Goal: Transaction & Acquisition: Purchase product/service

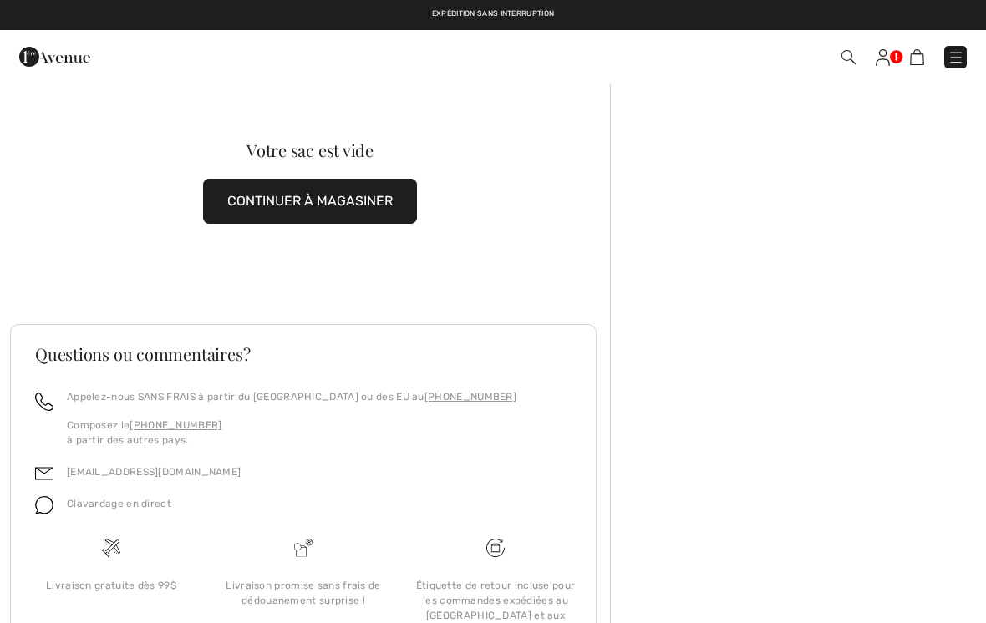
click at [921, 53] on img at bounding box center [917, 57] width 14 height 16
click at [951, 51] on img at bounding box center [955, 57] width 17 height 17
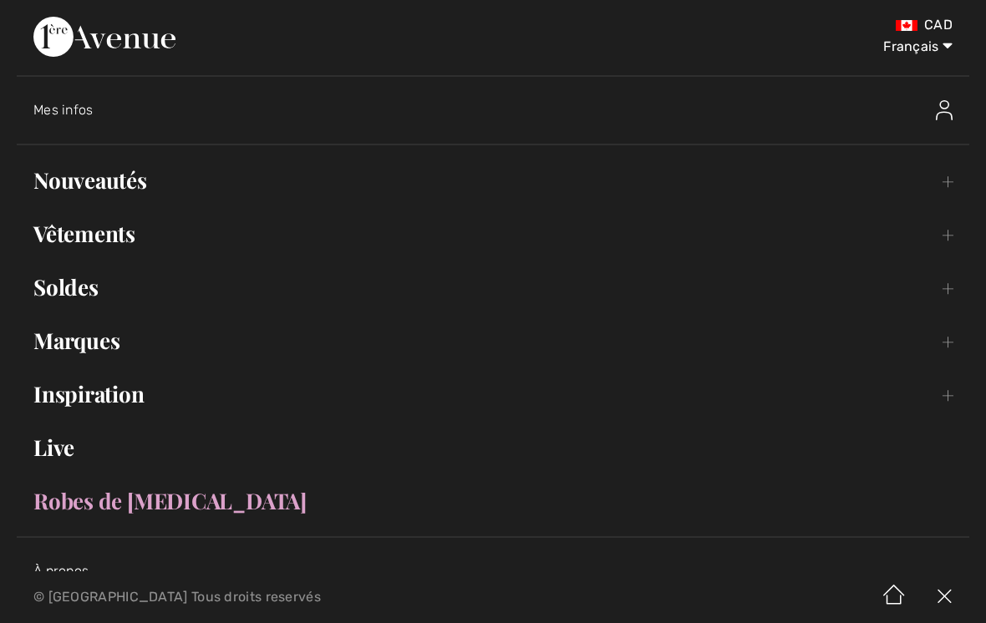
click at [742, 185] on link "Nouveautés Toggle submenu" at bounding box center [493, 180] width 952 height 37
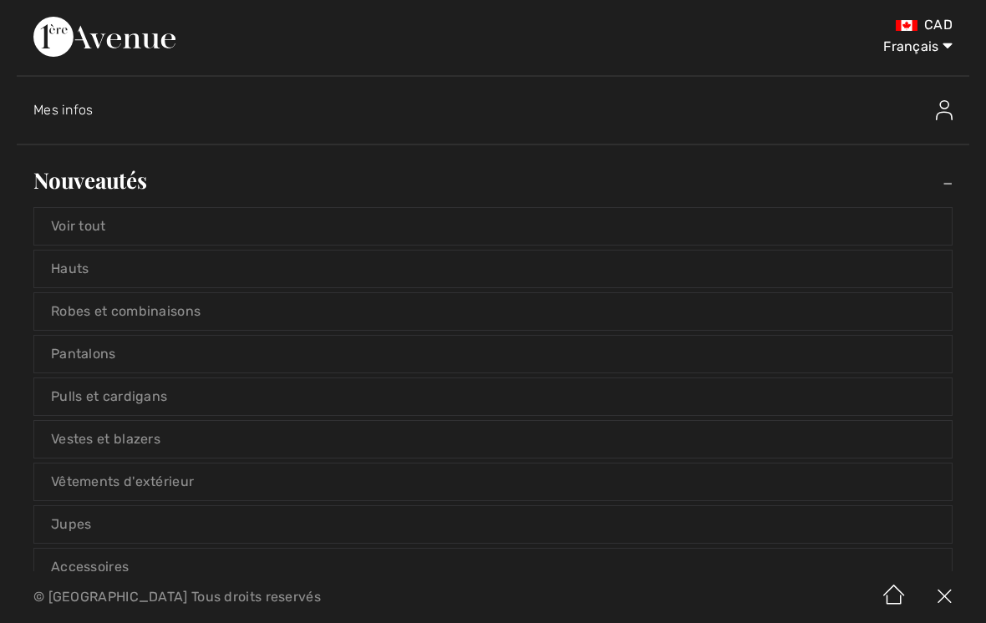
click at [722, 232] on link "Voir tout" at bounding box center [492, 226] width 917 height 37
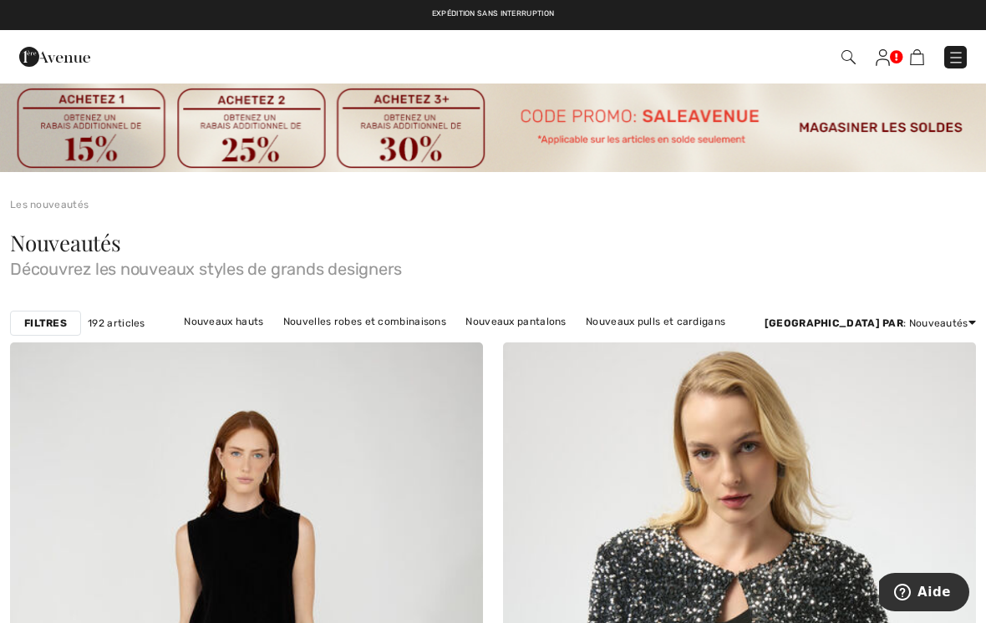
click at [887, 54] on img at bounding box center [882, 57] width 14 height 17
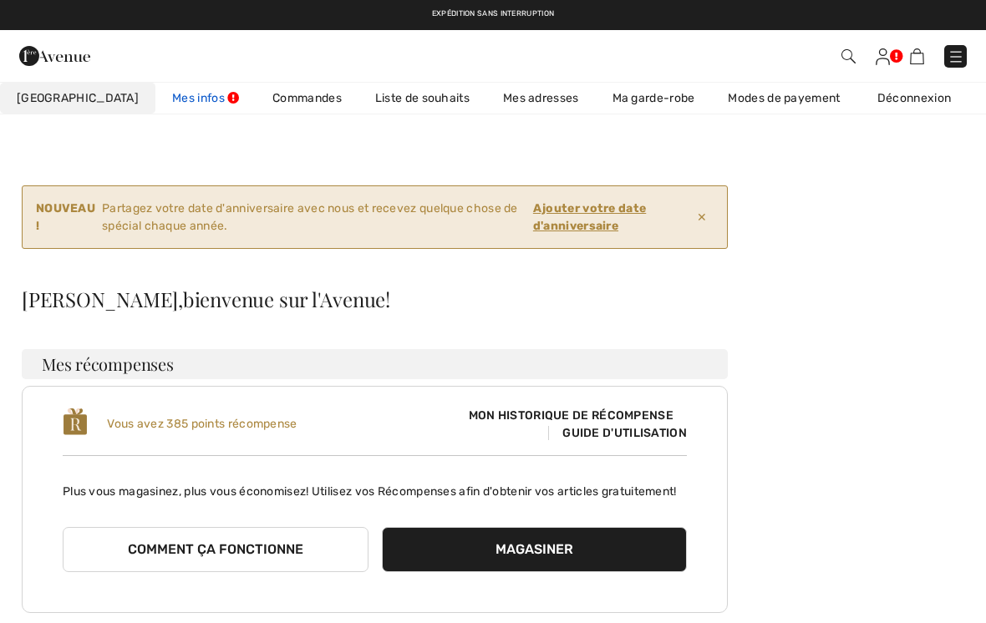
click at [155, 109] on link "Mes infos" at bounding box center [205, 98] width 100 height 31
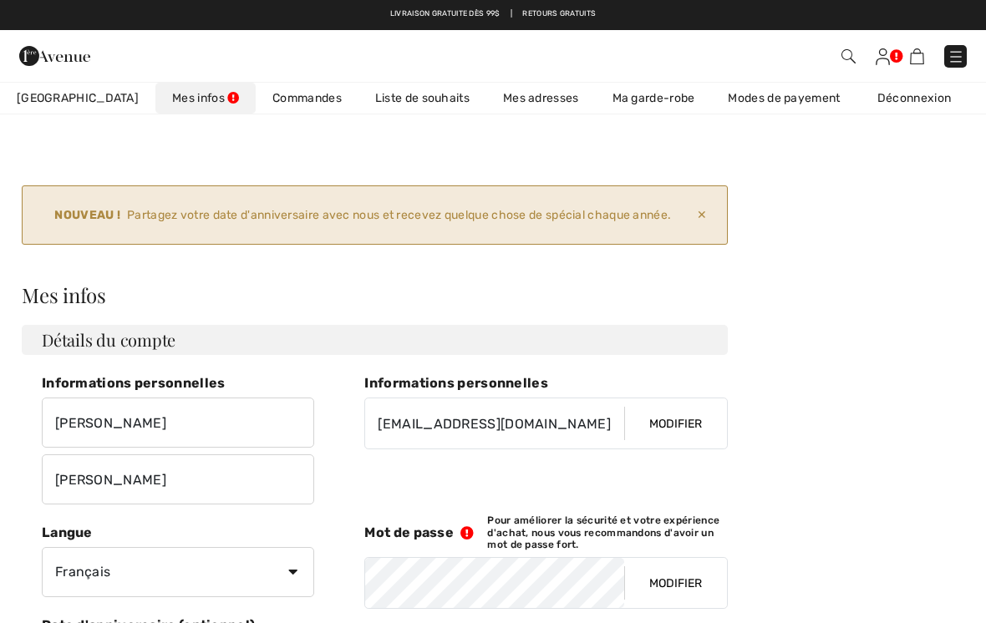
click at [703, 210] on span "✕" at bounding box center [701, 215] width 23 height 31
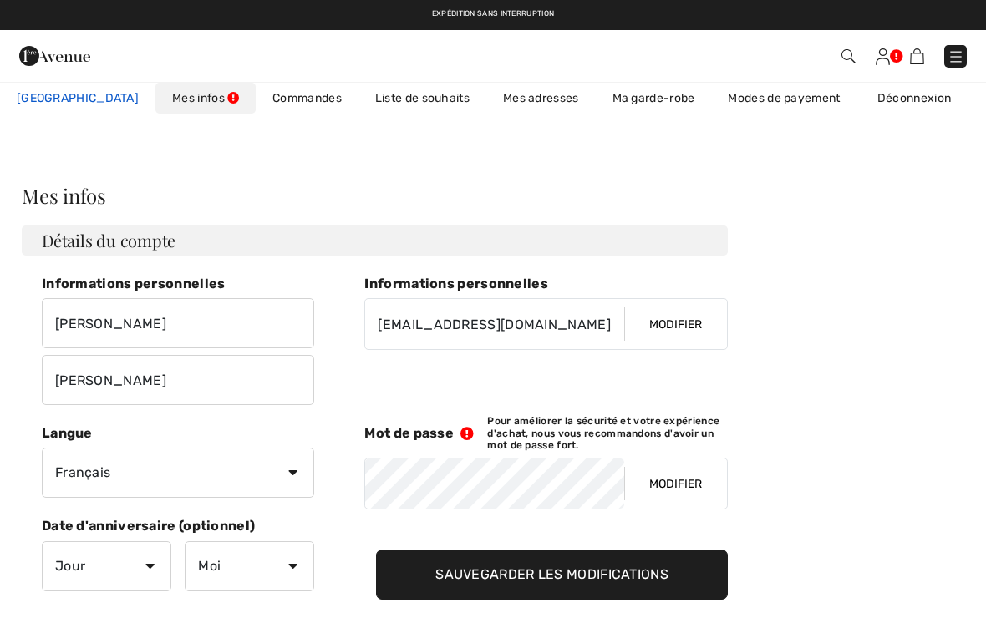
click at [62, 94] on span "Mon Avenue" at bounding box center [78, 98] width 122 height 18
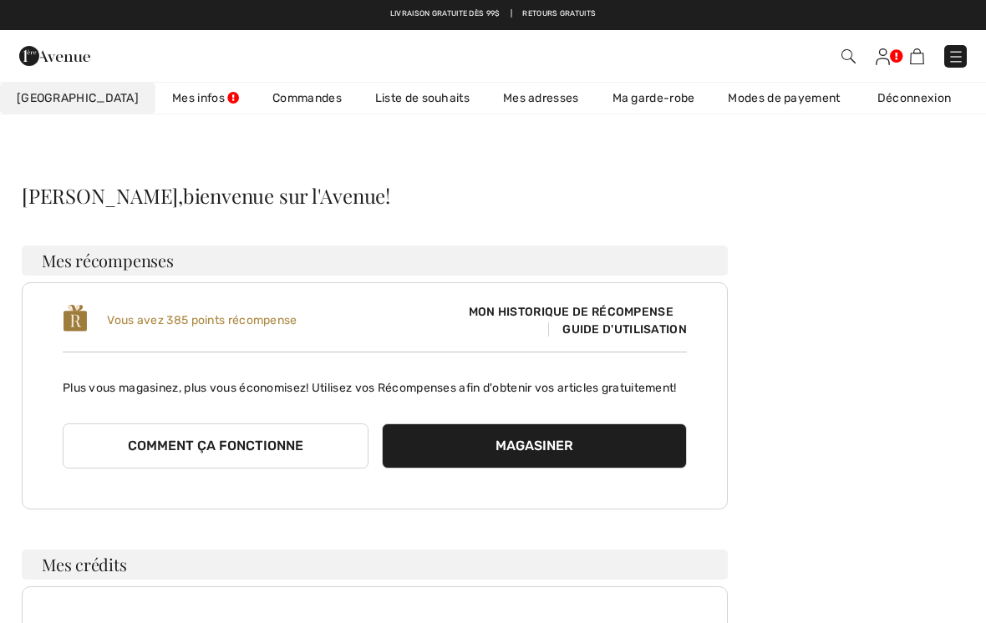
click at [270, 113] on link "Commandes" at bounding box center [307, 98] width 103 height 31
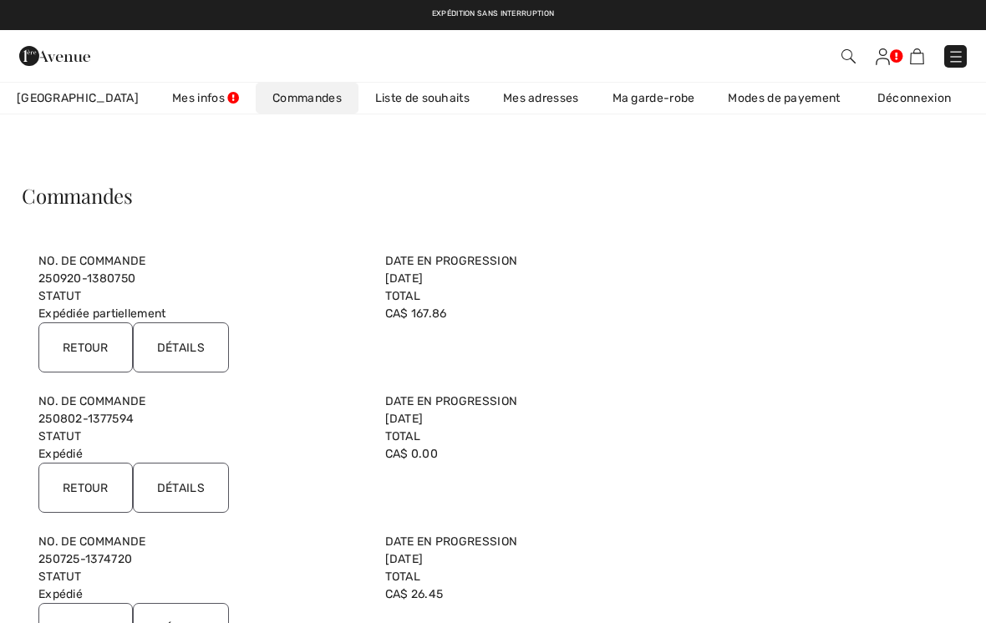
click at [200, 329] on input "Détails" at bounding box center [181, 347] width 96 height 50
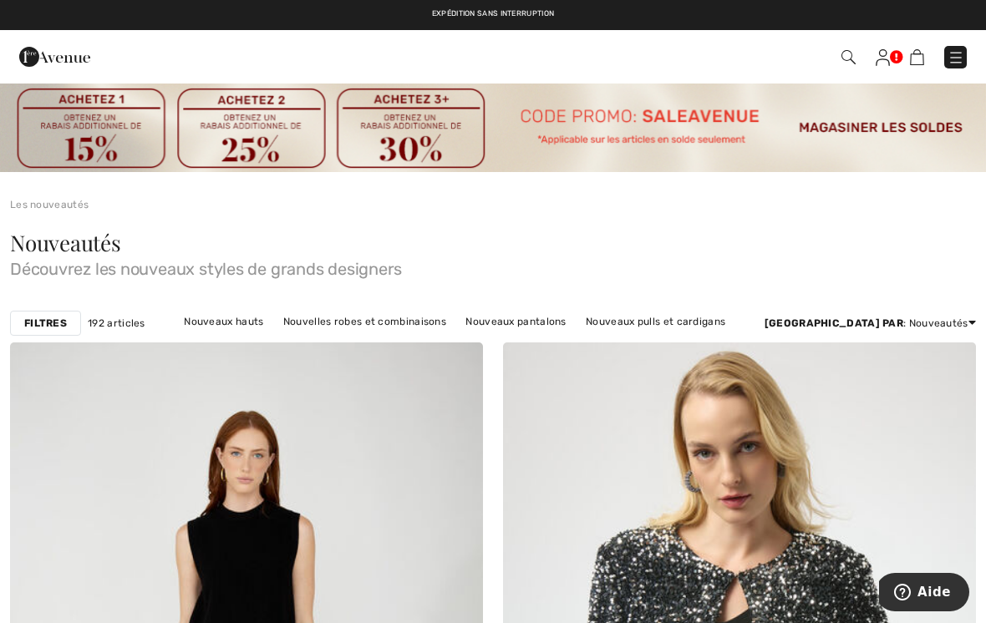
click at [883, 53] on img at bounding box center [882, 57] width 14 height 17
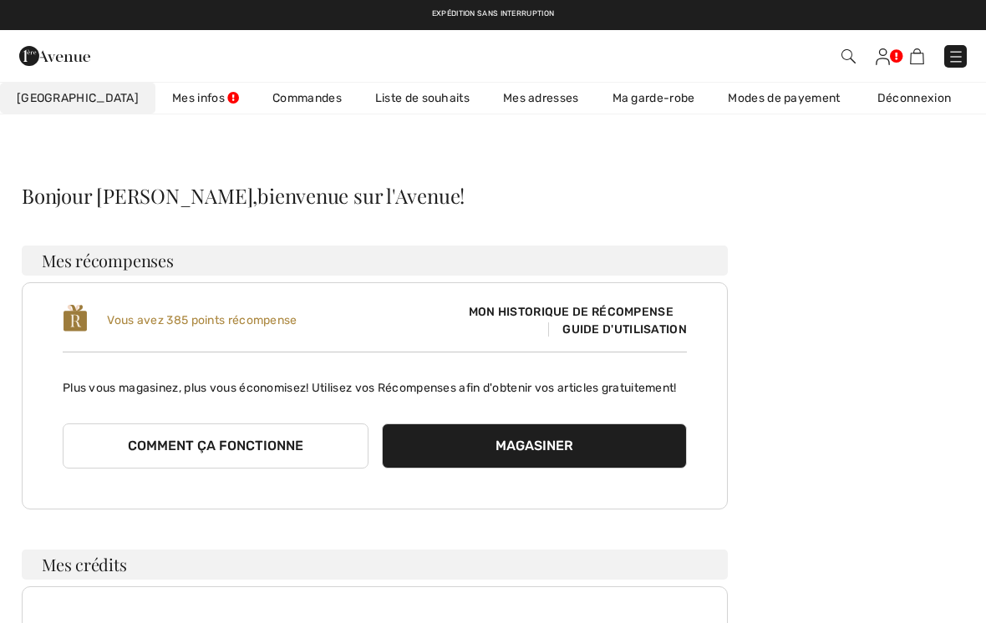
click at [261, 104] on link "Commandes" at bounding box center [307, 98] width 103 height 31
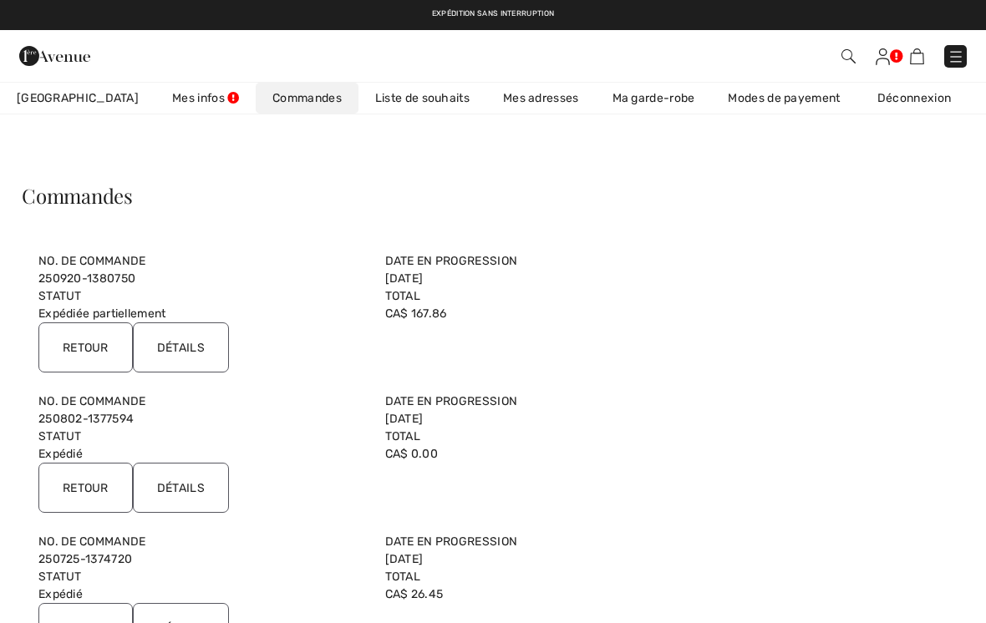
click at [623, 99] on link "Ma garde-robe" at bounding box center [654, 98] width 116 height 31
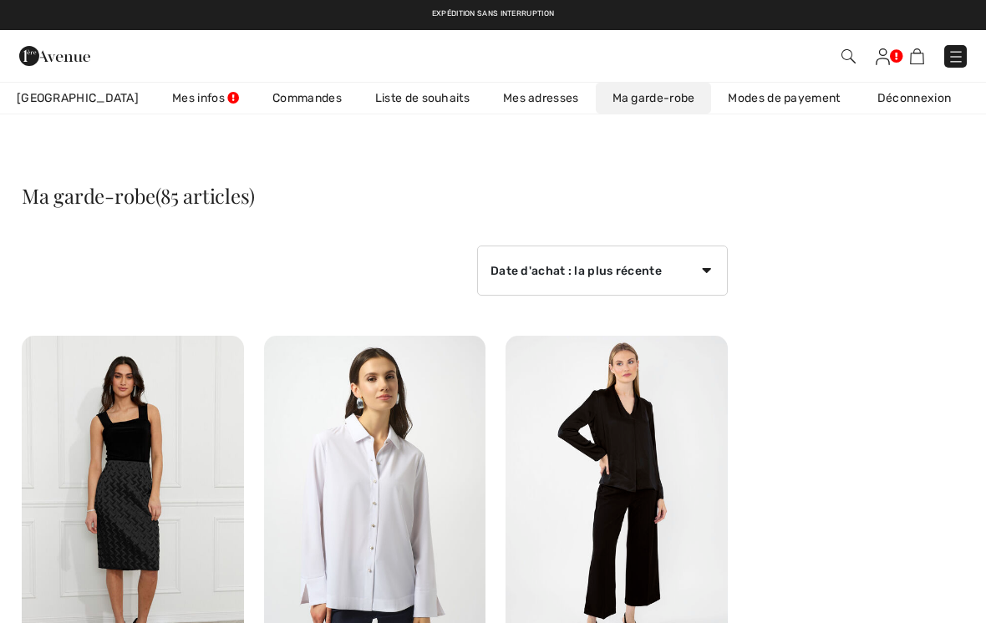
click at [386, 94] on link "Liste de souhaits" at bounding box center [422, 98] width 128 height 31
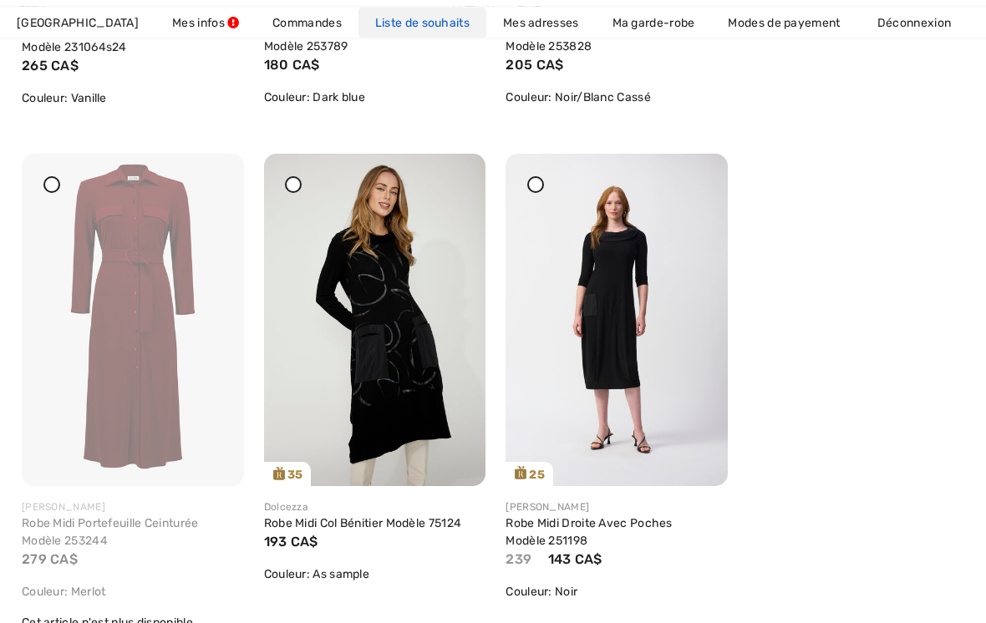
scroll to position [1170, 0]
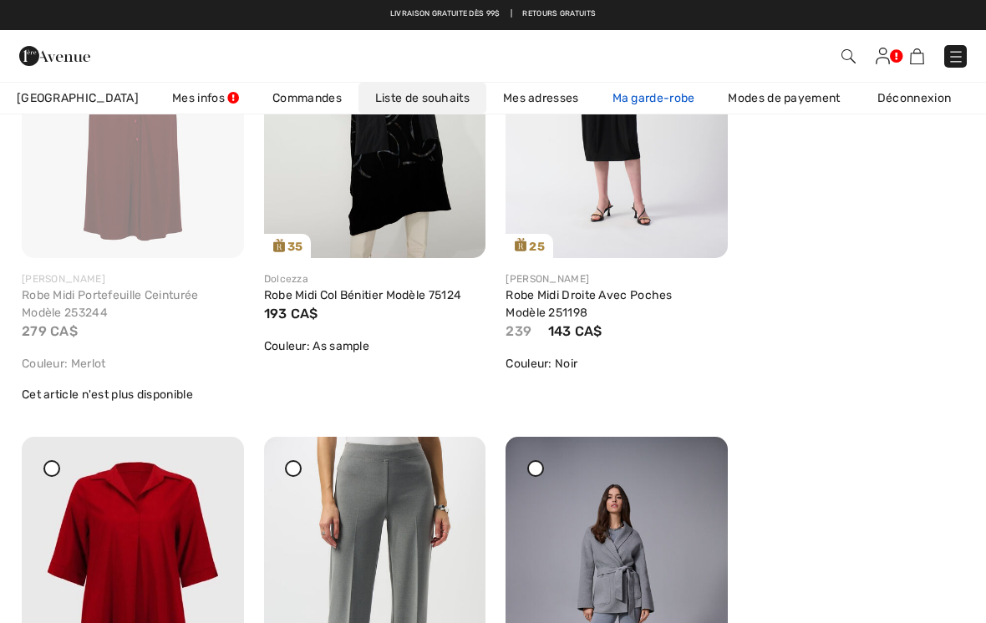
click at [609, 102] on link "Ma garde-robe" at bounding box center [654, 98] width 116 height 31
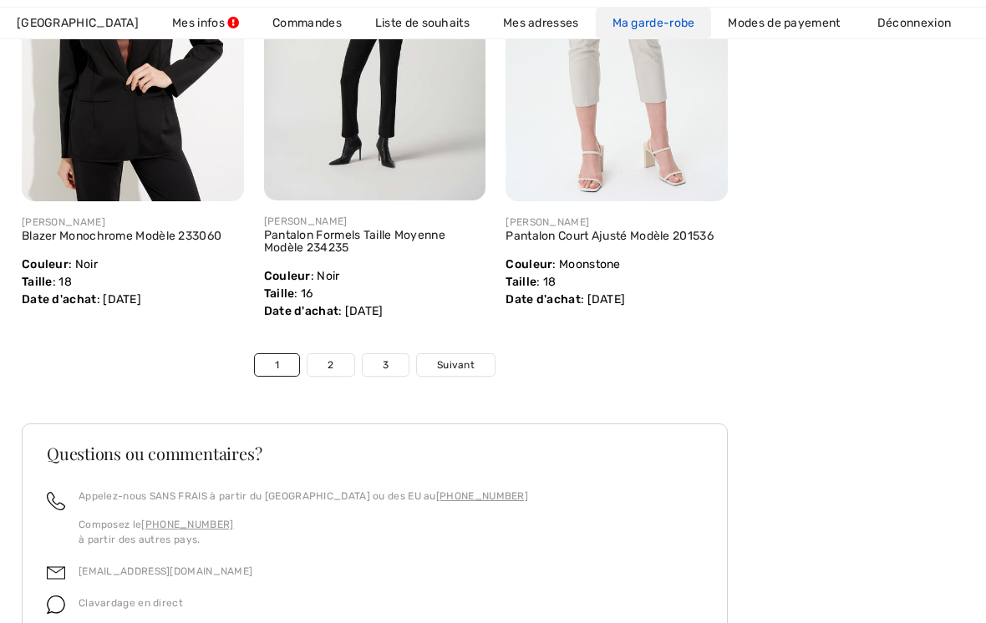
scroll to position [5834, 0]
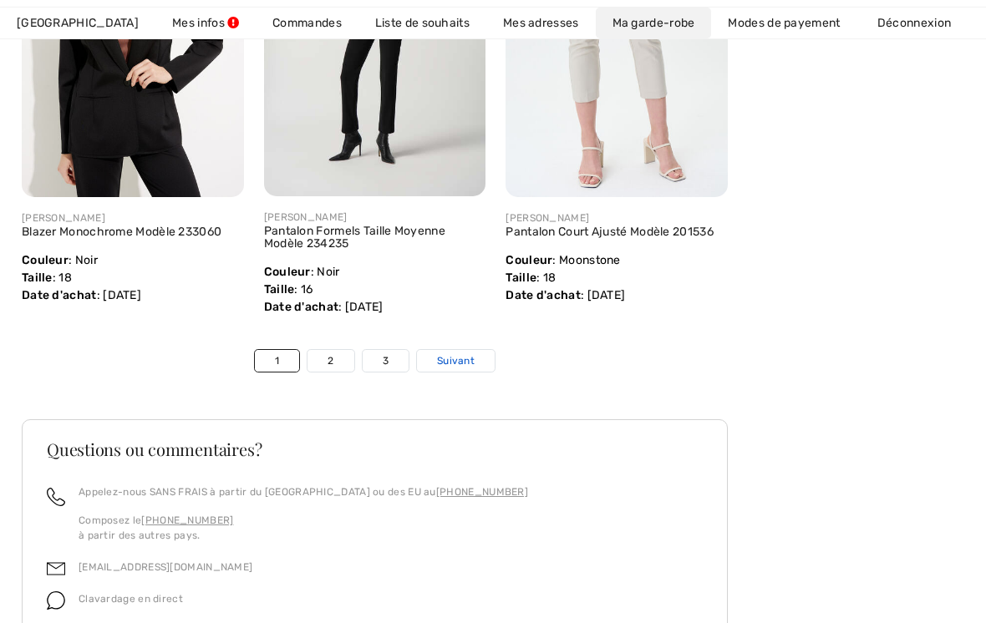
click at [472, 362] on span "Suivant" at bounding box center [456, 360] width 38 height 15
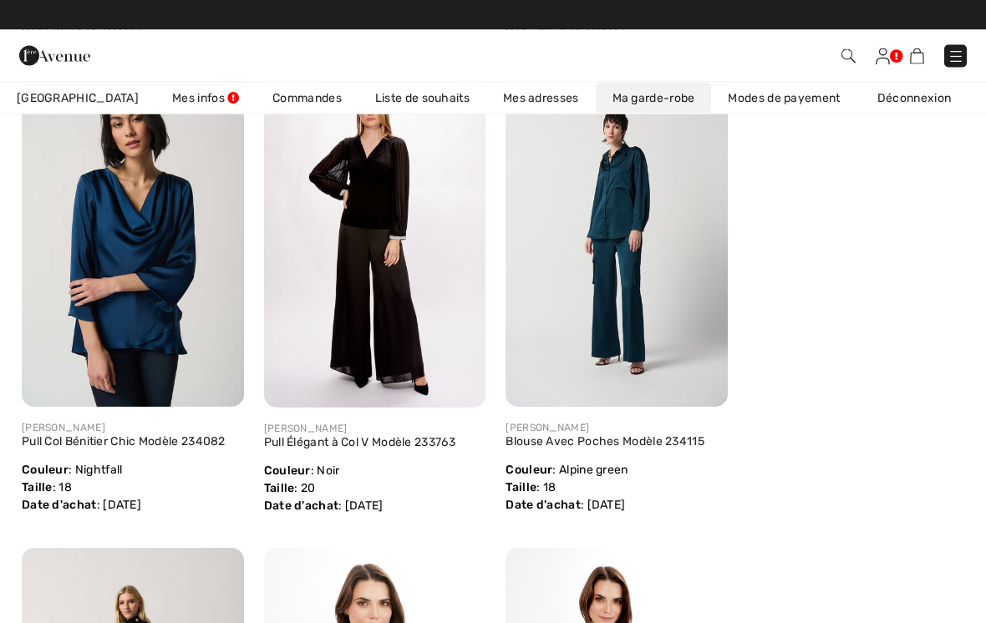
scroll to position [0, 0]
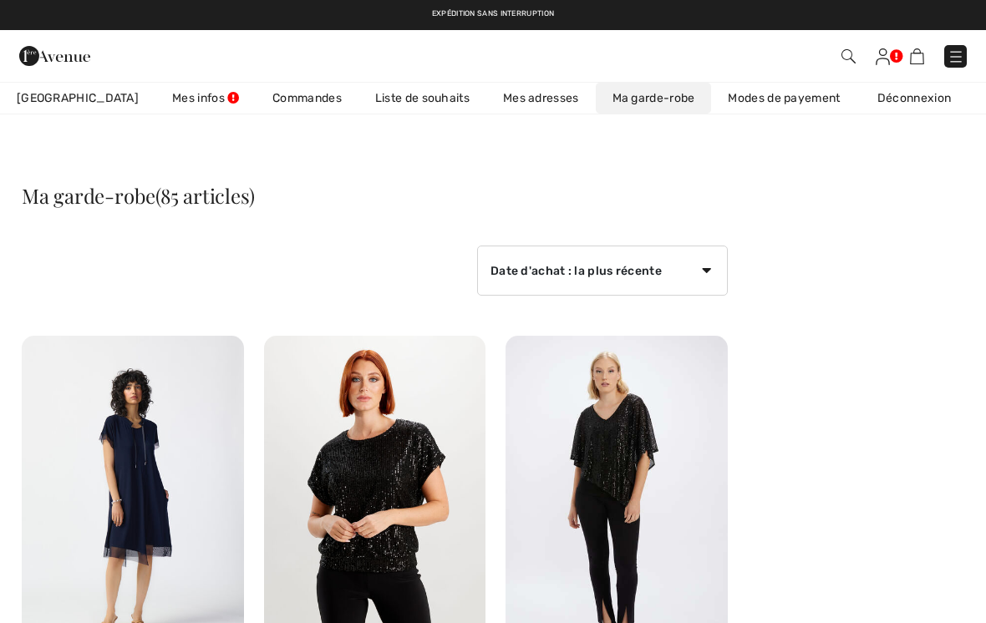
click at [950, 53] on img at bounding box center [955, 56] width 17 height 17
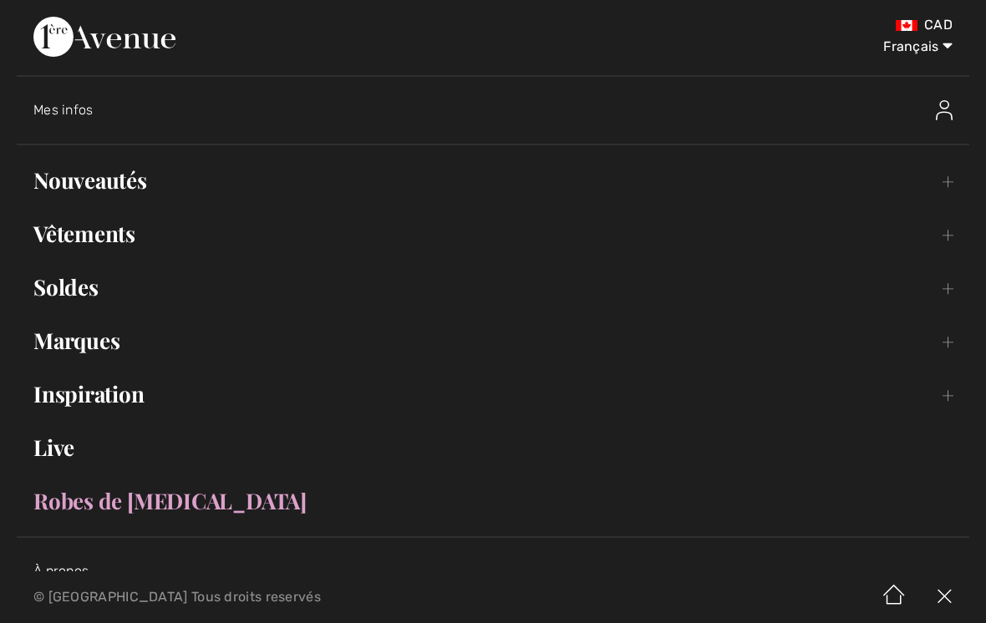
click at [167, 237] on link "Vêtements Toggle submenu" at bounding box center [493, 233] width 952 height 37
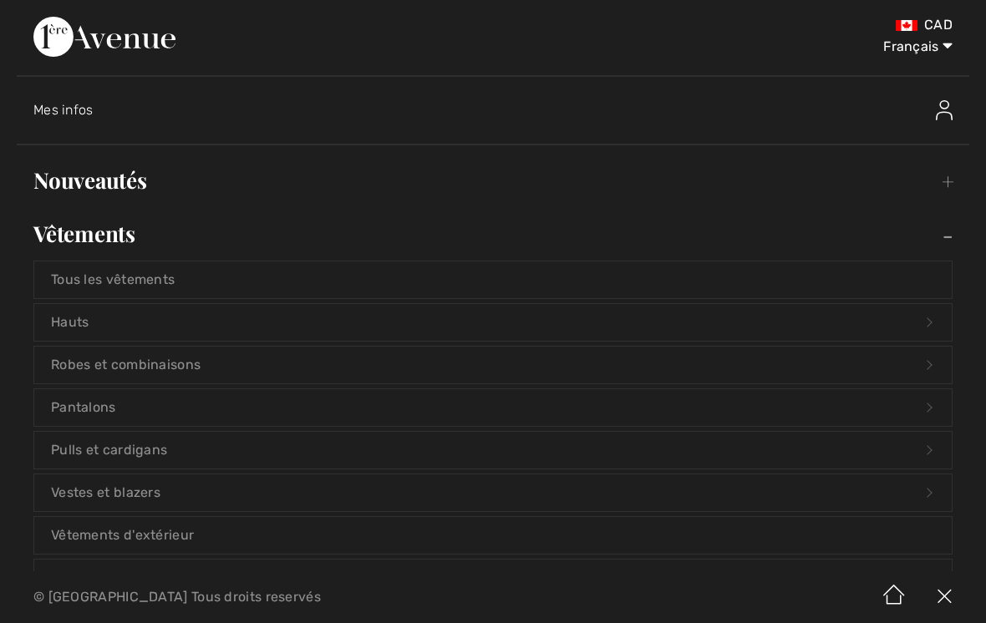
click at [269, 409] on link "Pantalons Open submenu" at bounding box center [492, 407] width 917 height 37
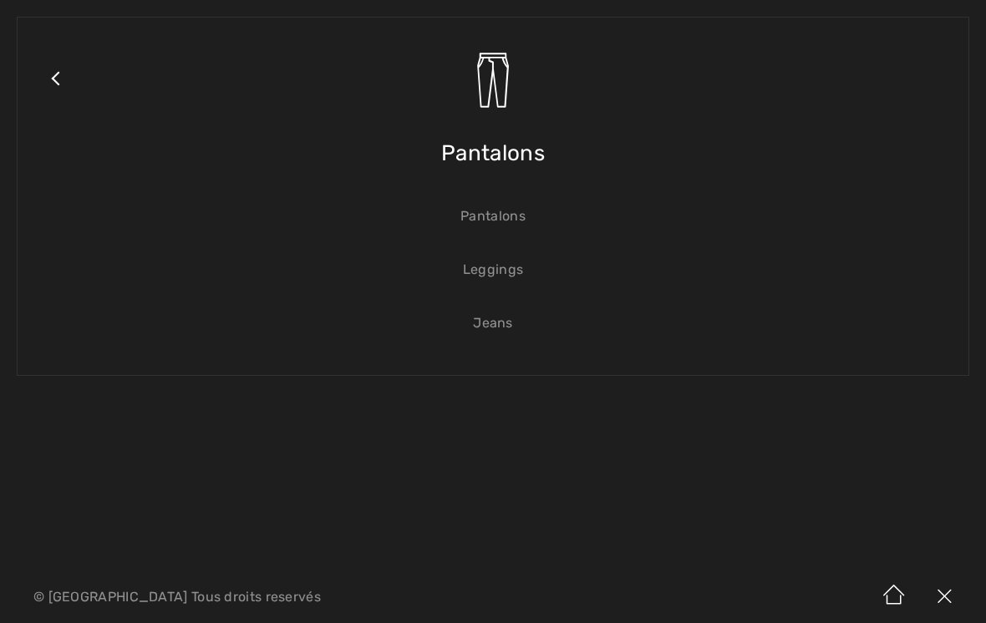
click at [517, 220] on link "Pantalons" at bounding box center [492, 216] width 917 height 37
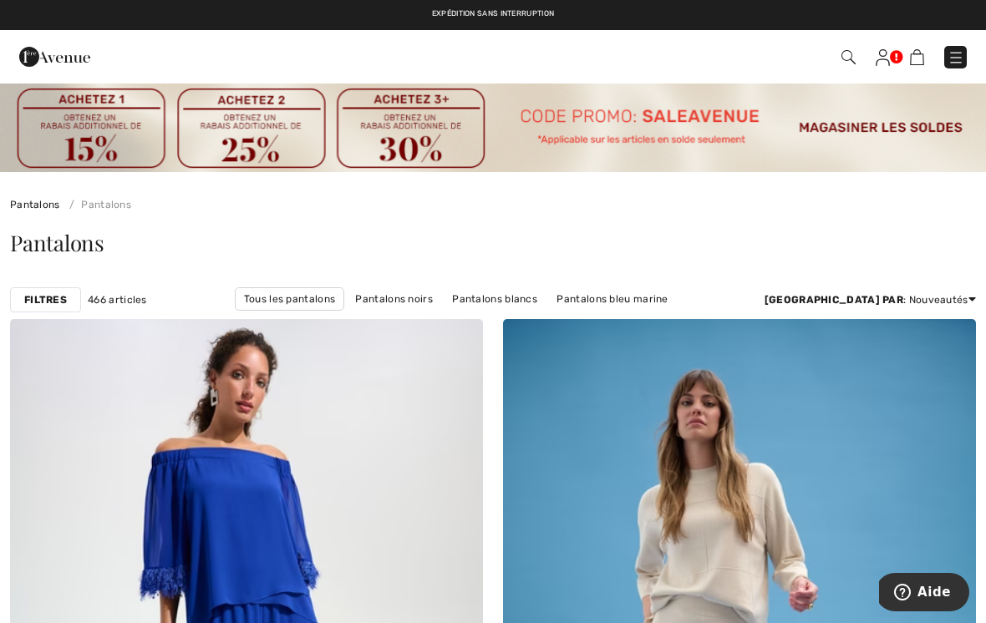
click at [53, 300] on strong "Filtres" at bounding box center [45, 299] width 43 height 15
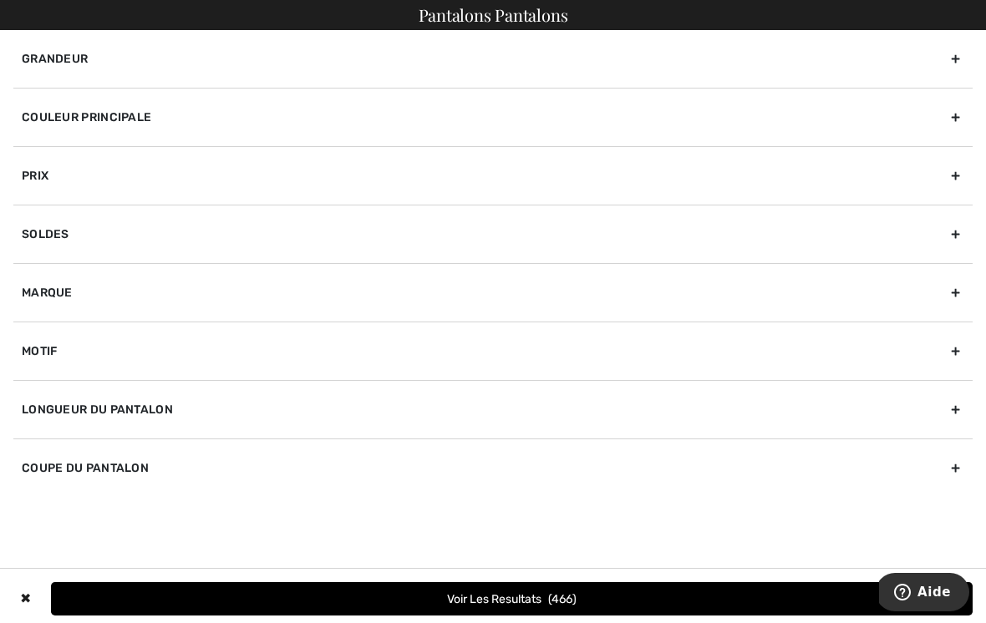
click at [957, 56] on div "Grandeur" at bounding box center [492, 59] width 959 height 58
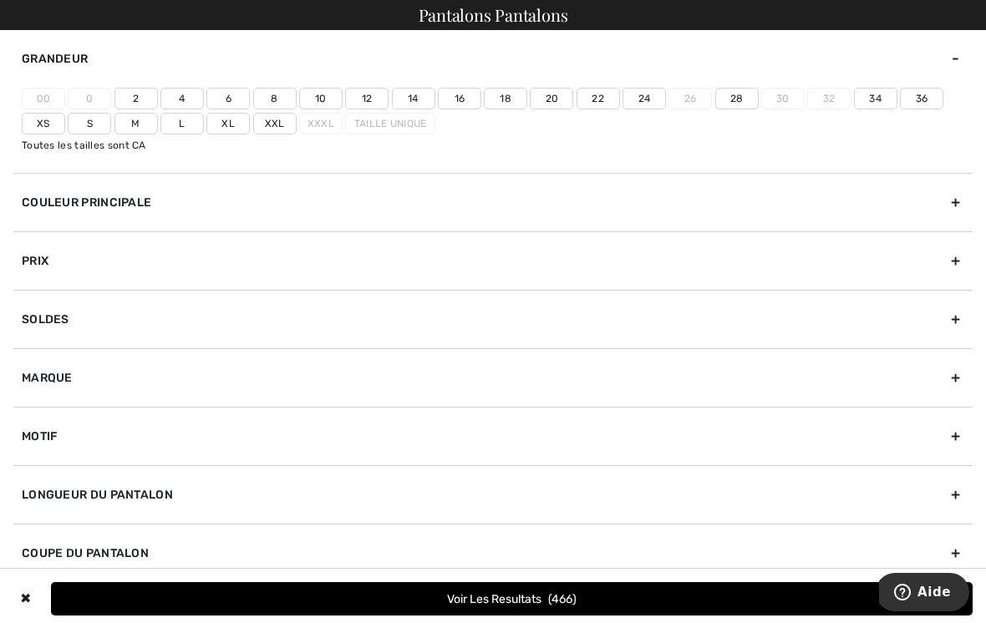
click at [505, 100] on label "18" at bounding box center [505, 99] width 43 height 22
click at [0, 0] on input"] "18" at bounding box center [0, 0] width 0 height 0
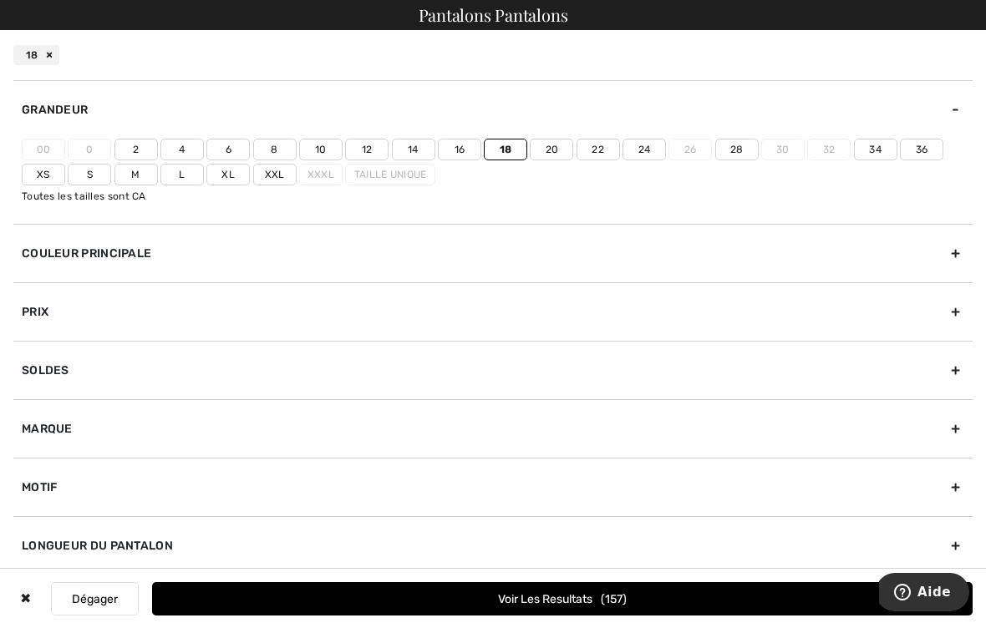
click at [538, 596] on button "Voir les resultats 157" at bounding box center [562, 598] width 820 height 33
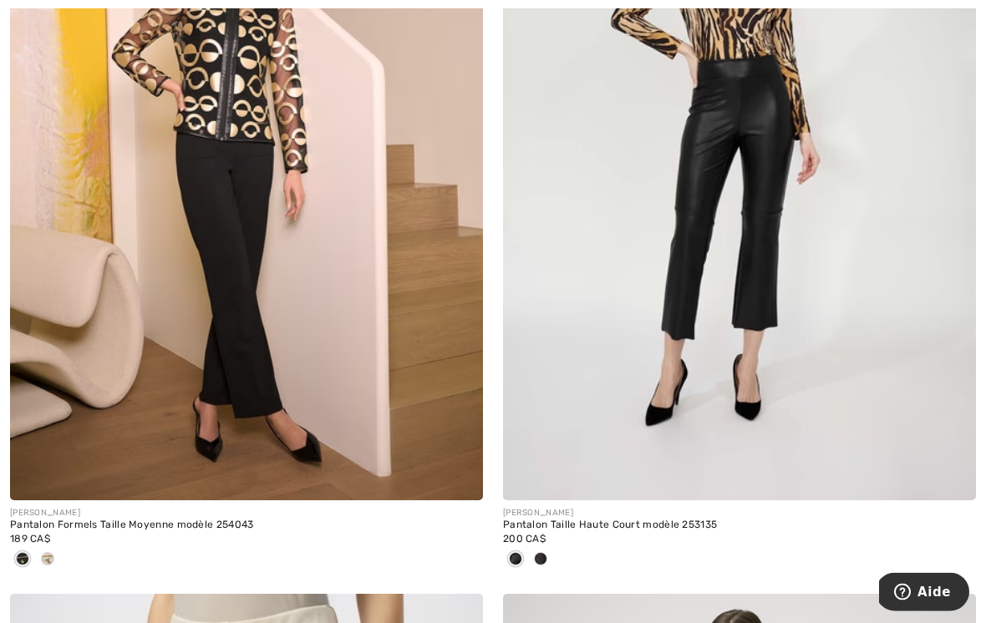
scroll to position [7181, 0]
click at [41, 552] on span at bounding box center [47, 558] width 13 height 13
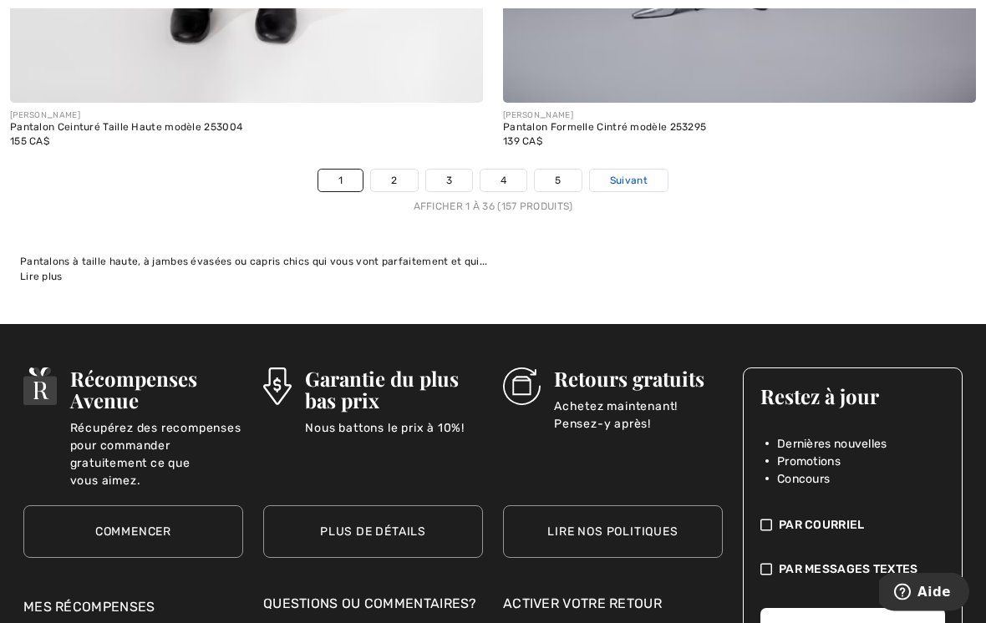
scroll to position [14900, 0]
click at [640, 173] on span "Suivant" at bounding box center [629, 180] width 38 height 15
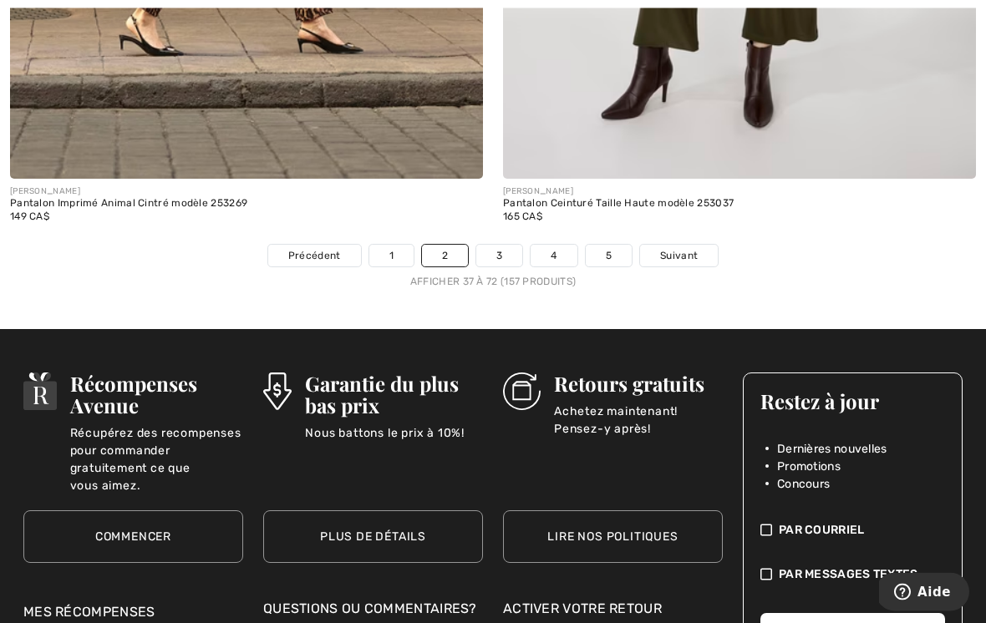
scroll to position [14803, 0]
click at [688, 248] on span "Suivant" at bounding box center [679, 255] width 38 height 15
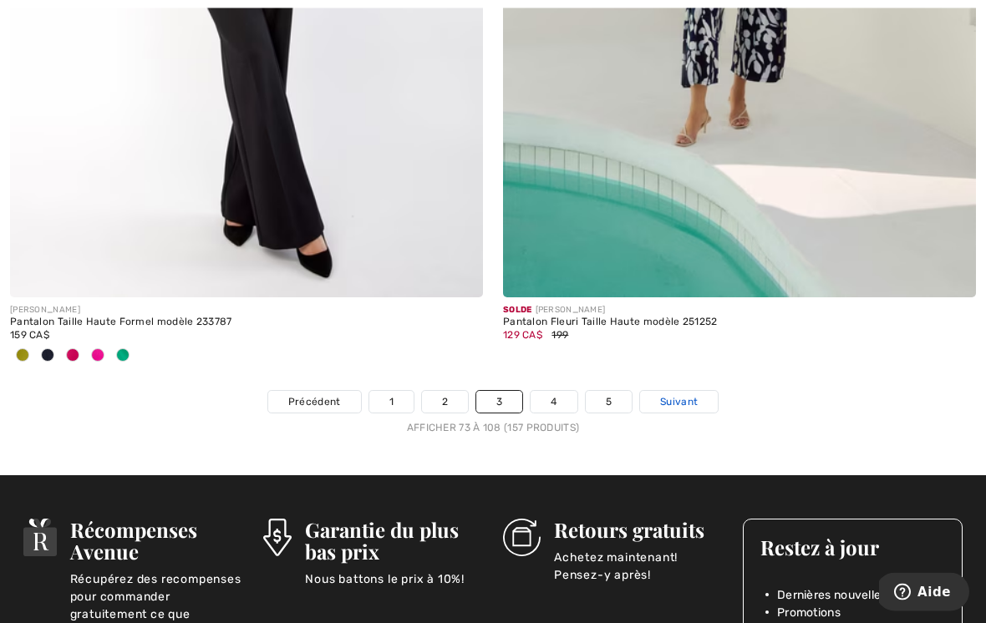
scroll to position [14605, 0]
click at [687, 394] on span "Suivant" at bounding box center [679, 401] width 38 height 15
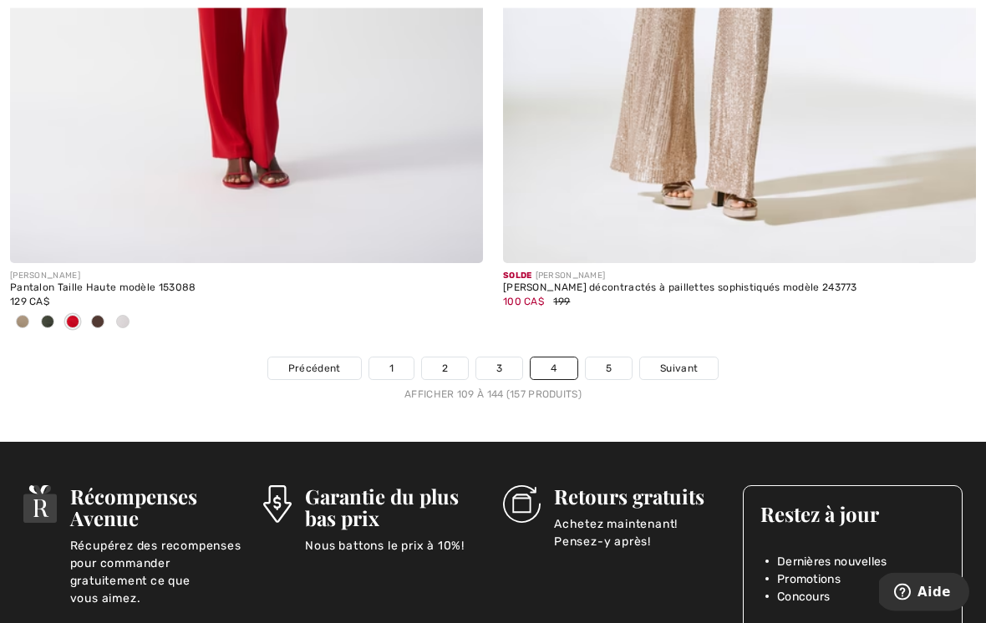
scroll to position [14739, 0]
click at [692, 361] on span "Suivant" at bounding box center [679, 368] width 38 height 15
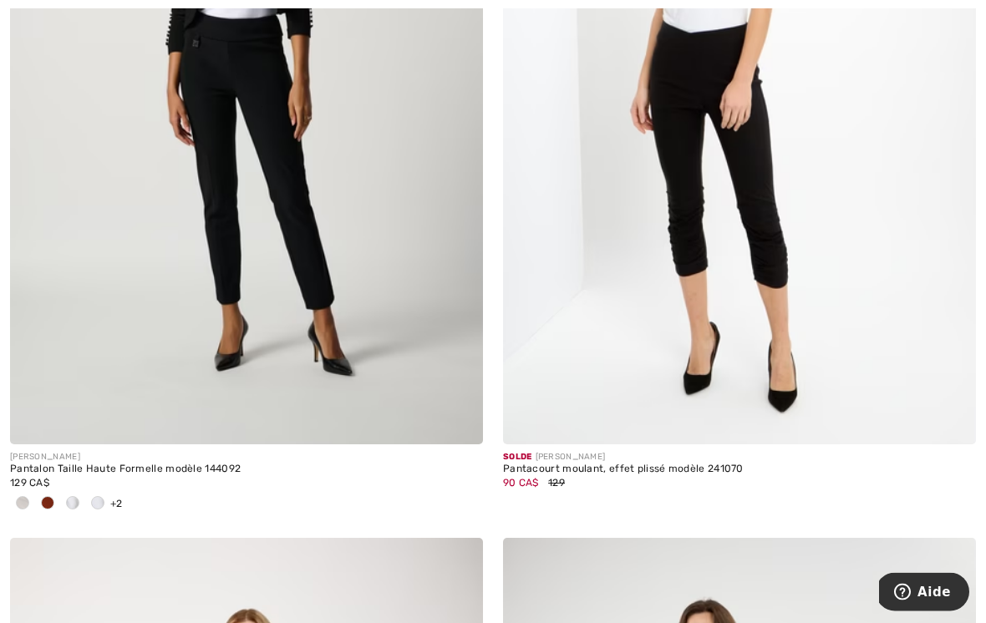
scroll to position [2162, 0]
click at [38, 494] on div at bounding box center [47, 504] width 25 height 28
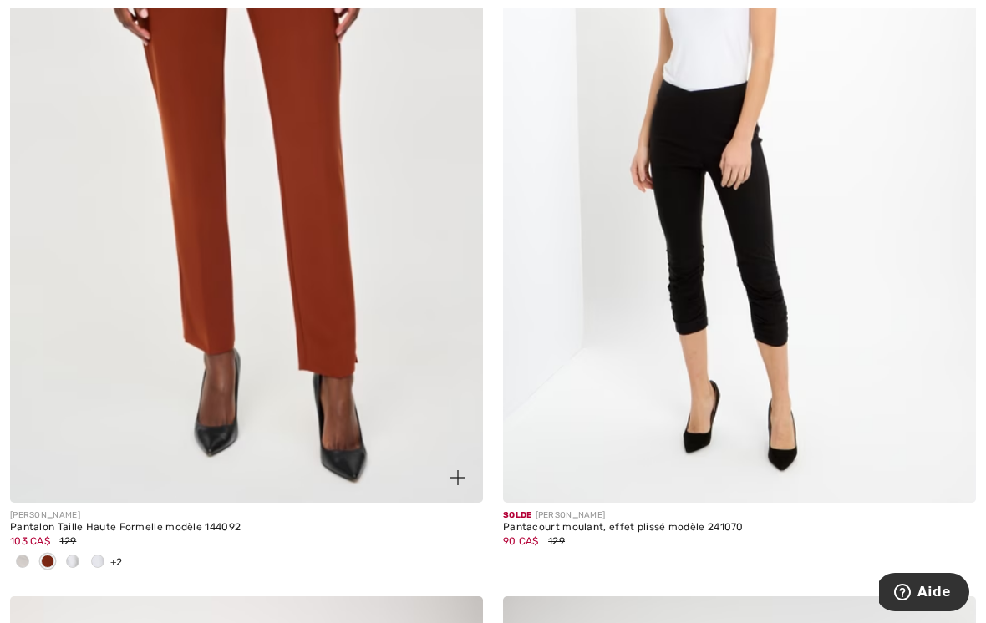
scroll to position [2107, 0]
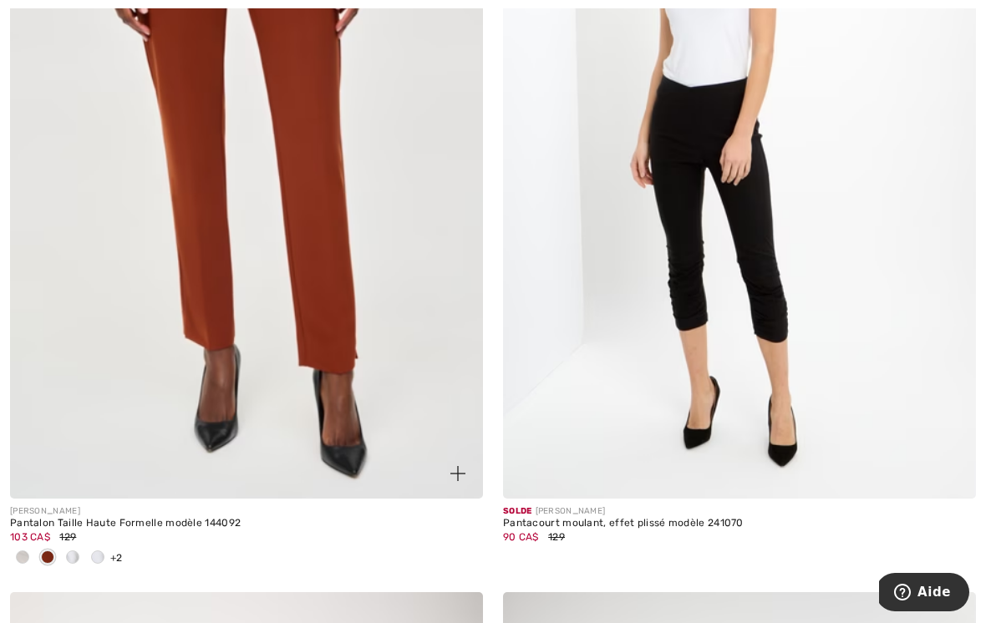
click at [64, 554] on div at bounding box center [72, 559] width 25 height 28
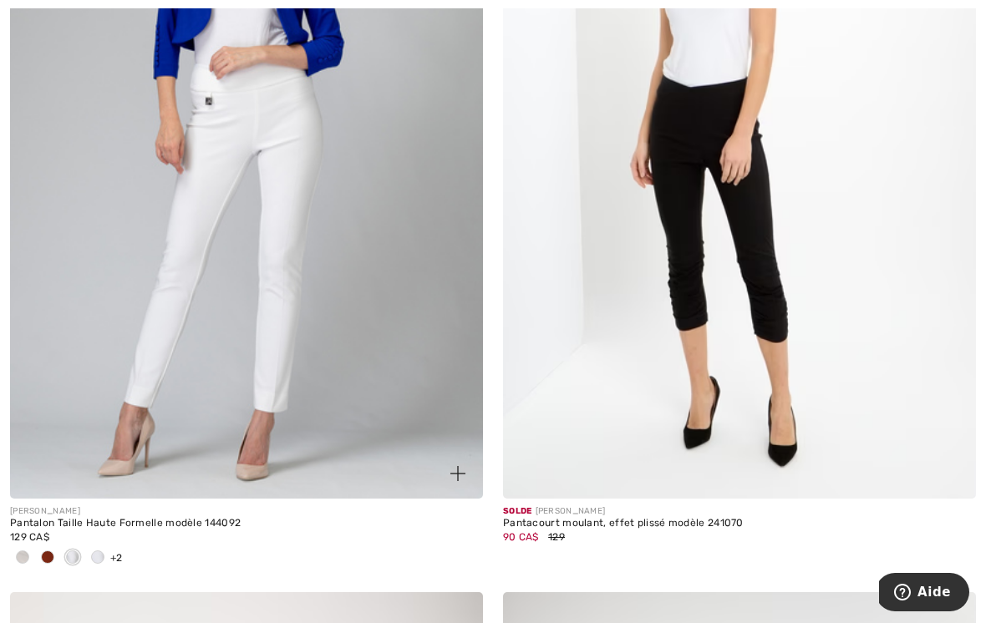
click at [94, 559] on span at bounding box center [97, 556] width 13 height 13
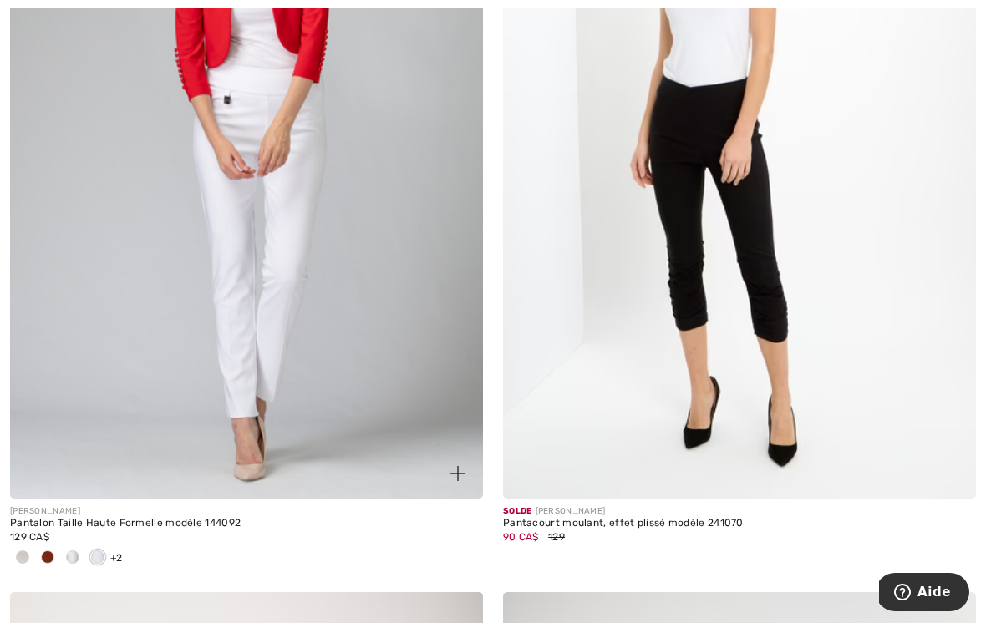
click at [98, 403] on img at bounding box center [246, 144] width 473 height 709
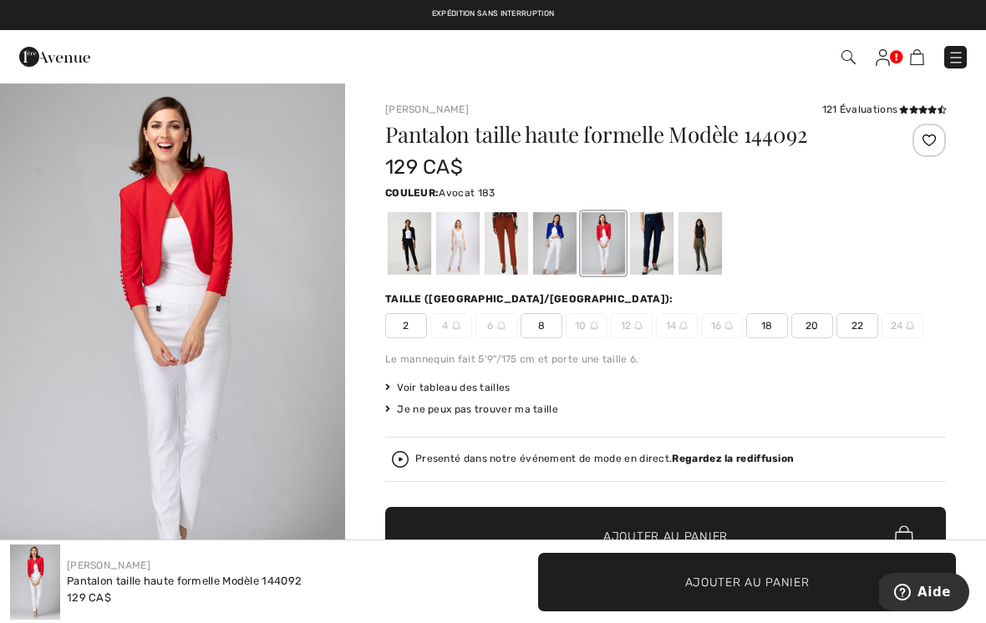
click at [707, 239] on div at bounding box center [699, 243] width 43 height 63
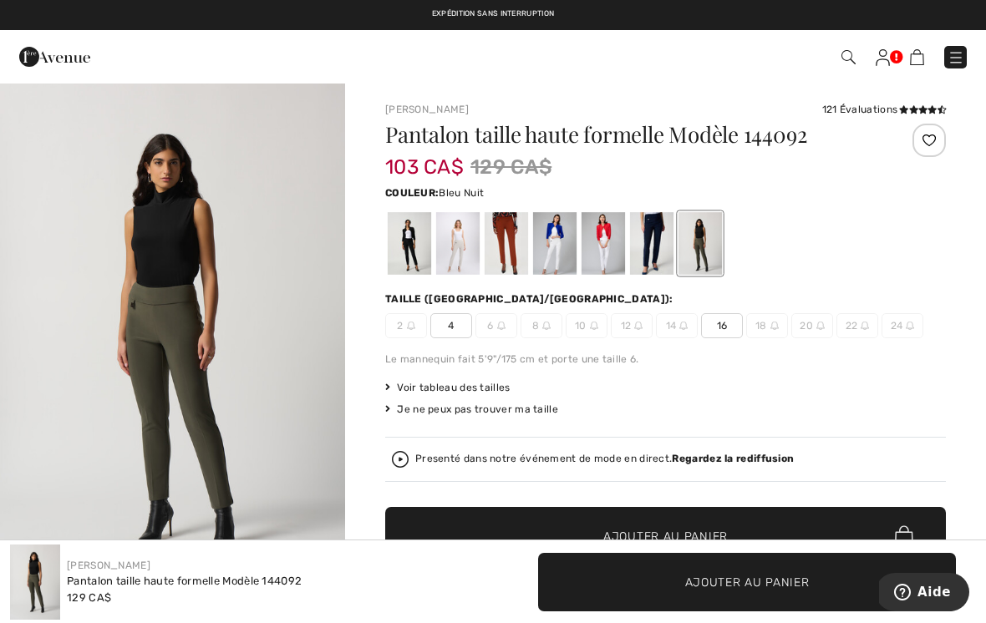
click at [652, 243] on div at bounding box center [651, 243] width 43 height 63
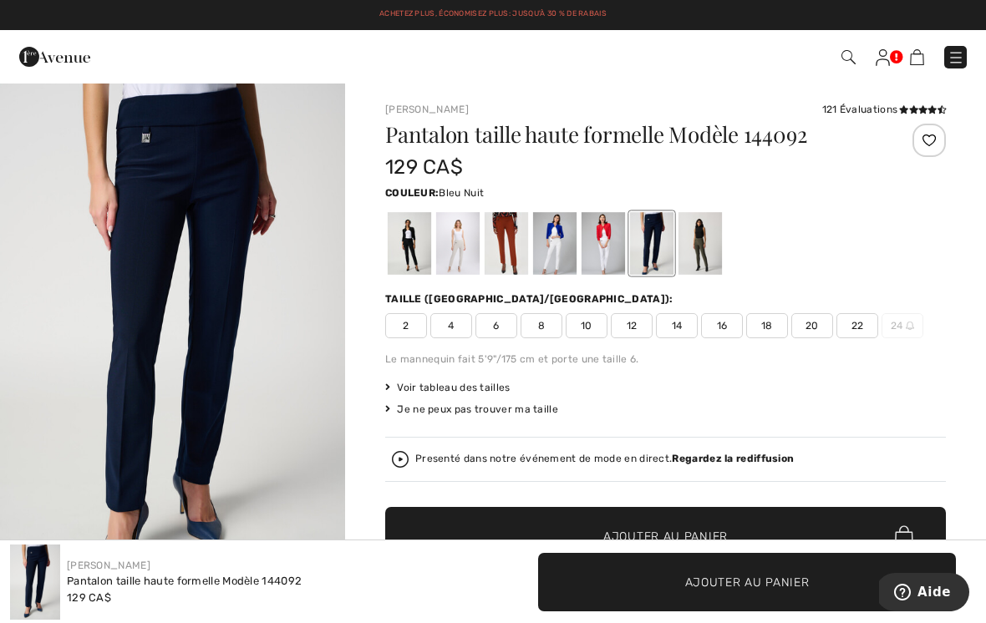
click at [611, 236] on div at bounding box center [602, 243] width 43 height 63
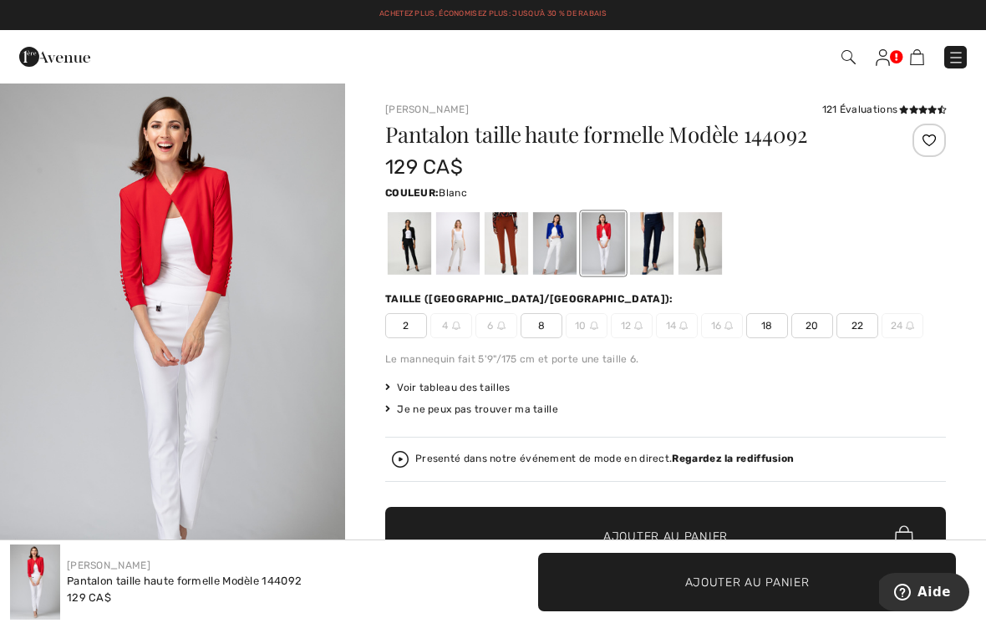
click at [646, 242] on div at bounding box center [651, 243] width 43 height 63
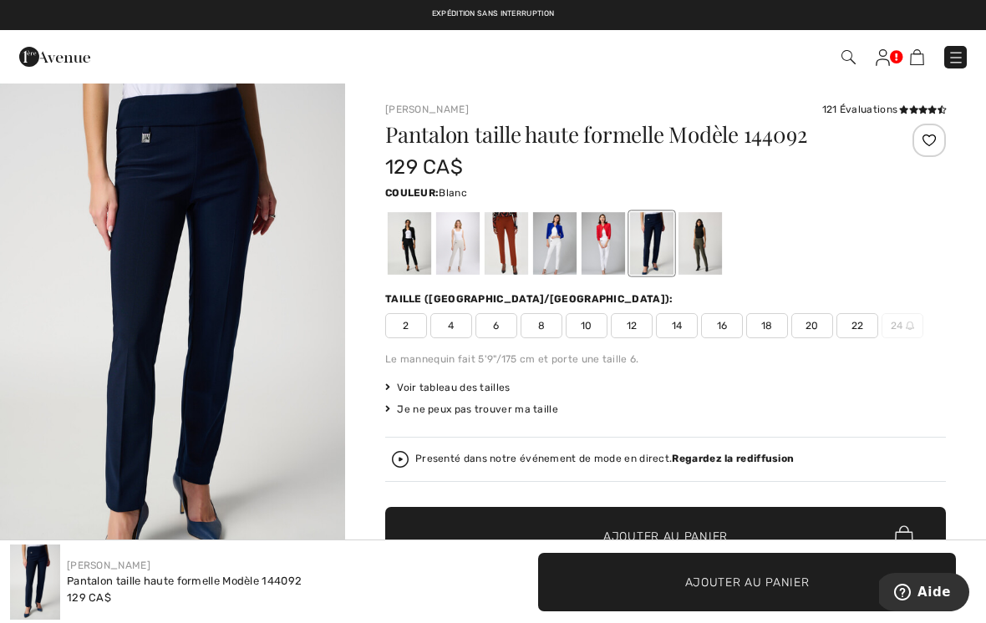
click at [616, 236] on div at bounding box center [602, 243] width 43 height 63
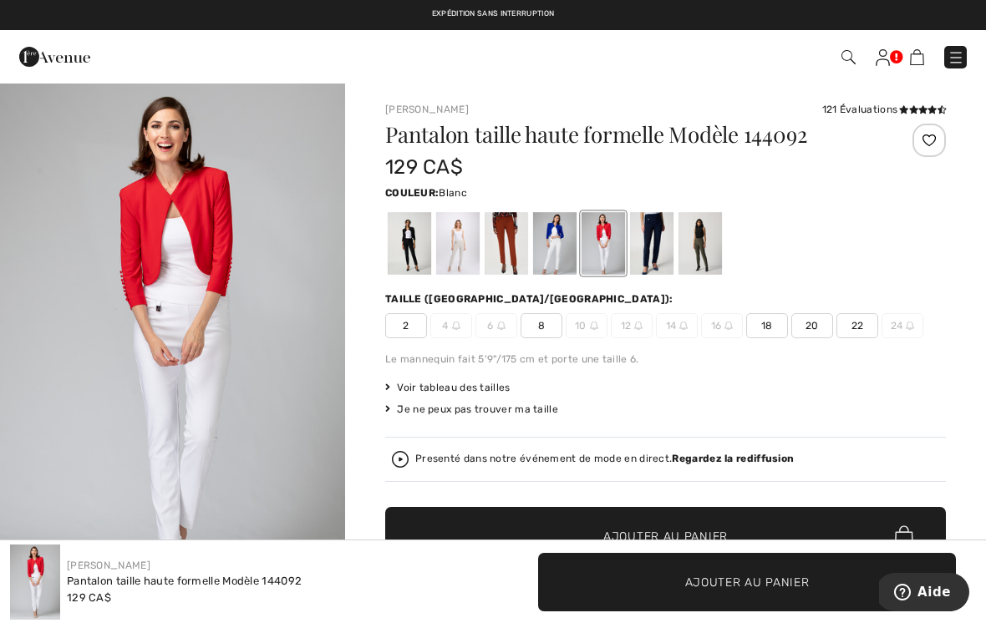
click at [558, 247] on div at bounding box center [554, 243] width 43 height 63
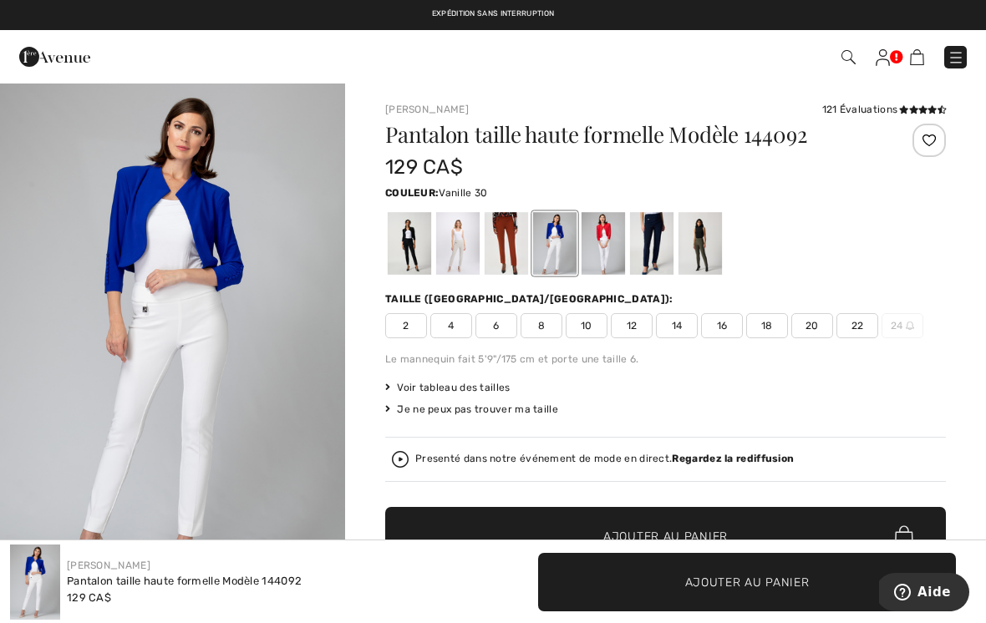
click at [524, 244] on div at bounding box center [505, 243] width 43 height 63
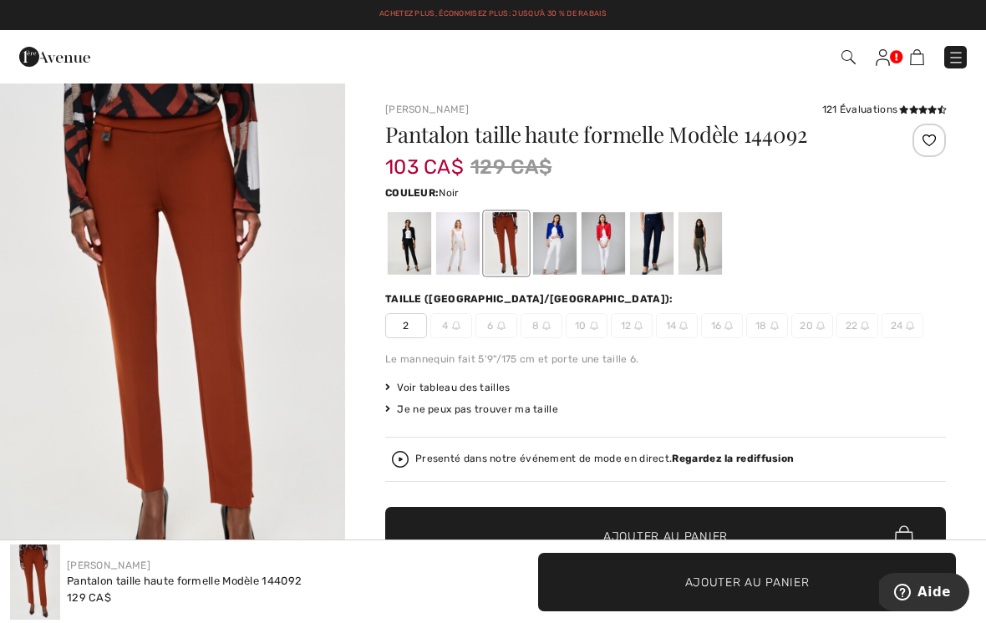
click at [418, 236] on div at bounding box center [409, 243] width 43 height 63
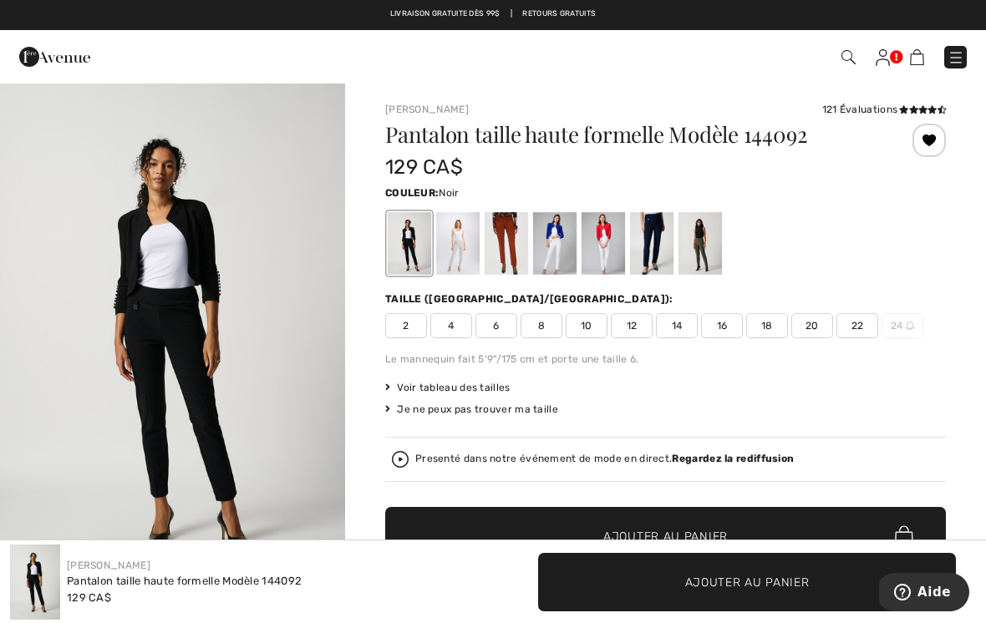
click at [759, 319] on span "18" at bounding box center [767, 325] width 42 height 25
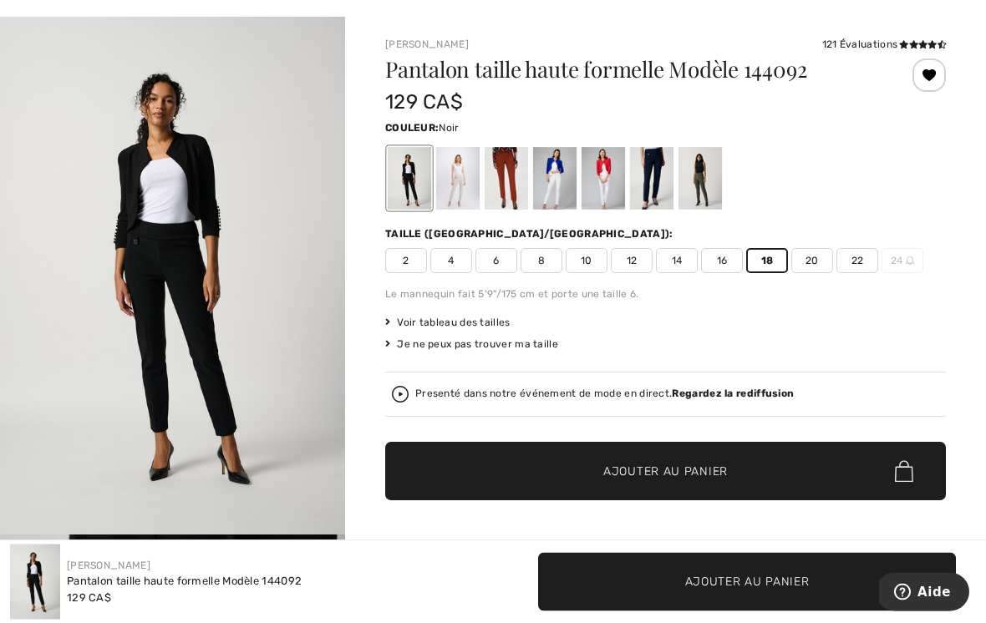
scroll to position [117, 0]
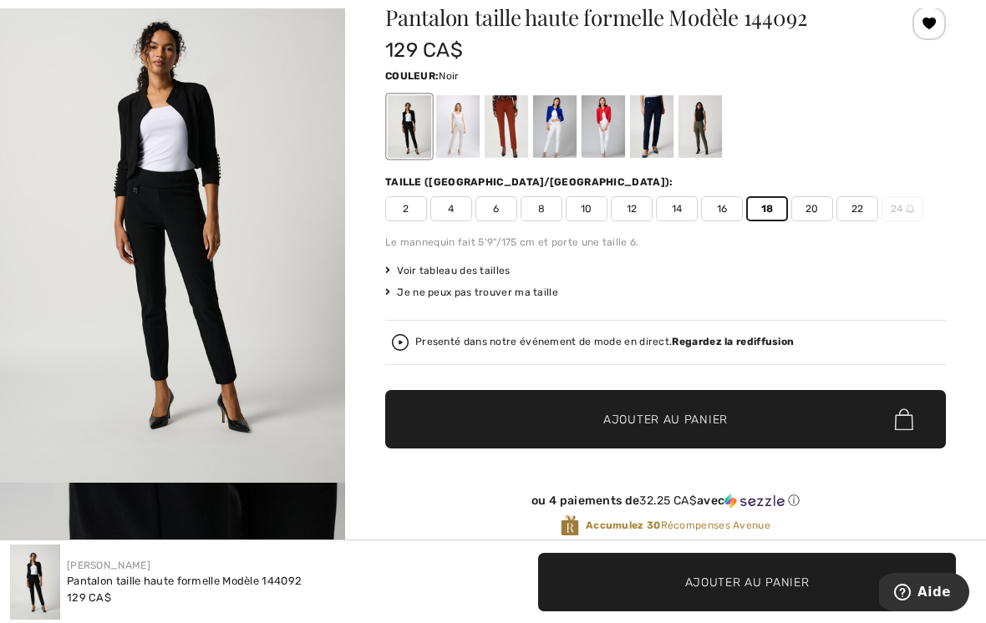
click at [711, 413] on span "Ajouter au panier" at bounding box center [665, 420] width 124 height 18
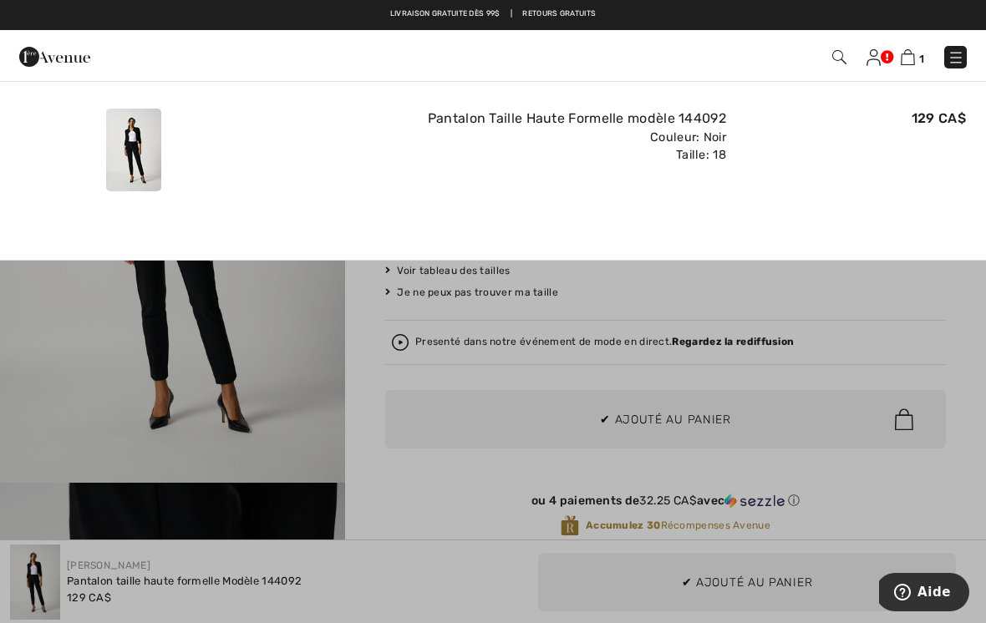
scroll to position [0, 0]
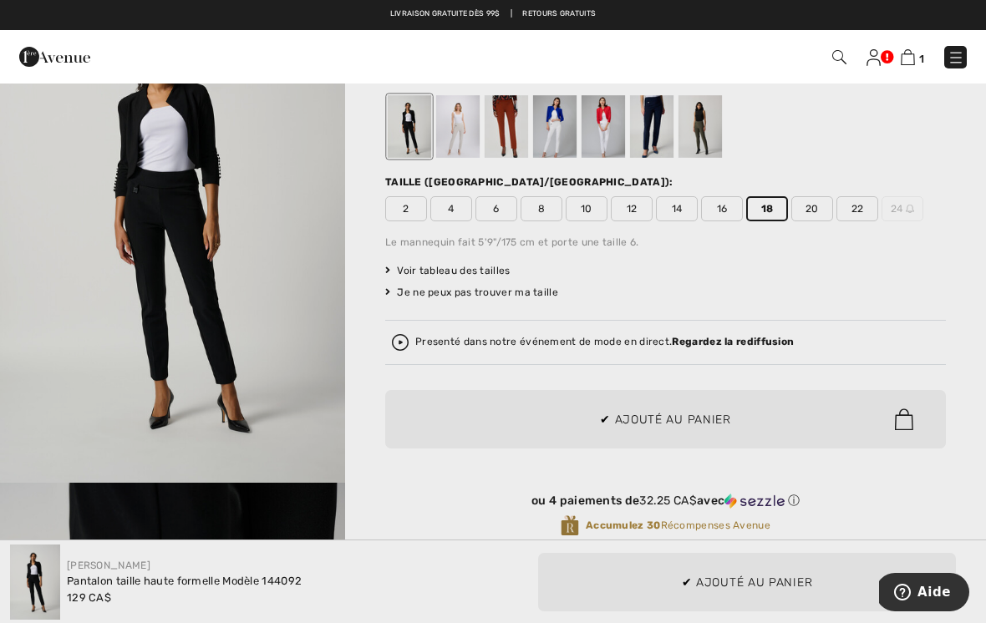
click at [800, 296] on div at bounding box center [493, 311] width 986 height 623
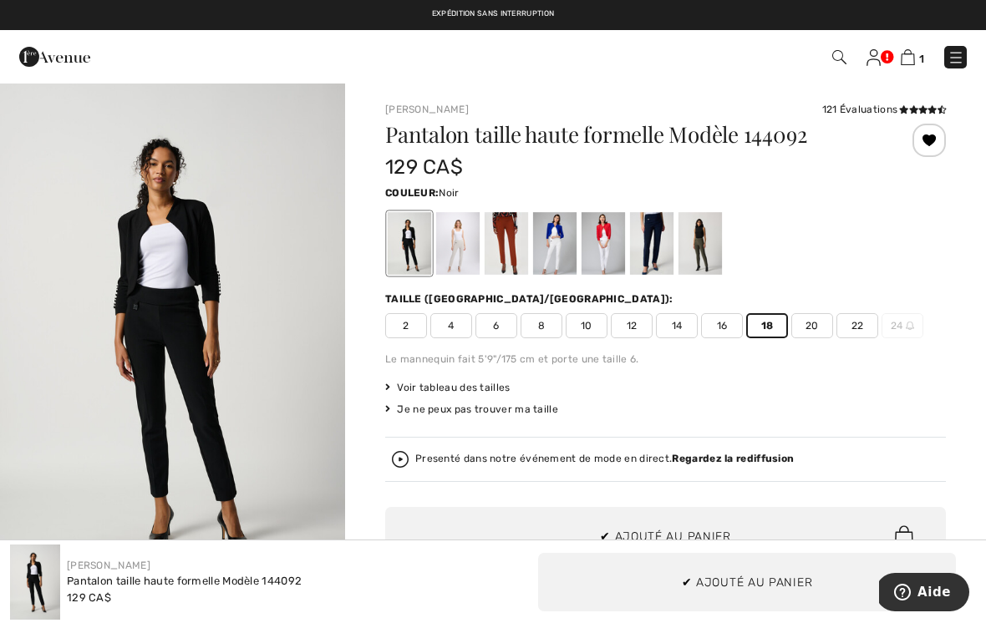
scroll to position [1, 0]
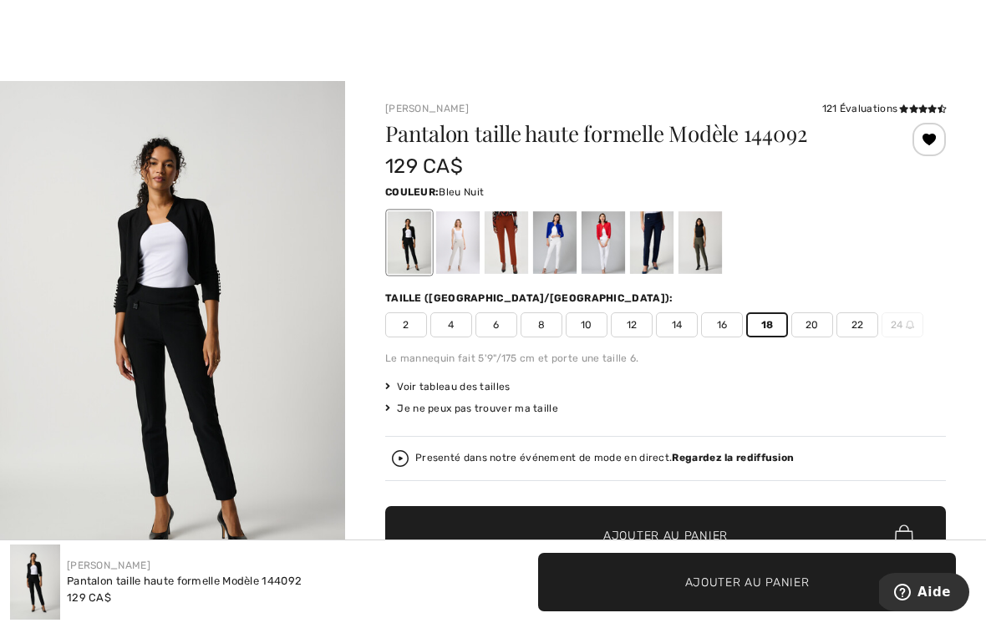
click at [652, 233] on div at bounding box center [651, 242] width 43 height 63
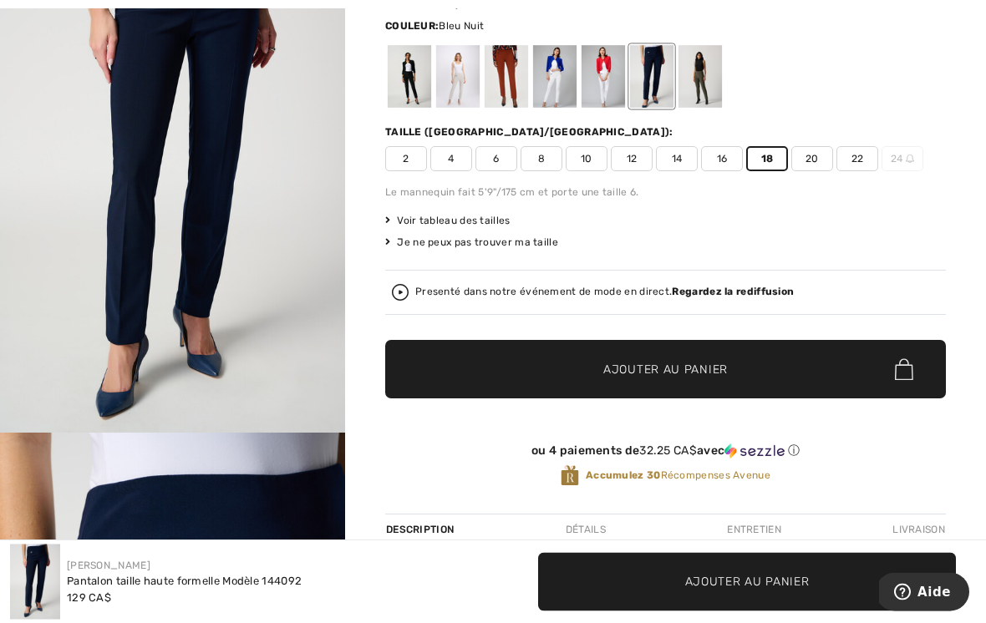
click at [711, 379] on span "✔ Ajouté au panier Ajouter au panier" at bounding box center [665, 370] width 560 height 58
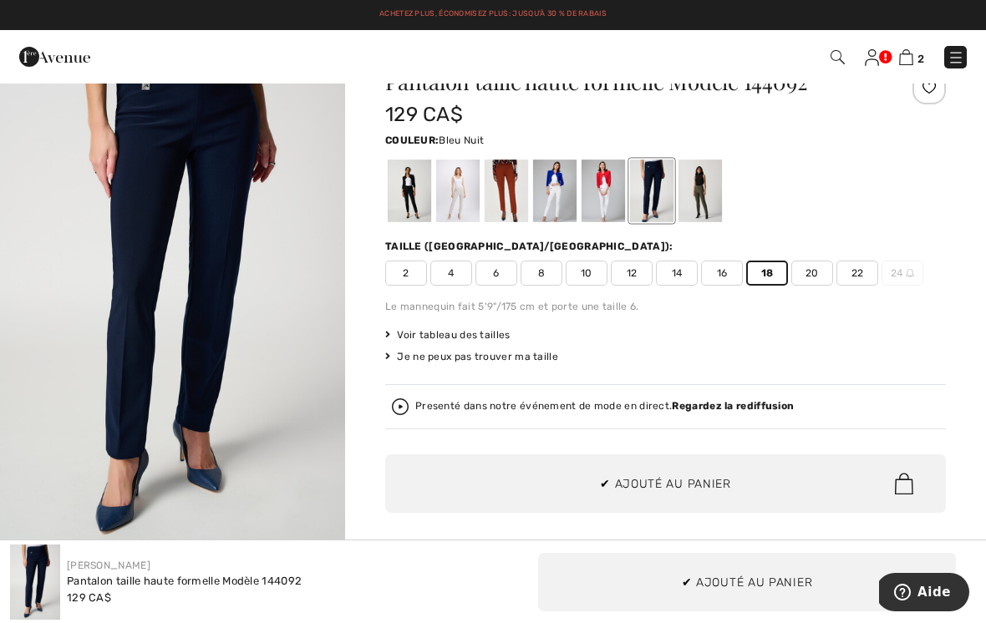
scroll to position [0, 0]
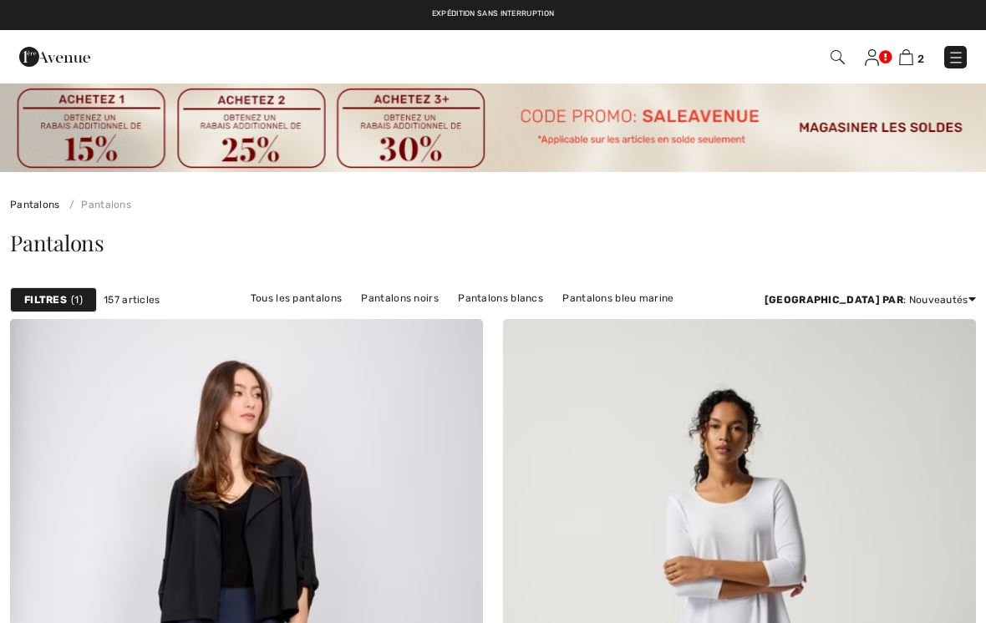
scroll to position [2133, 0]
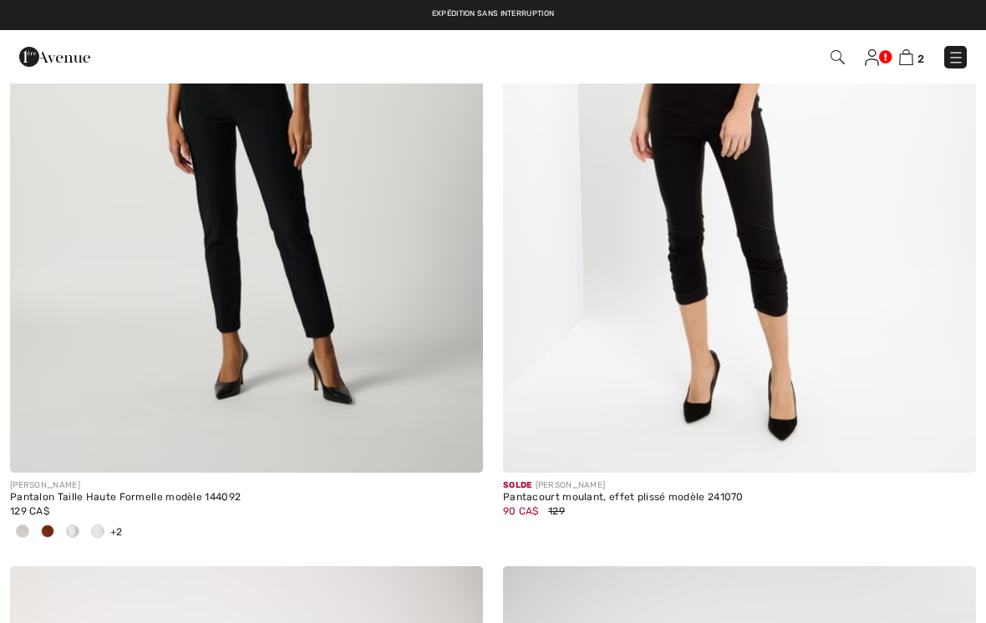
checkbox input "true"
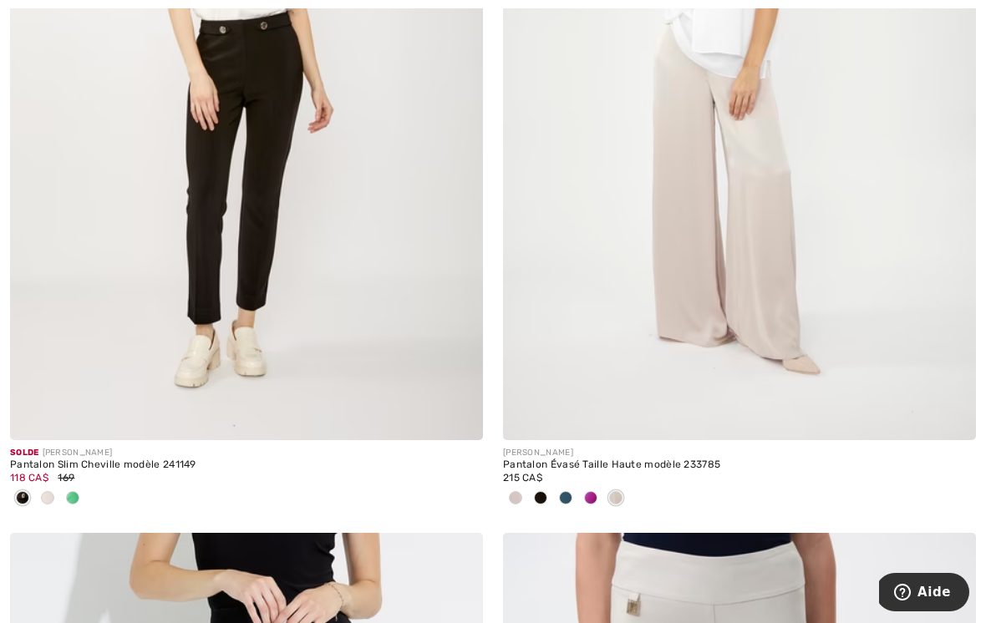
scroll to position [2995, 0]
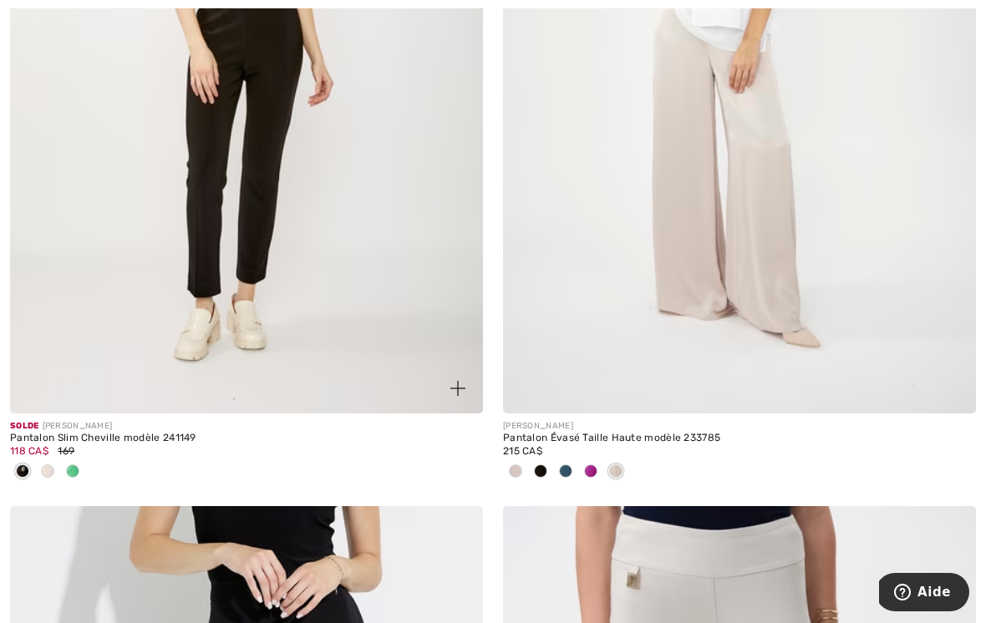
click at [64, 460] on div at bounding box center [72, 473] width 25 height 28
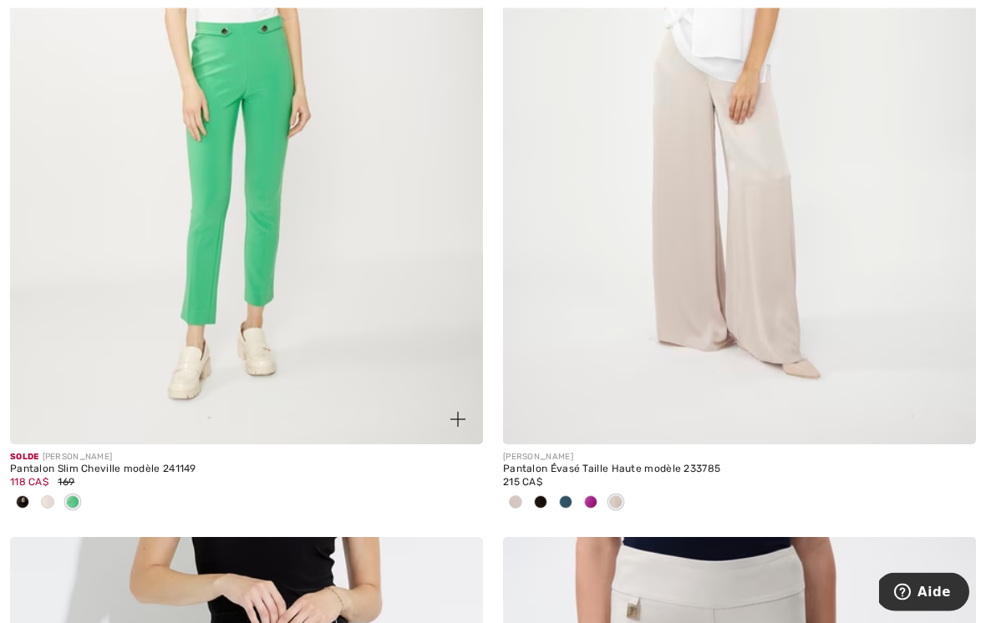
scroll to position [2964, 0]
click at [43, 500] on span at bounding box center [47, 501] width 13 height 13
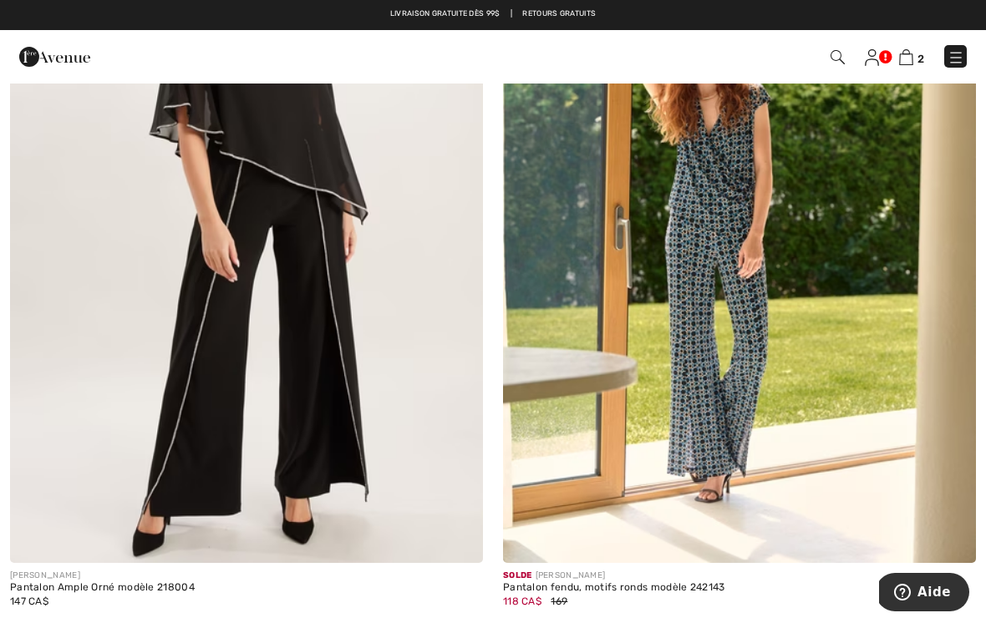
scroll to position [0, 0]
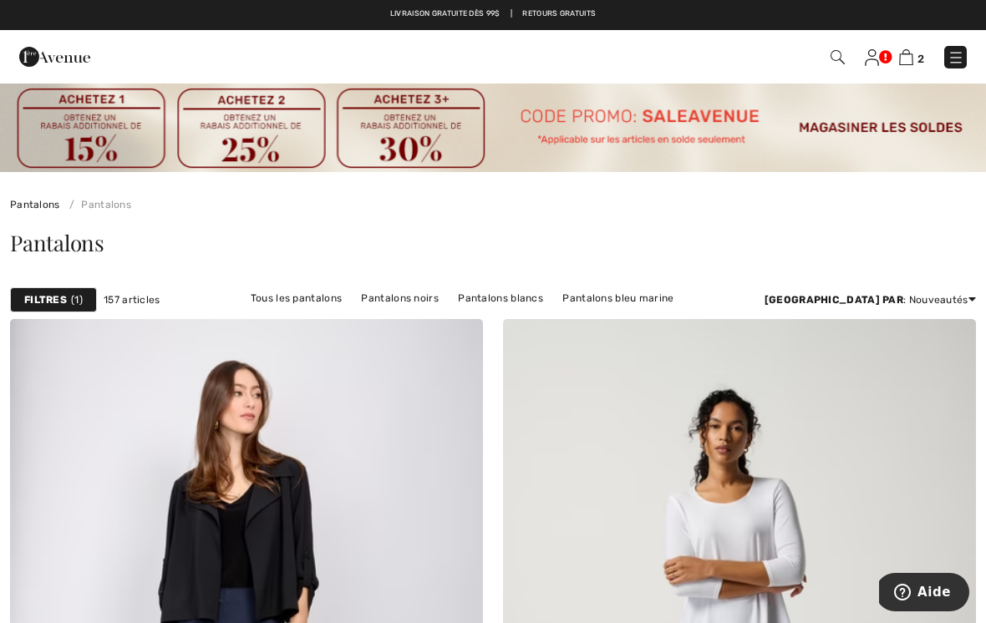
click at [957, 60] on img at bounding box center [955, 57] width 17 height 17
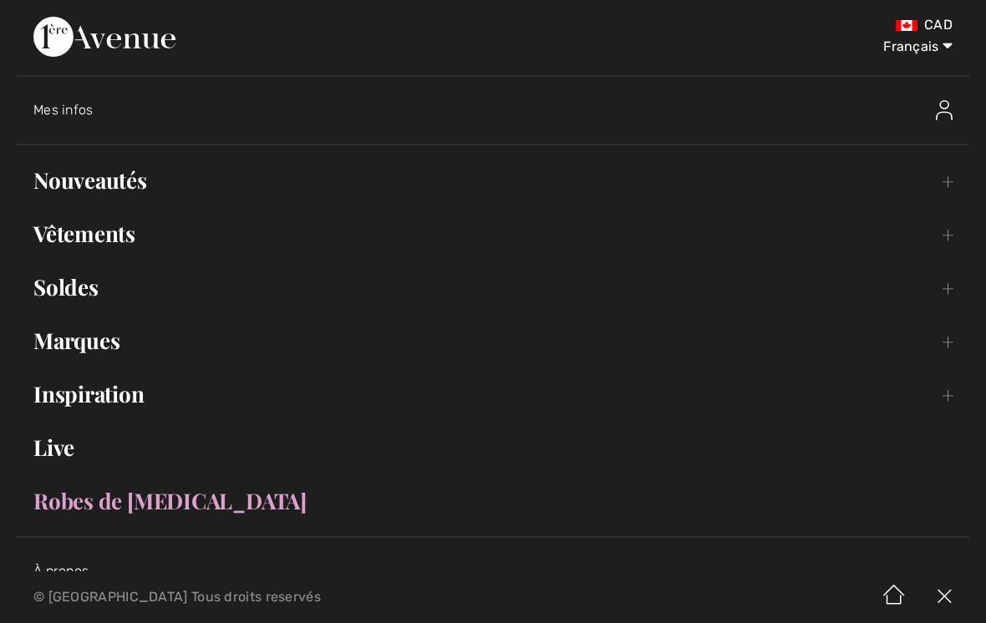
click at [499, 224] on link "Vêtements Toggle submenu" at bounding box center [493, 233] width 952 height 37
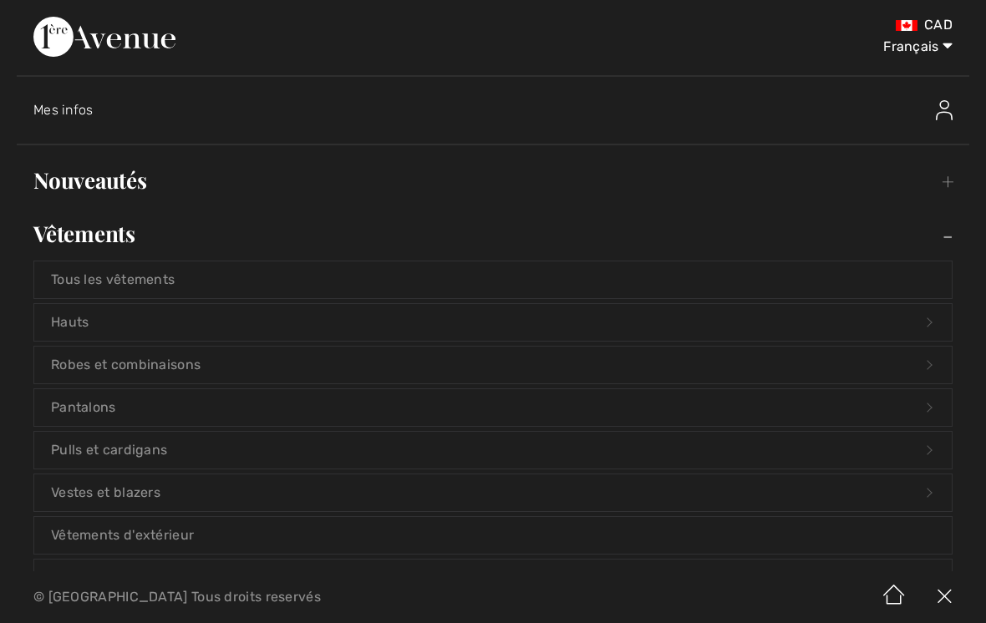
click at [492, 449] on link "Pulls et cardigans Open submenu" at bounding box center [492, 450] width 917 height 37
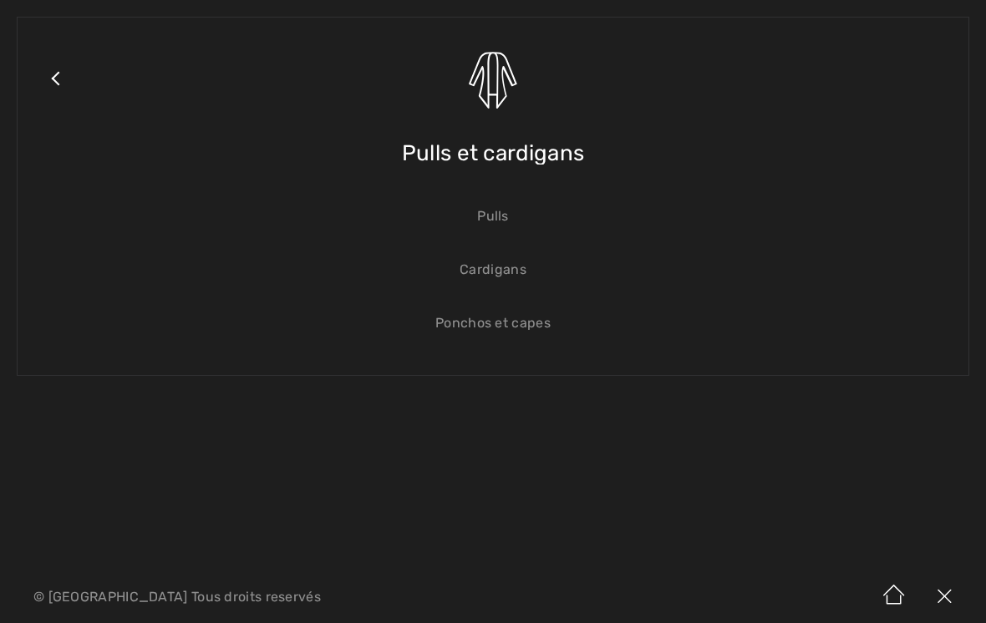
click at [504, 224] on link "Pulls" at bounding box center [492, 216] width 917 height 37
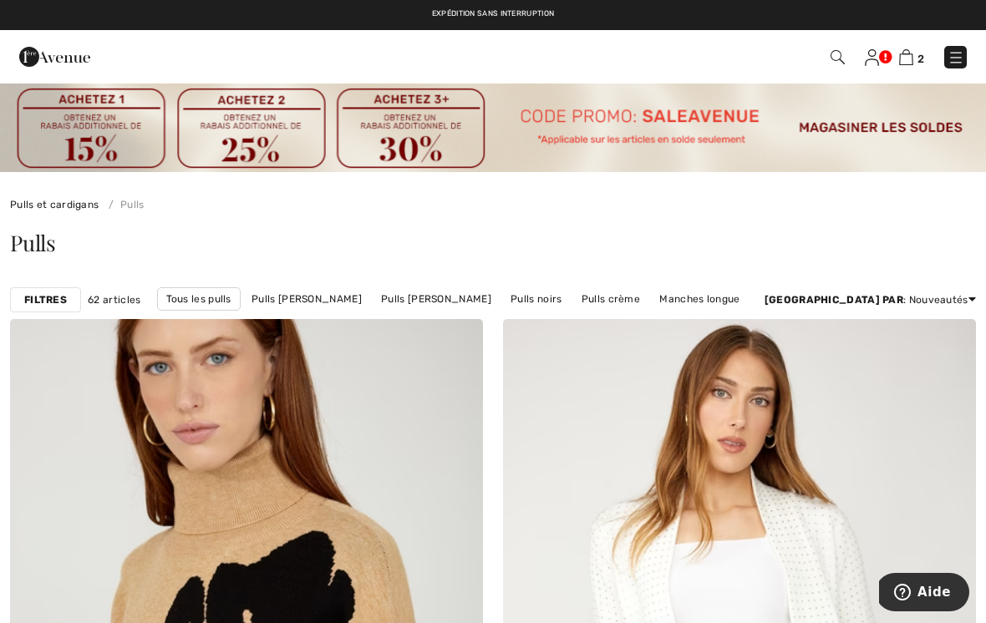
click at [28, 302] on strong "Filtres" at bounding box center [45, 299] width 43 height 15
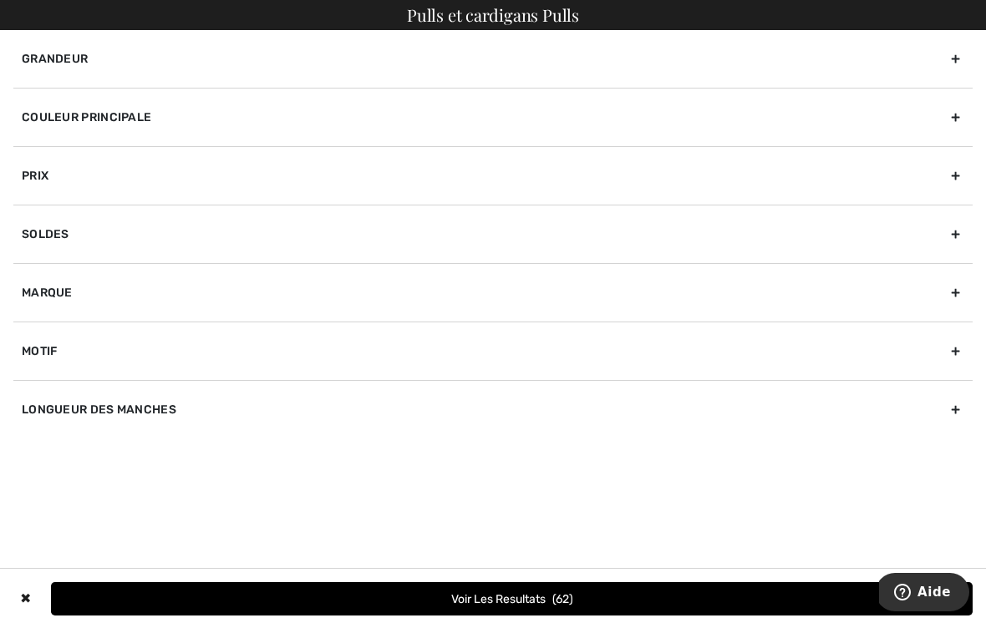
click at [954, 58] on div "Grandeur" at bounding box center [492, 59] width 959 height 58
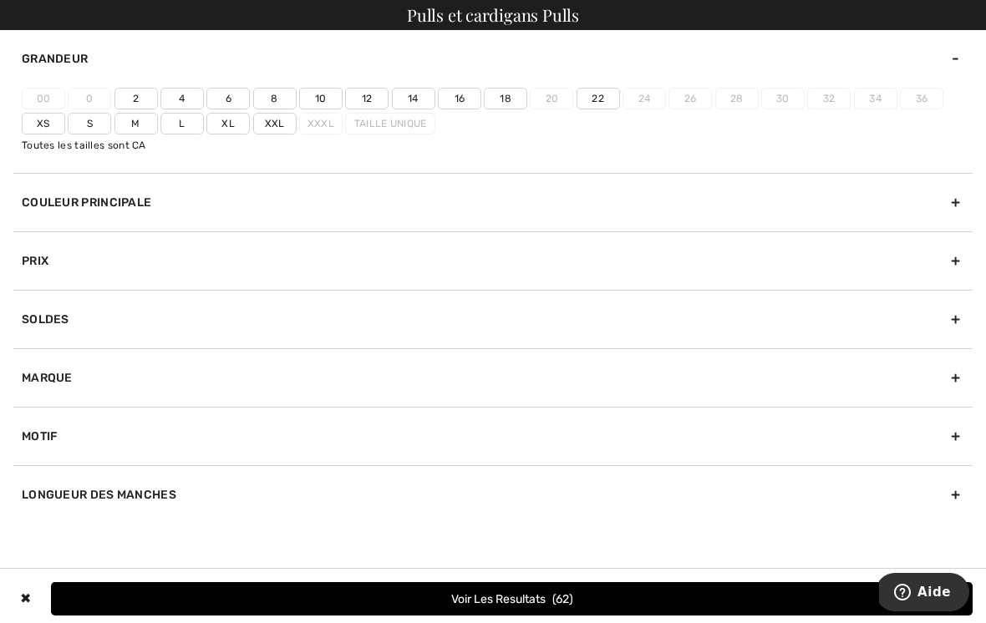
click at [503, 102] on label "18" at bounding box center [505, 99] width 43 height 22
click at [0, 0] on input"] "18" at bounding box center [0, 0] width 0 height 0
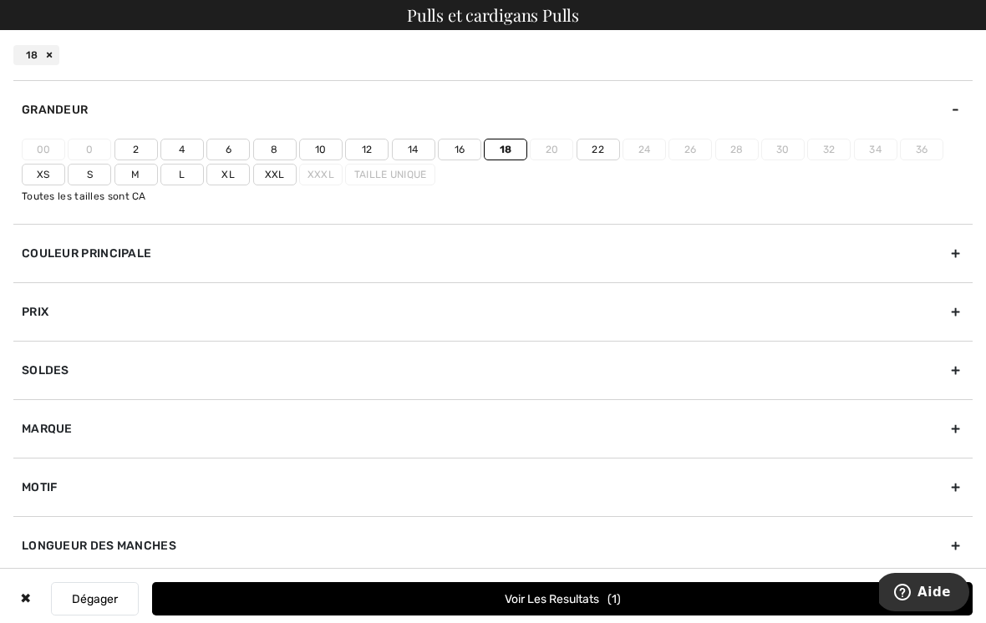
click at [276, 173] on label "Xxl" at bounding box center [274, 175] width 43 height 22
click at [0, 0] on input"] "Xxl" at bounding box center [0, 0] width 0 height 0
click at [613, 597] on button "Voir les resultats 37" at bounding box center [562, 598] width 820 height 33
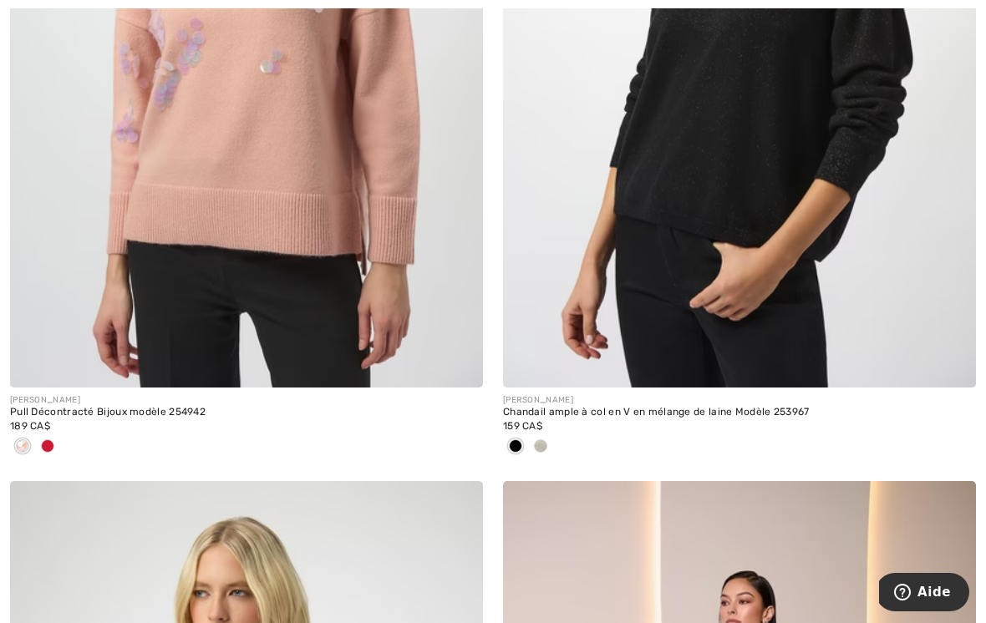
scroll to position [6551, 0]
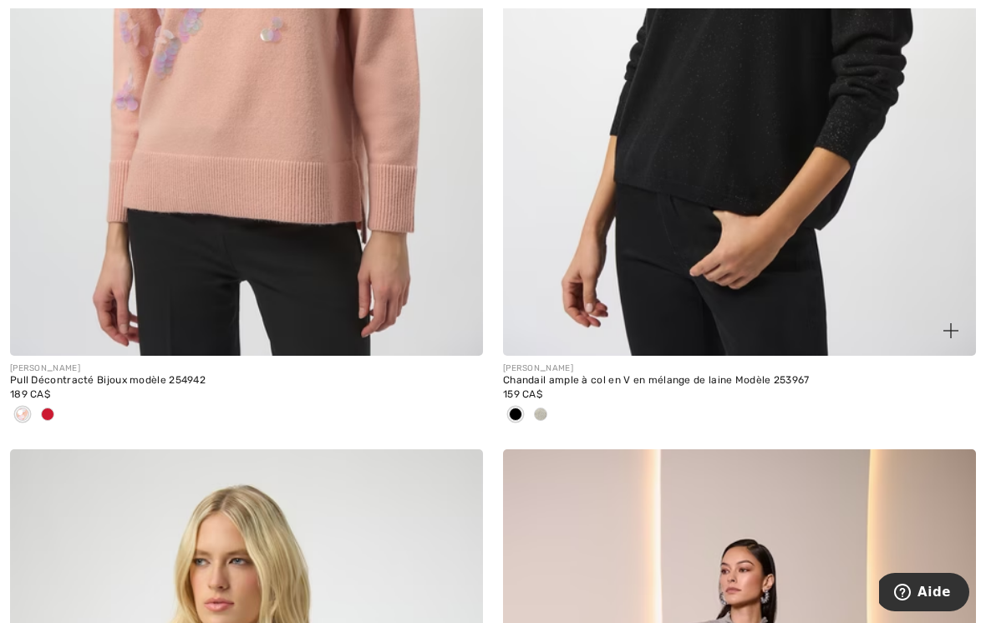
click at [550, 406] on div at bounding box center [540, 416] width 25 height 28
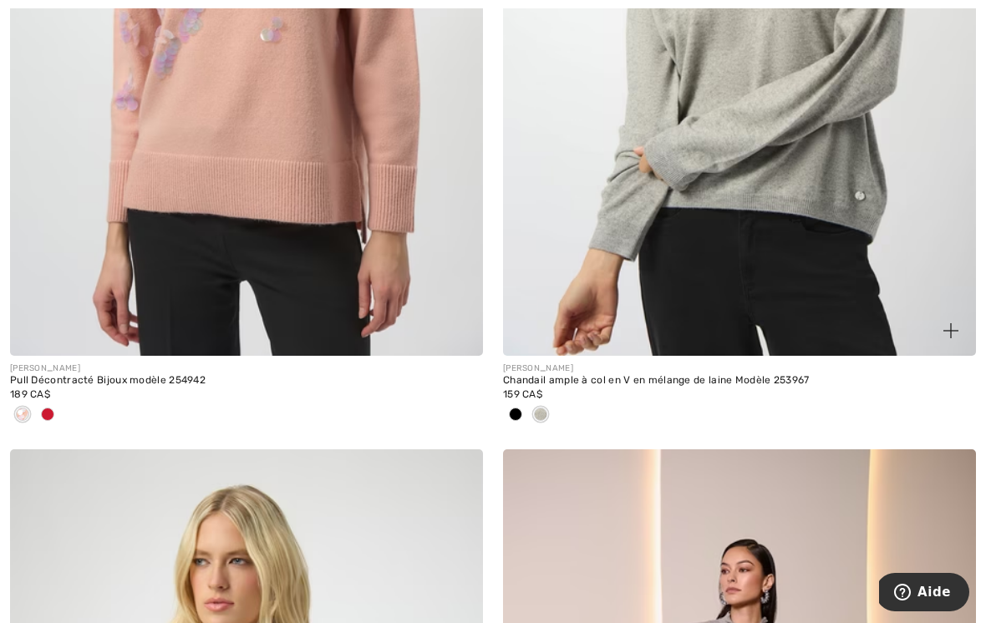
click at [545, 408] on span at bounding box center [540, 414] width 13 height 13
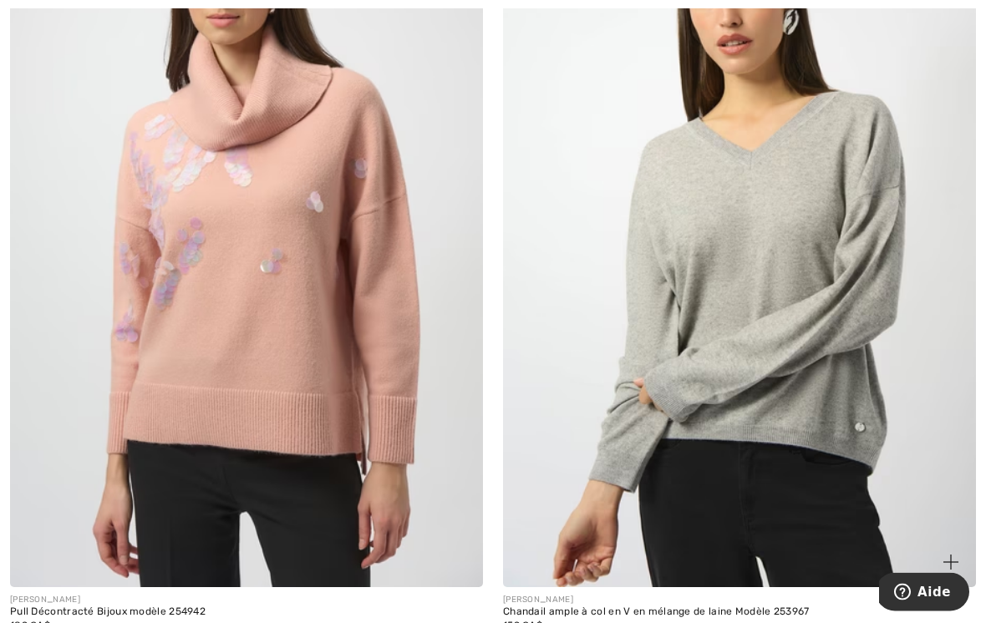
scroll to position [6319, 0]
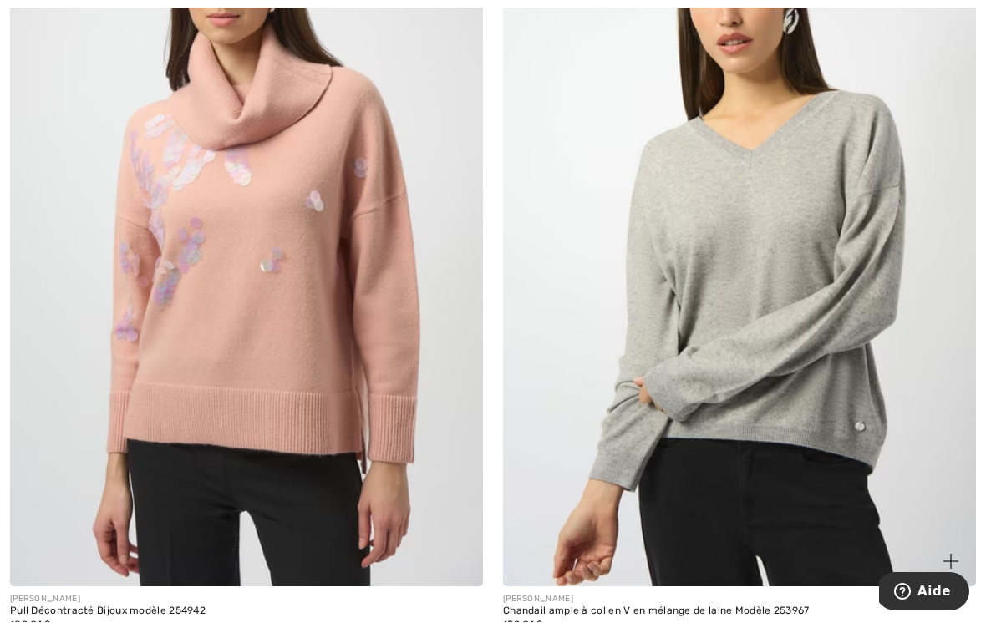
click at [826, 301] on img at bounding box center [739, 232] width 473 height 709
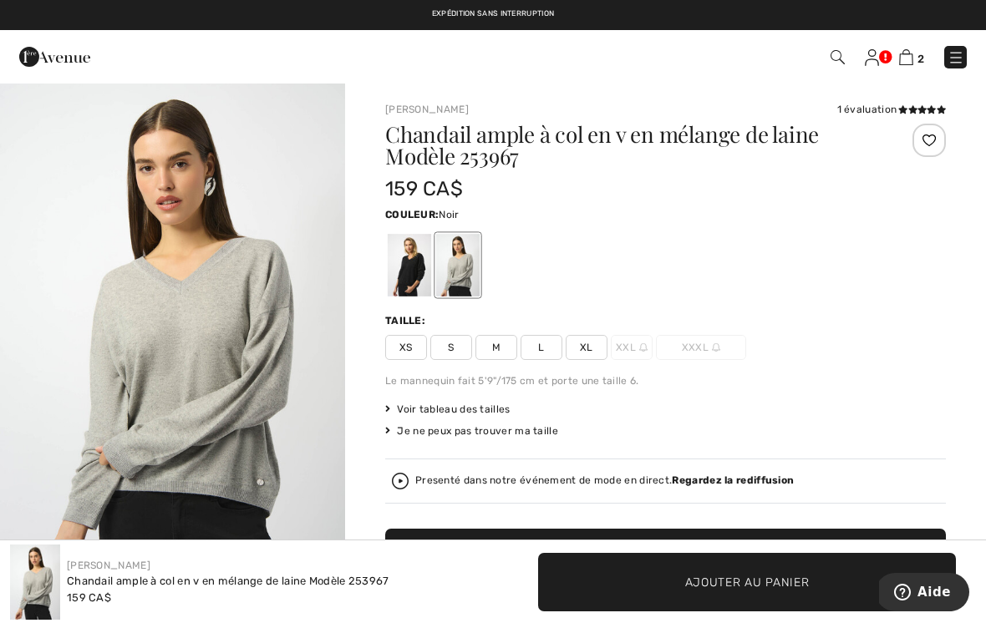
click at [413, 275] on div at bounding box center [409, 265] width 43 height 63
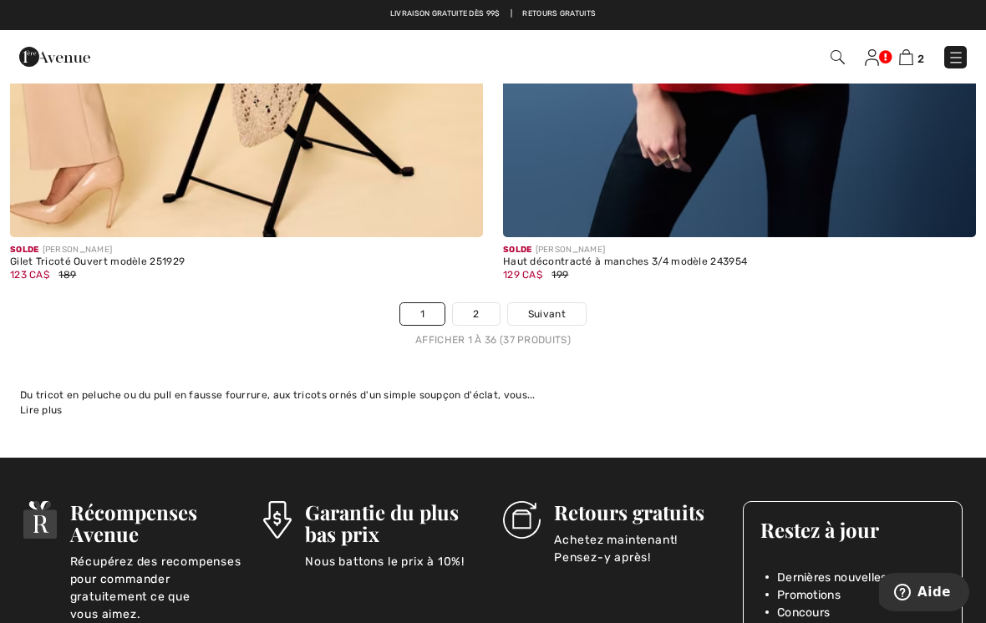
scroll to position [14732, 0]
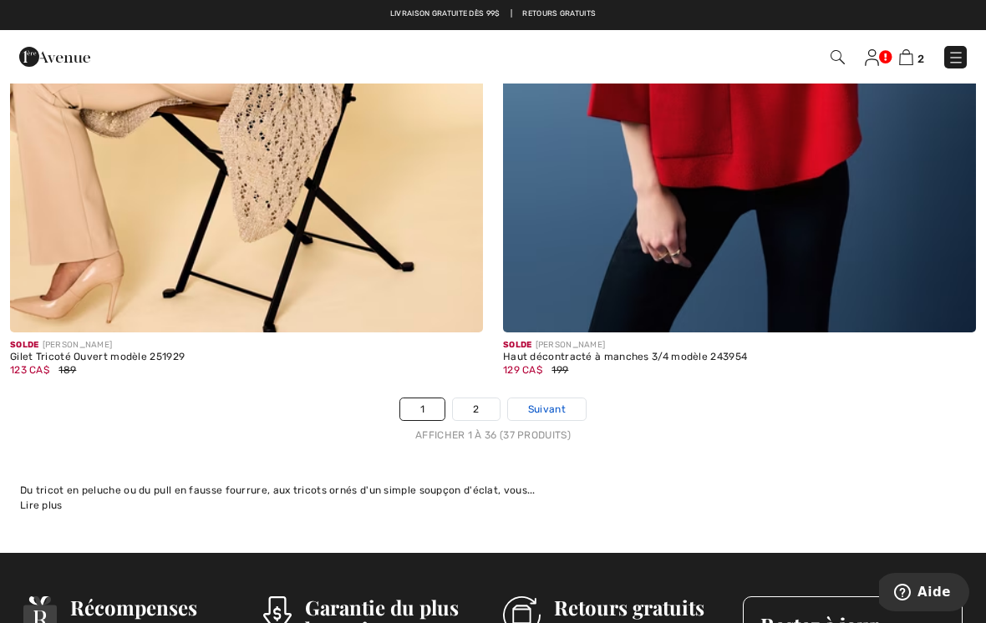
click at [561, 402] on span "Suivant" at bounding box center [547, 409] width 38 height 15
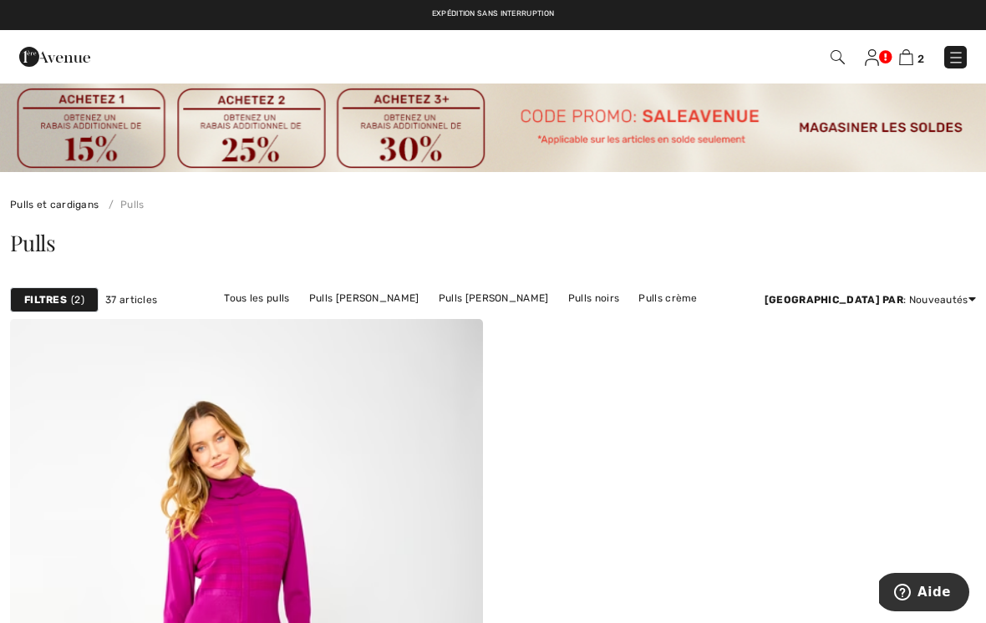
click at [953, 57] on img at bounding box center [955, 57] width 17 height 17
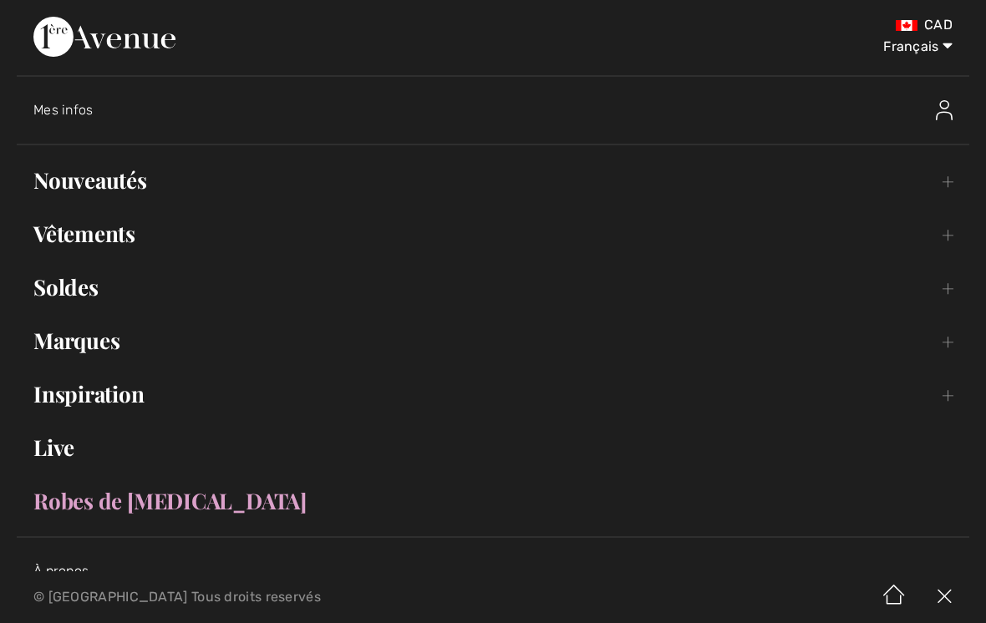
click at [649, 216] on link "Vêtements Toggle submenu" at bounding box center [493, 233] width 952 height 37
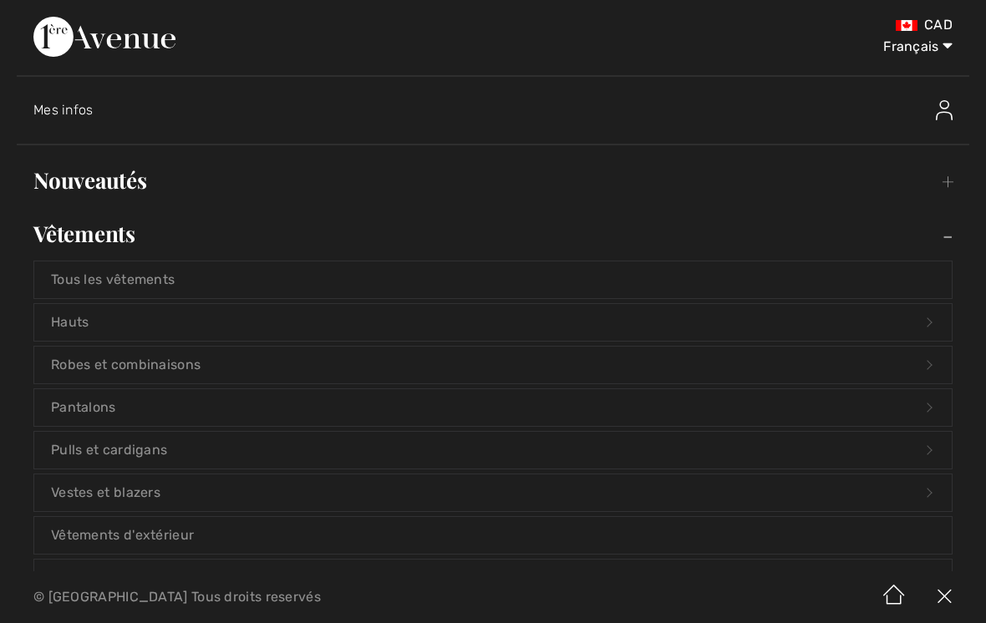
click at [647, 323] on link "Hauts Open submenu" at bounding box center [492, 322] width 917 height 37
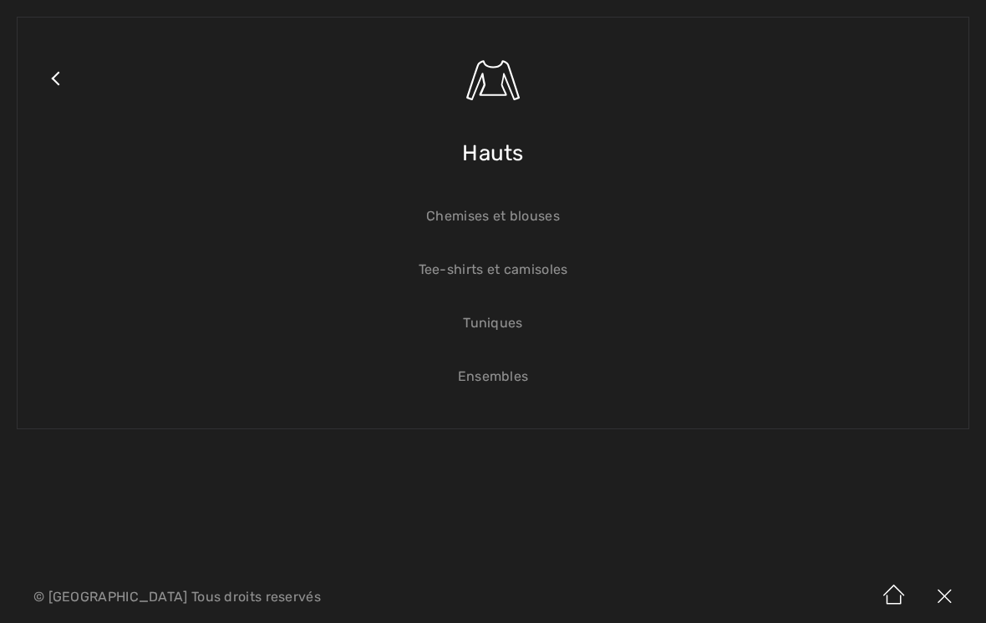
click at [551, 211] on link "Chemises et blouses" at bounding box center [492, 216] width 917 height 37
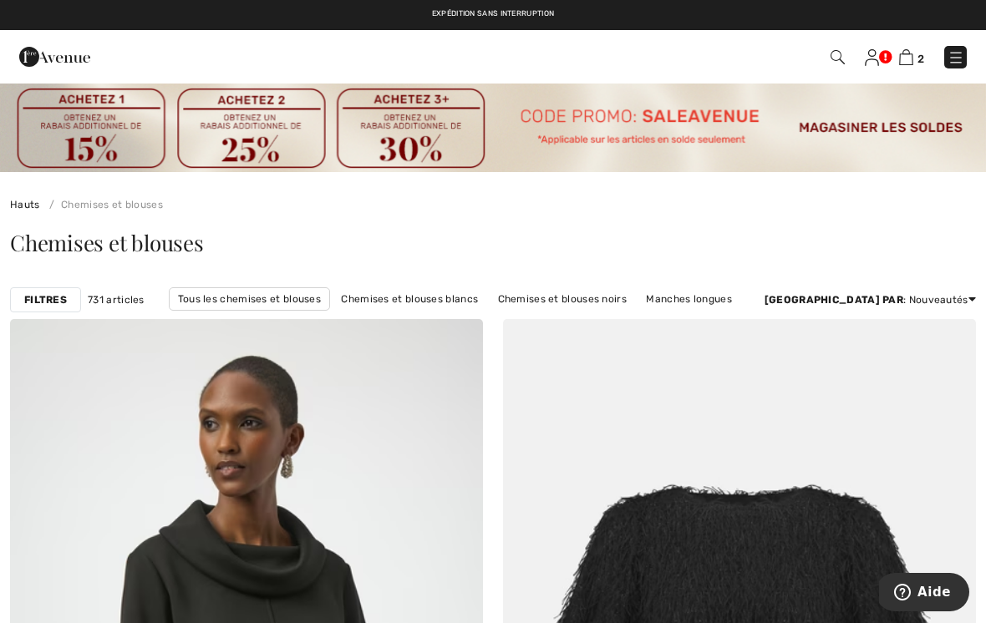
click at [53, 288] on div "Filtres" at bounding box center [45, 299] width 71 height 25
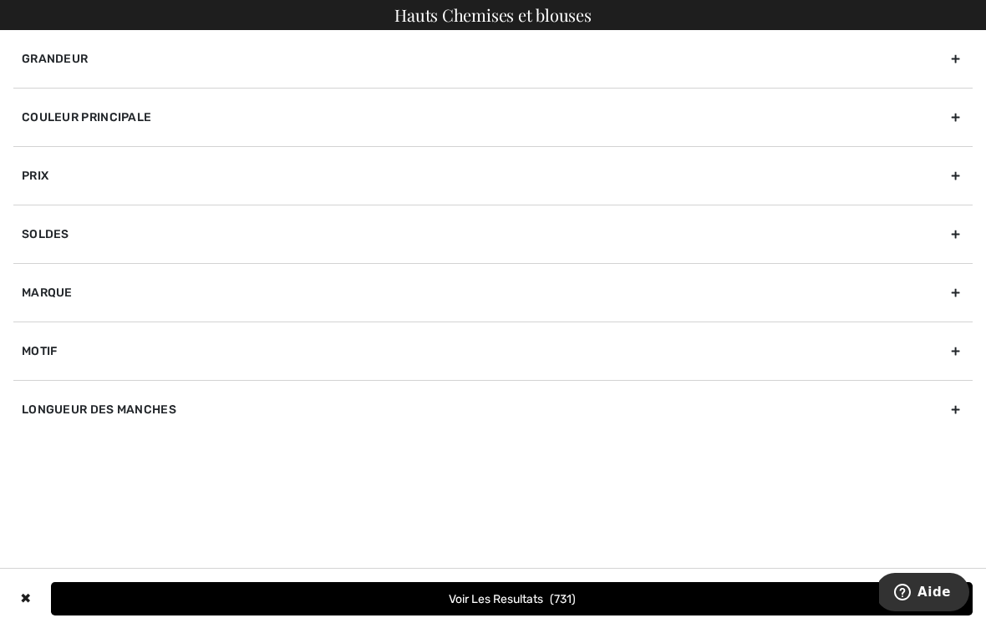
click at [952, 58] on div "Grandeur" at bounding box center [492, 59] width 959 height 58
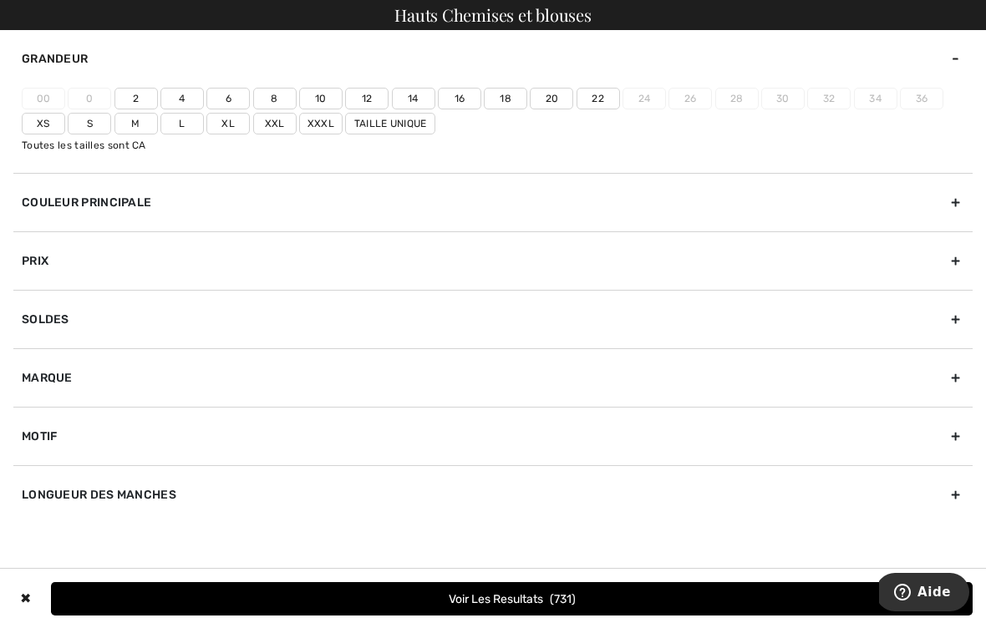
click at [513, 101] on label "18" at bounding box center [505, 99] width 43 height 22
click at [0, 0] on input"] "18" at bounding box center [0, 0] width 0 height 0
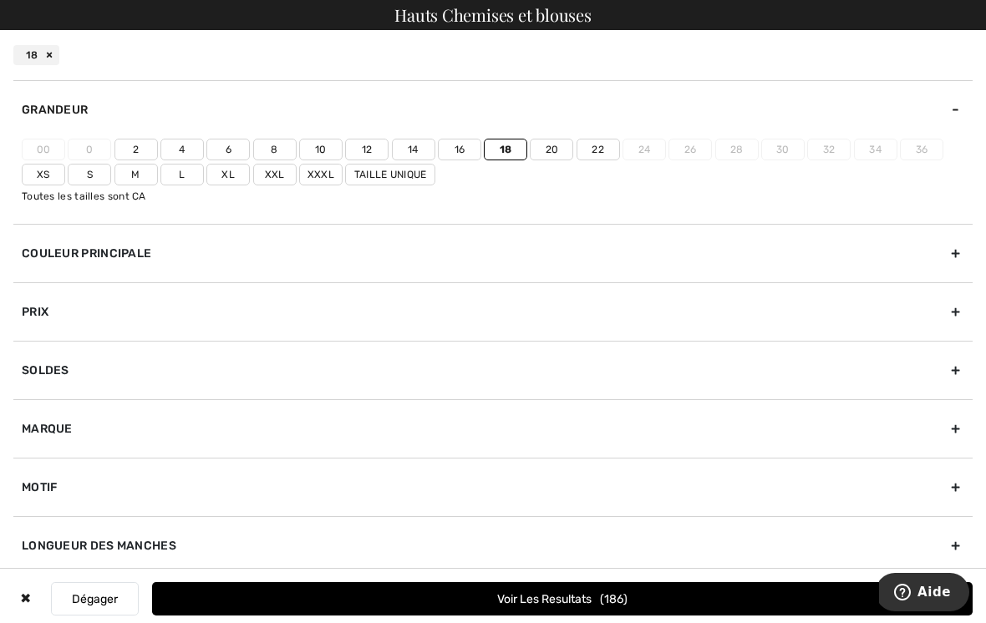
click at [318, 180] on label "Xxxl" at bounding box center [320, 175] width 43 height 22
click at [0, 0] on input"] "Xxxl" at bounding box center [0, 0] width 0 height 0
click at [282, 172] on label "Xxl" at bounding box center [274, 175] width 43 height 22
click at [0, 0] on input"] "Xxl" at bounding box center [0, 0] width 0 height 0
click at [604, 596] on button "Voir les resultats 280" at bounding box center [562, 598] width 820 height 33
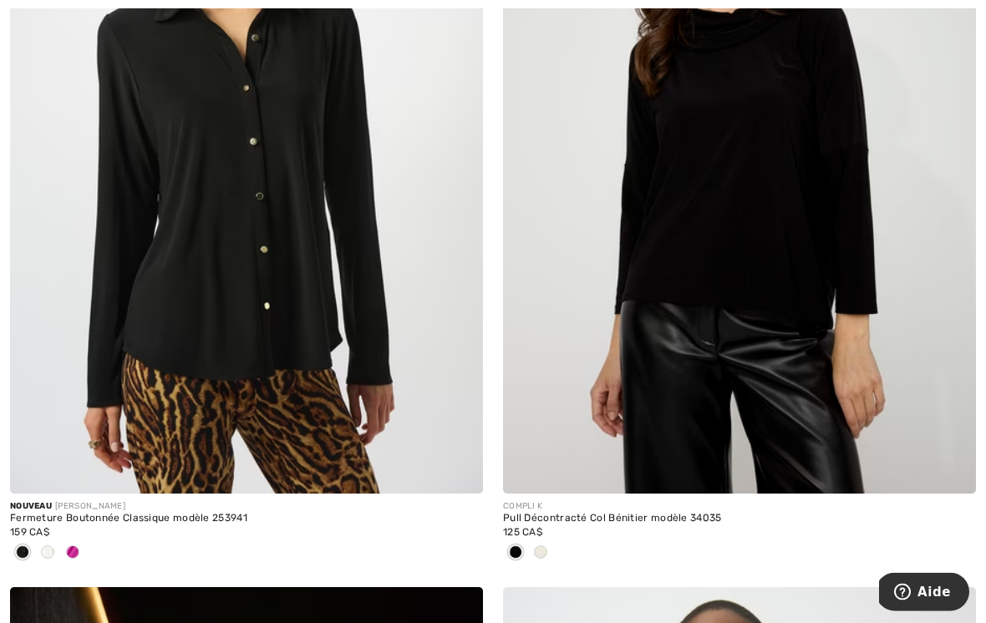
scroll to position [13684, 0]
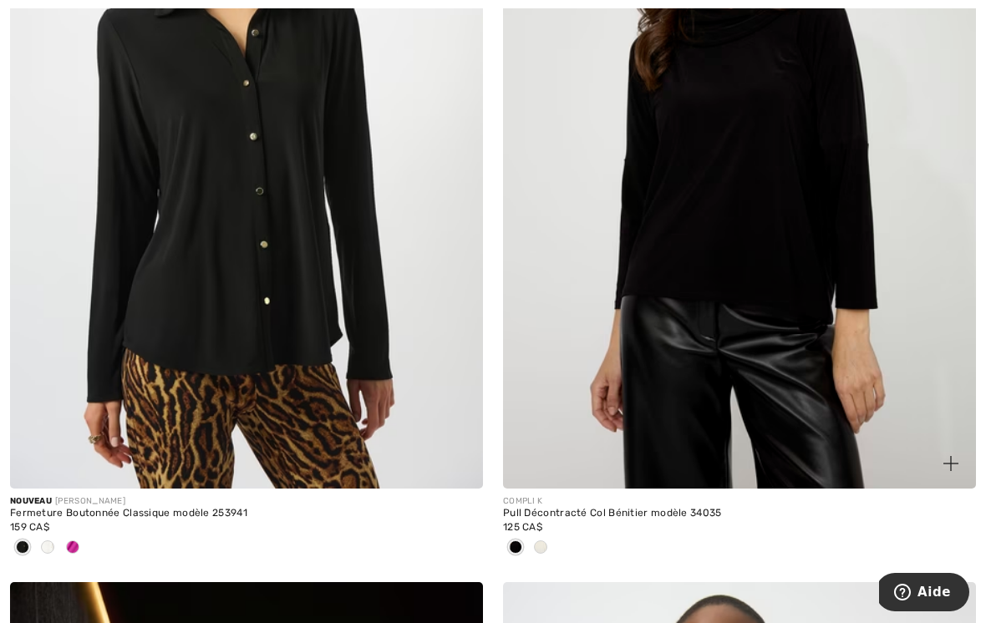
click at [549, 535] on div at bounding box center [540, 549] width 25 height 28
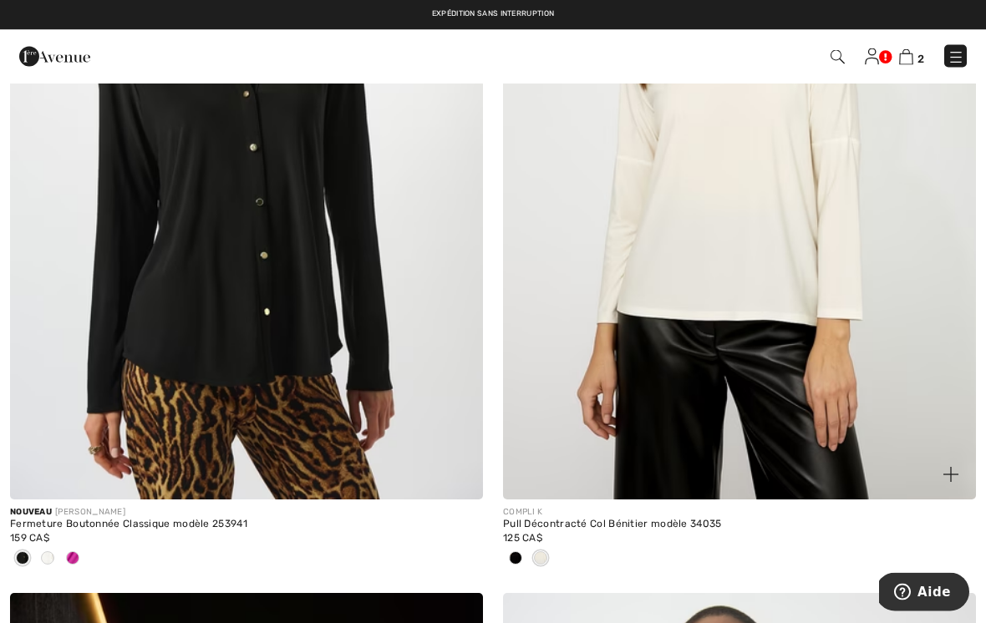
scroll to position [13671, 0]
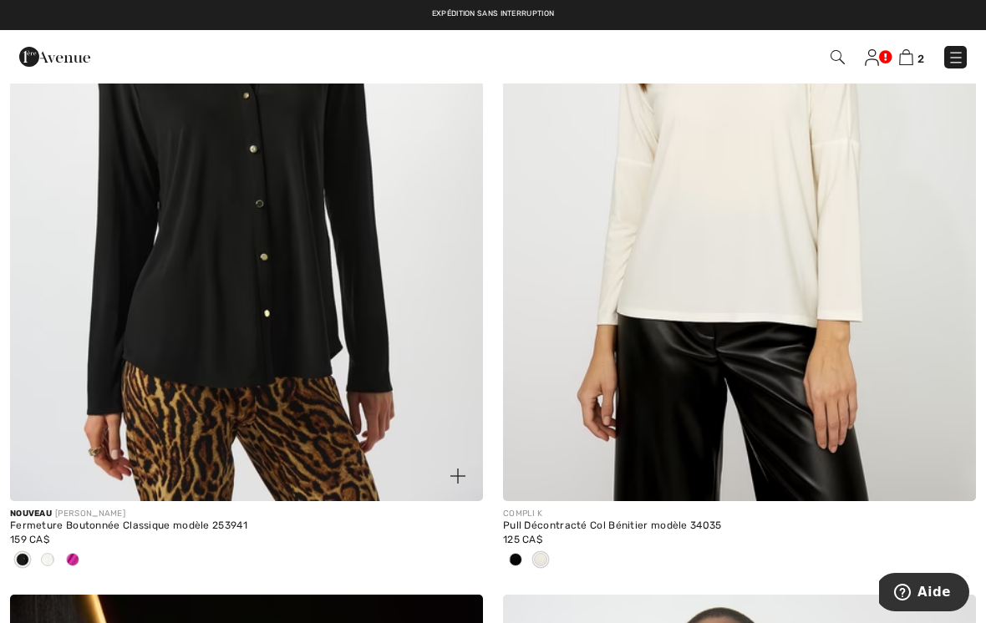
click at [63, 547] on div at bounding box center [72, 561] width 25 height 28
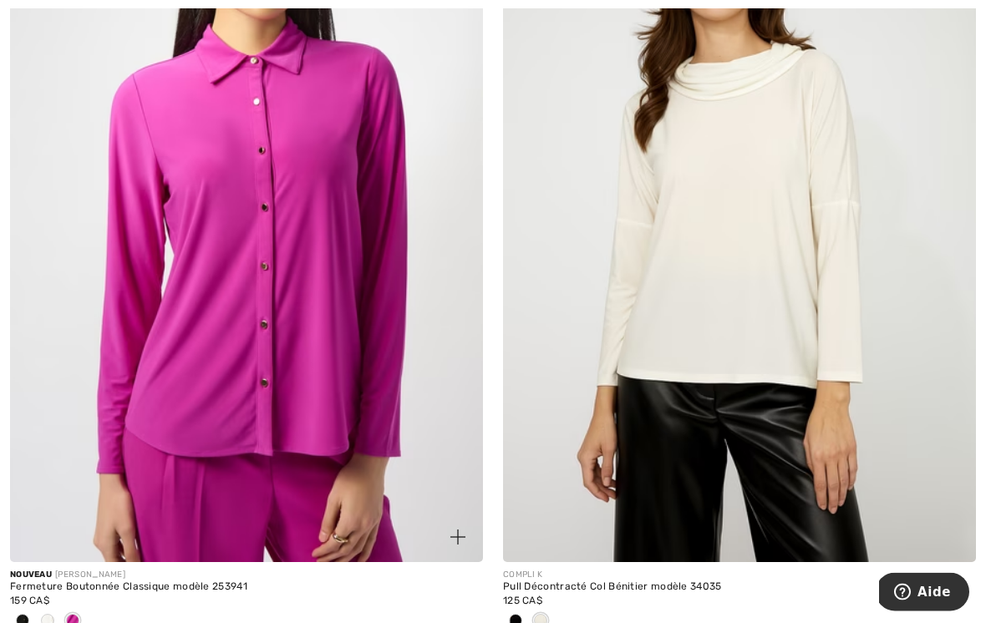
scroll to position [13610, 0]
click at [50, 614] on span at bounding box center [47, 620] width 13 height 13
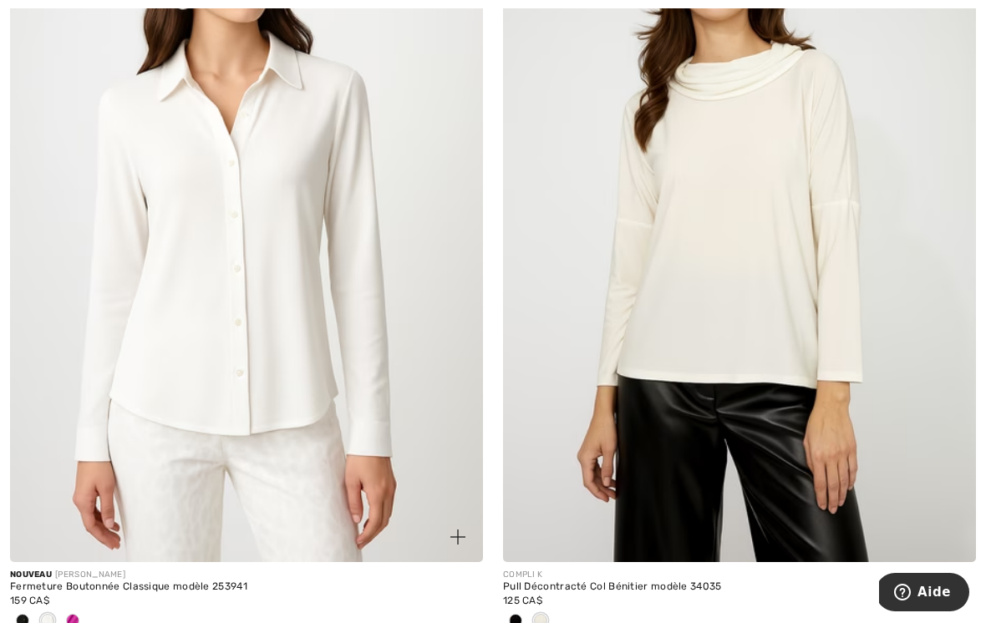
click at [367, 396] on img at bounding box center [246, 207] width 473 height 709
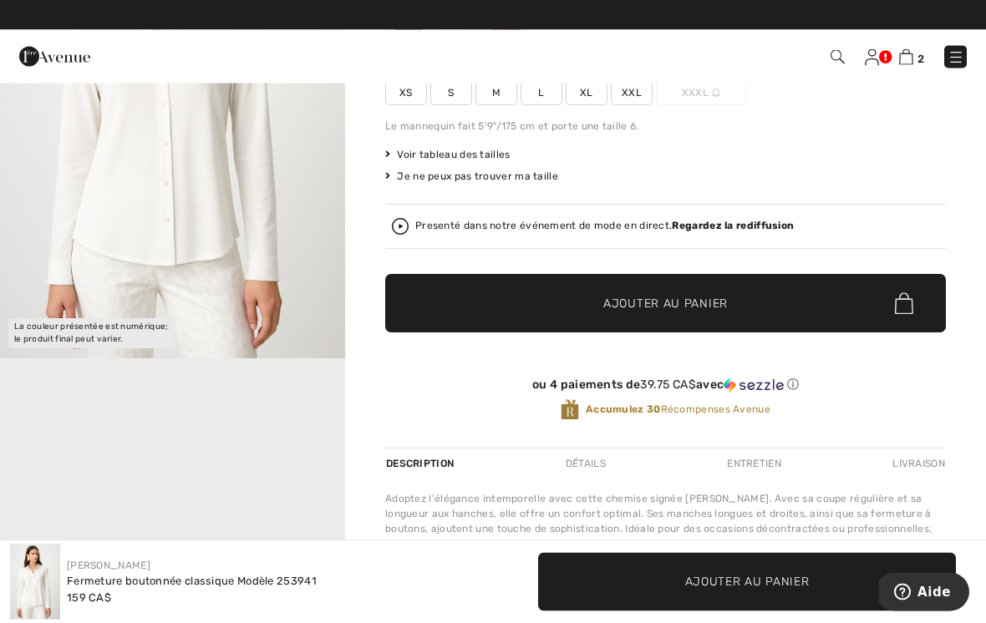
scroll to position [241, 0]
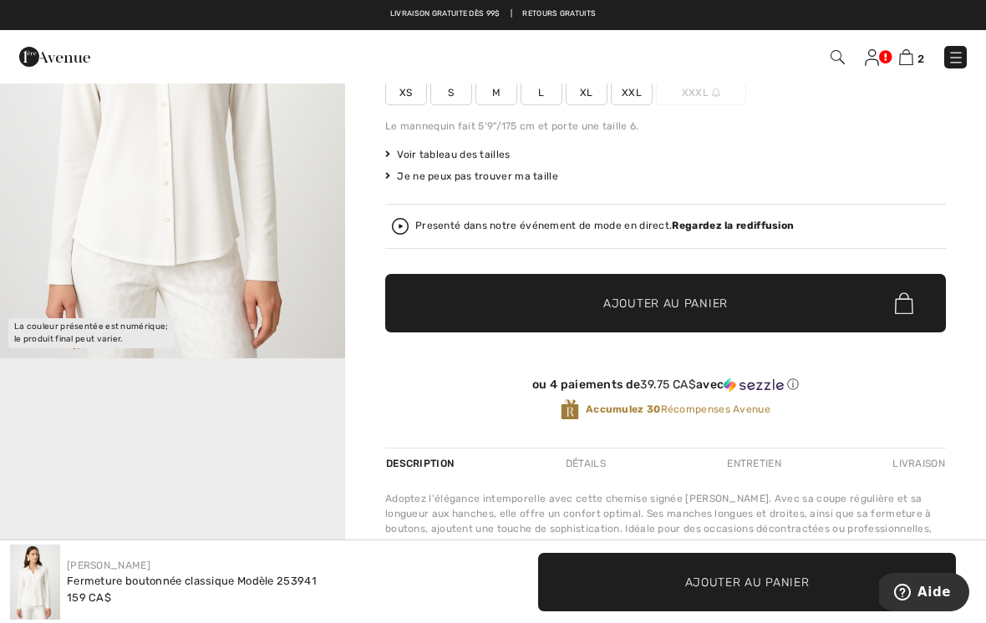
click at [120, 217] on img "1 / 1" at bounding box center [172, 99] width 345 height 518
click at [132, 244] on img "1 / 1" at bounding box center [172, 99] width 345 height 518
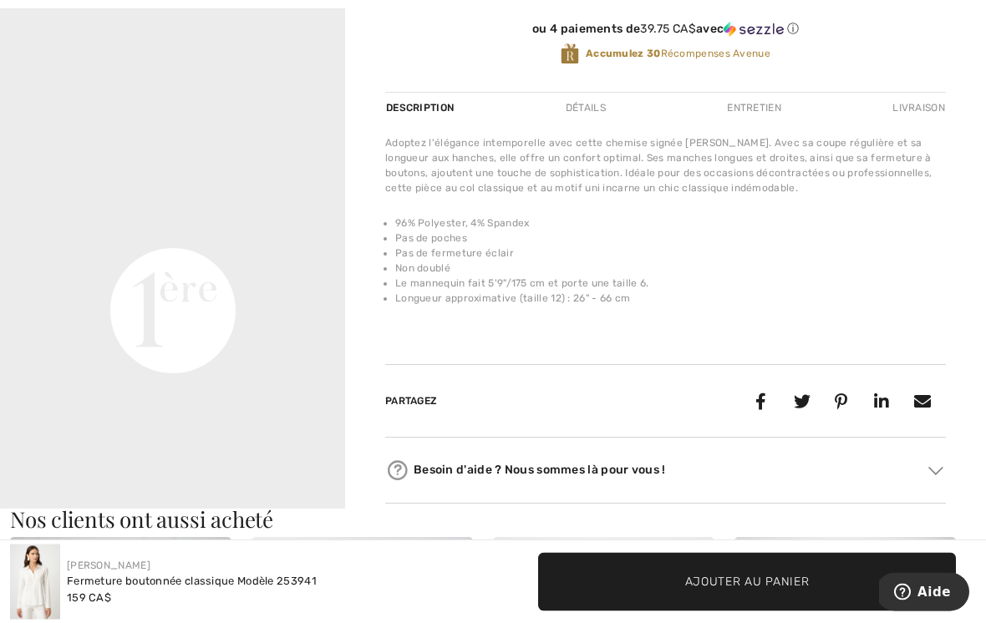
scroll to position [597, 0]
click at [124, 226] on video "Your browser does not support the video tag." at bounding box center [172, 139] width 345 height 173
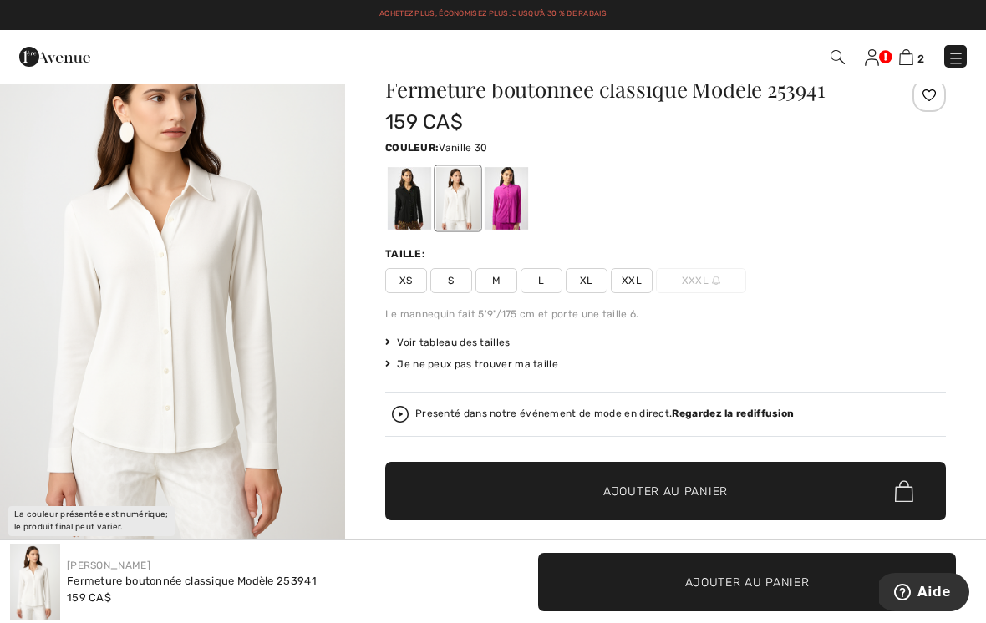
scroll to position [0, 0]
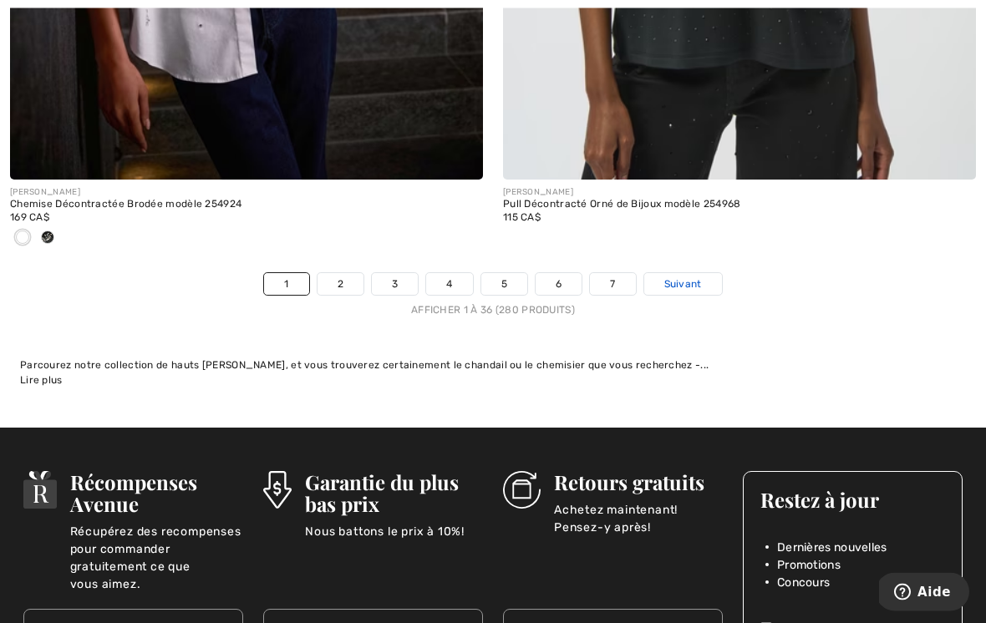
scroll to position [14829, 0]
click at [692, 276] on span "Suivant" at bounding box center [683, 283] width 38 height 15
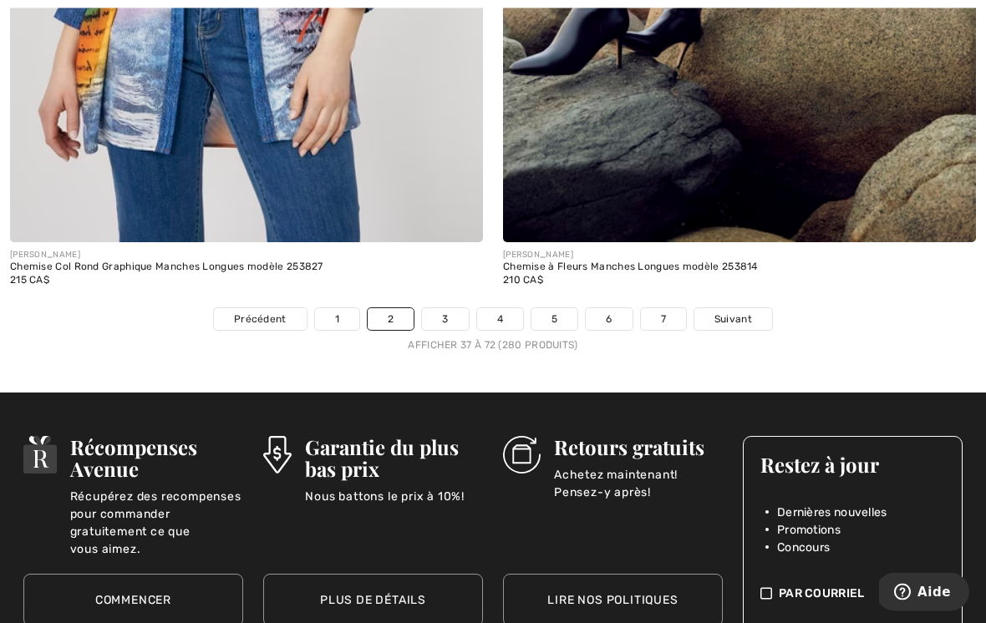
scroll to position [14429, 0]
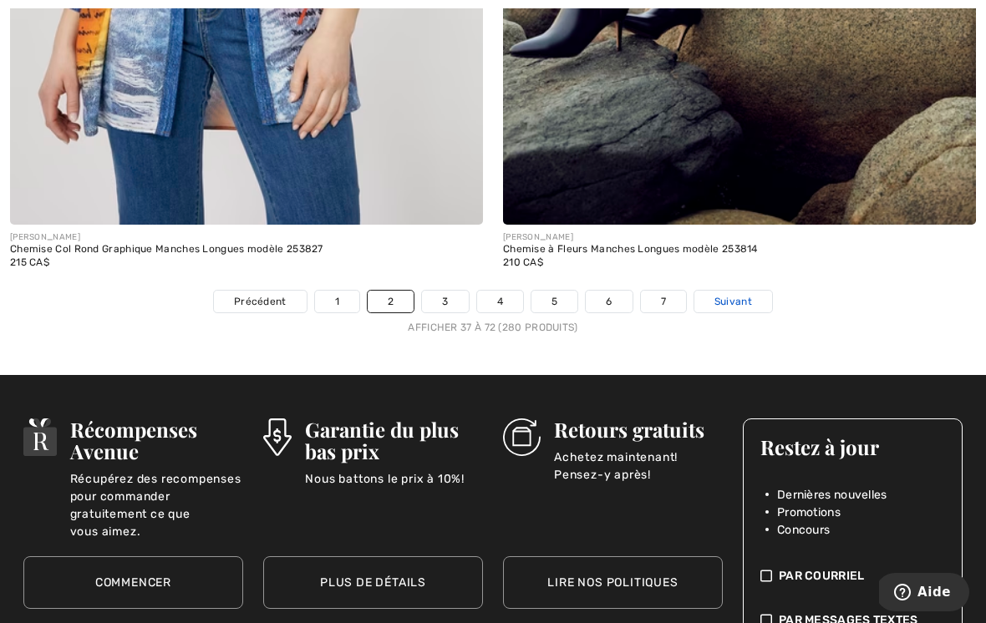
click at [738, 294] on span "Suivant" at bounding box center [733, 301] width 38 height 15
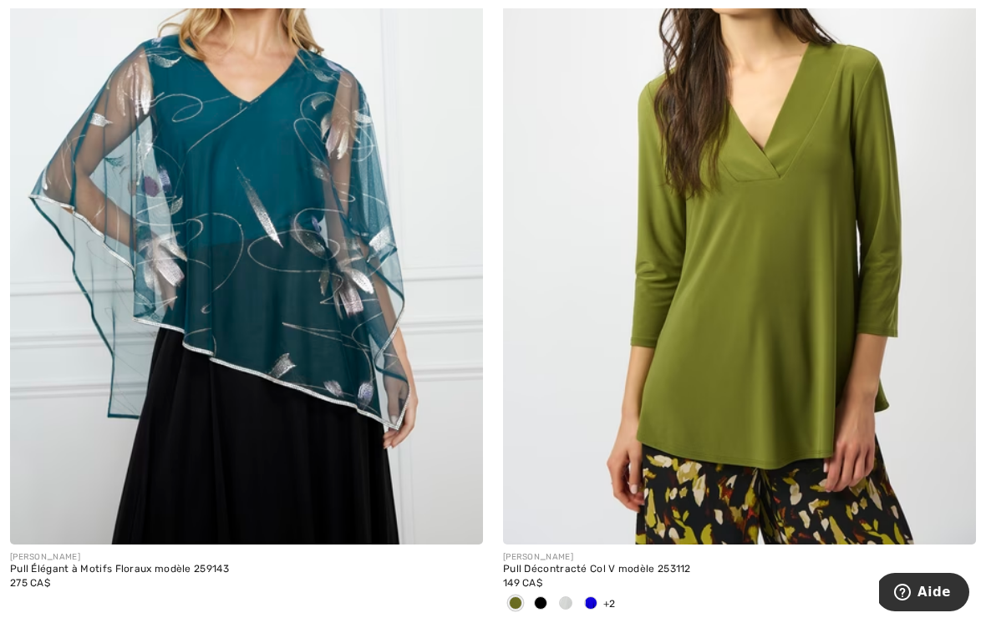
scroll to position [2087, 0]
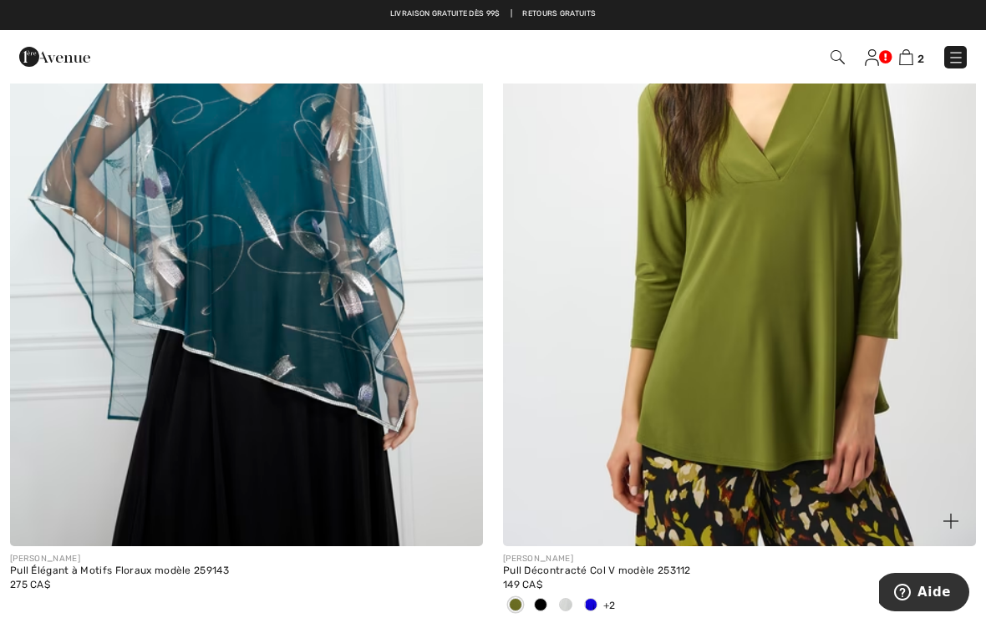
click at [545, 596] on div at bounding box center [540, 606] width 25 height 28
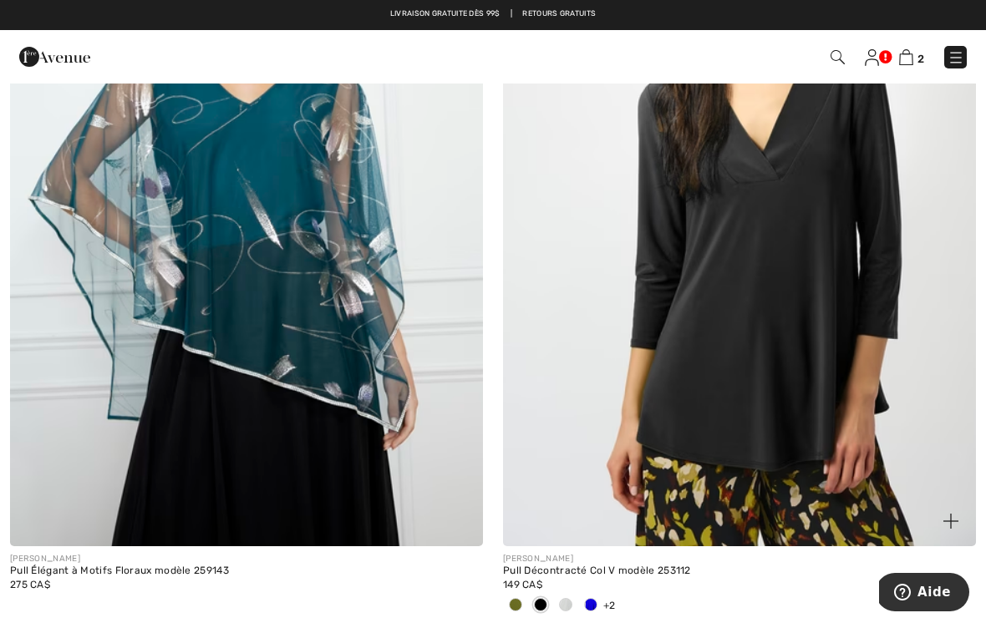
click at [570, 598] on span at bounding box center [565, 604] width 13 height 13
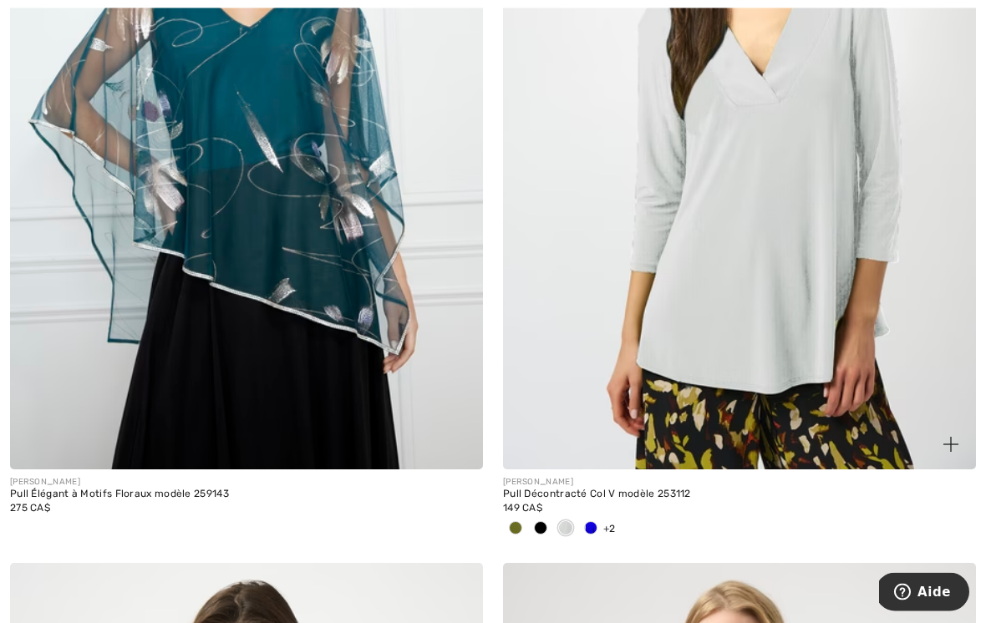
scroll to position [2164, 0]
click at [719, 341] on img at bounding box center [739, 114] width 473 height 709
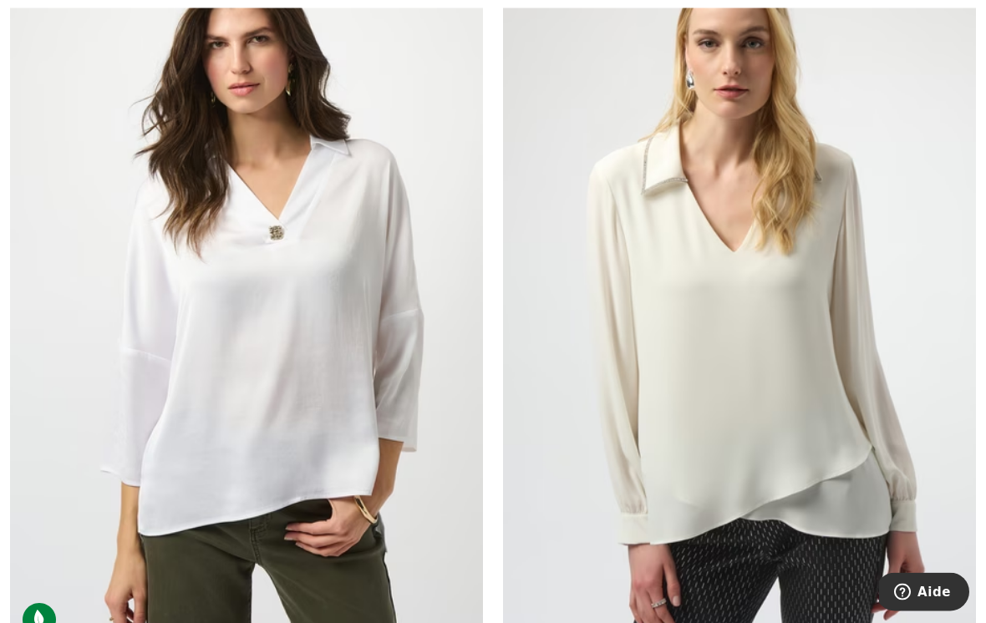
scroll to position [2787, 0]
click at [807, 373] on img at bounding box center [739, 294] width 473 height 709
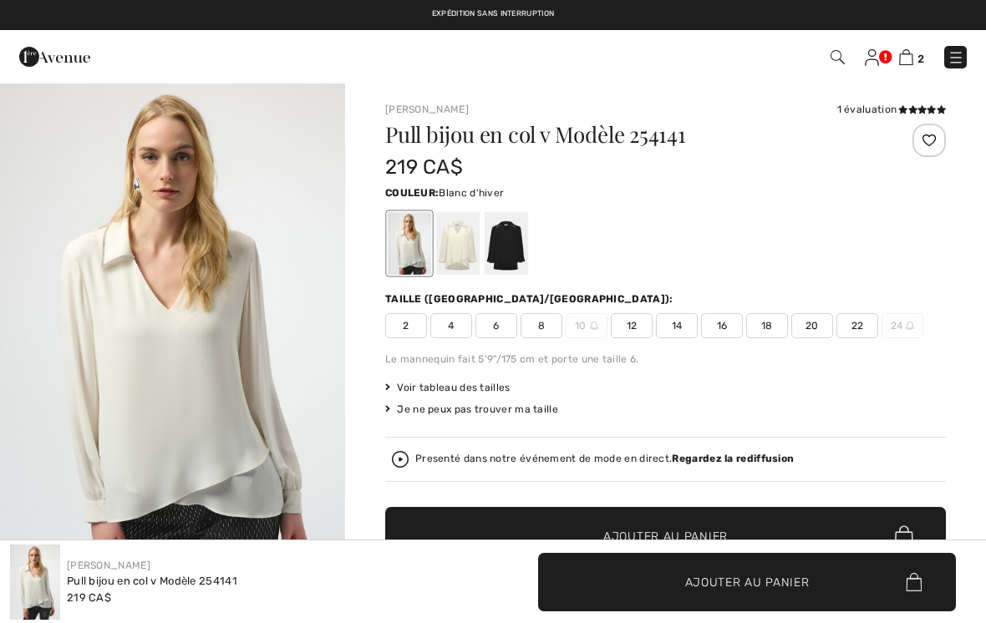
checkbox input "true"
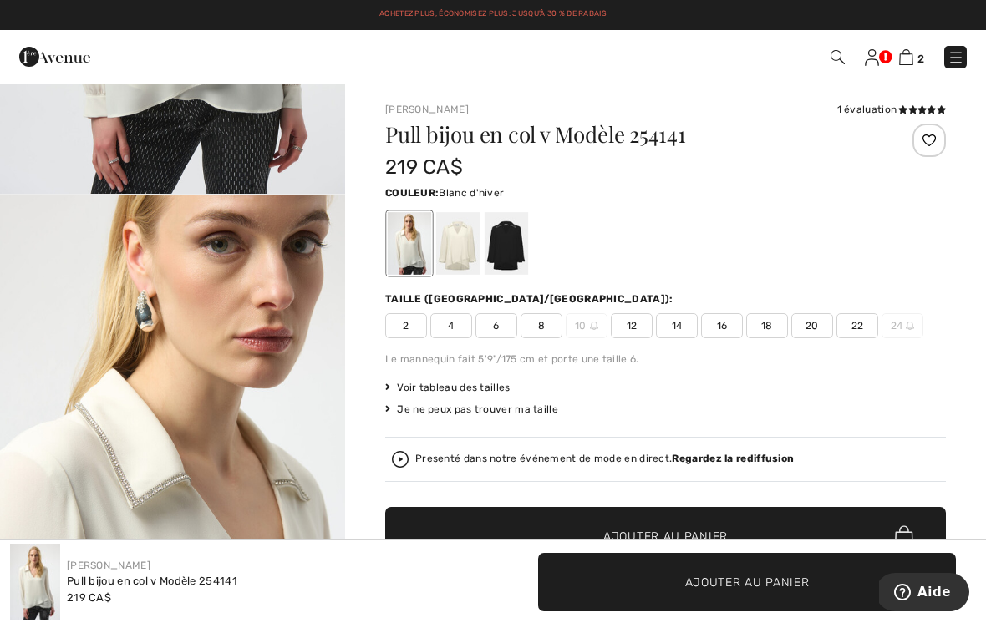
click at [764, 266] on div at bounding box center [665, 243] width 560 height 69
click at [508, 244] on div at bounding box center [505, 243] width 43 height 63
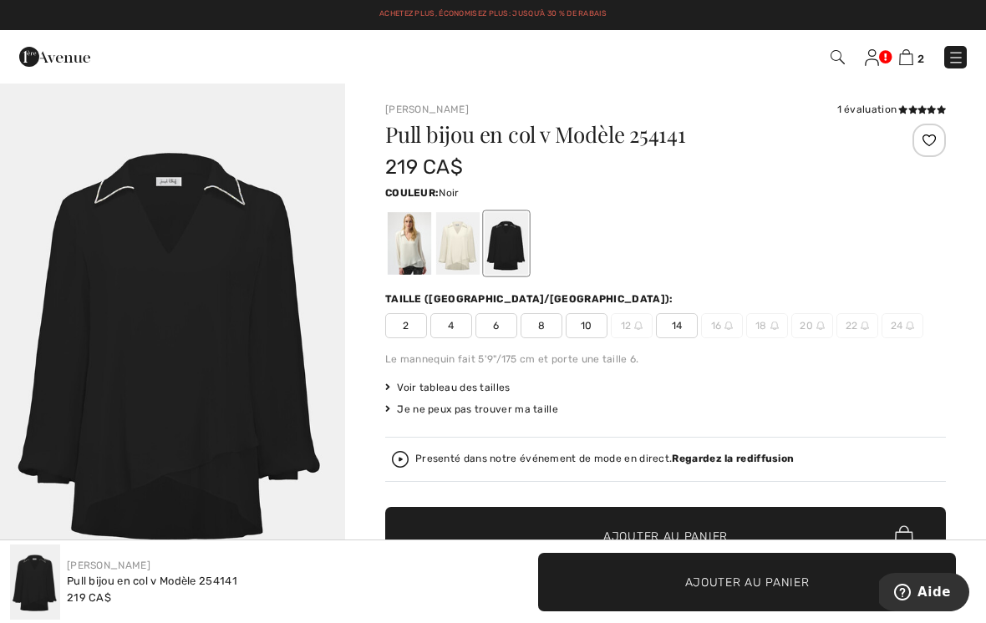
click at [457, 251] on div at bounding box center [457, 243] width 43 height 63
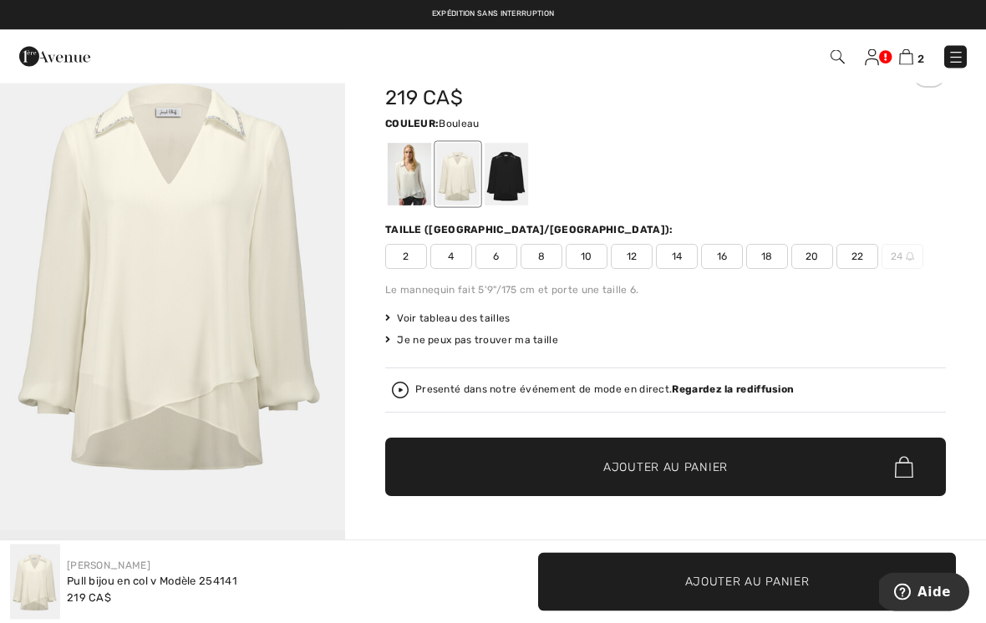
scroll to position [61, 0]
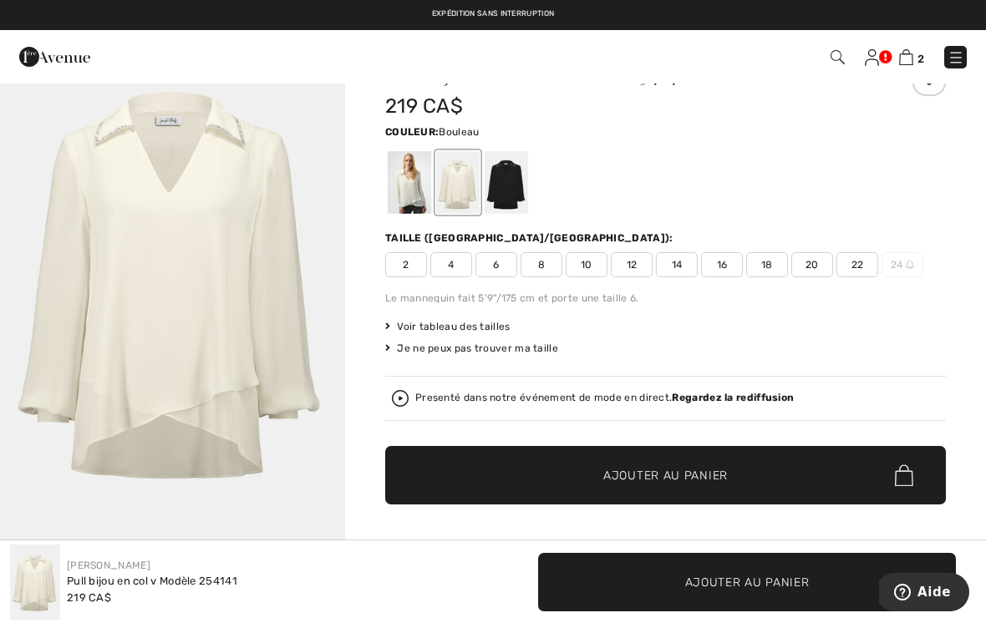
click at [770, 261] on span "18" at bounding box center [767, 264] width 42 height 25
click at [656, 484] on span "Ajouter au panier" at bounding box center [665, 476] width 124 height 18
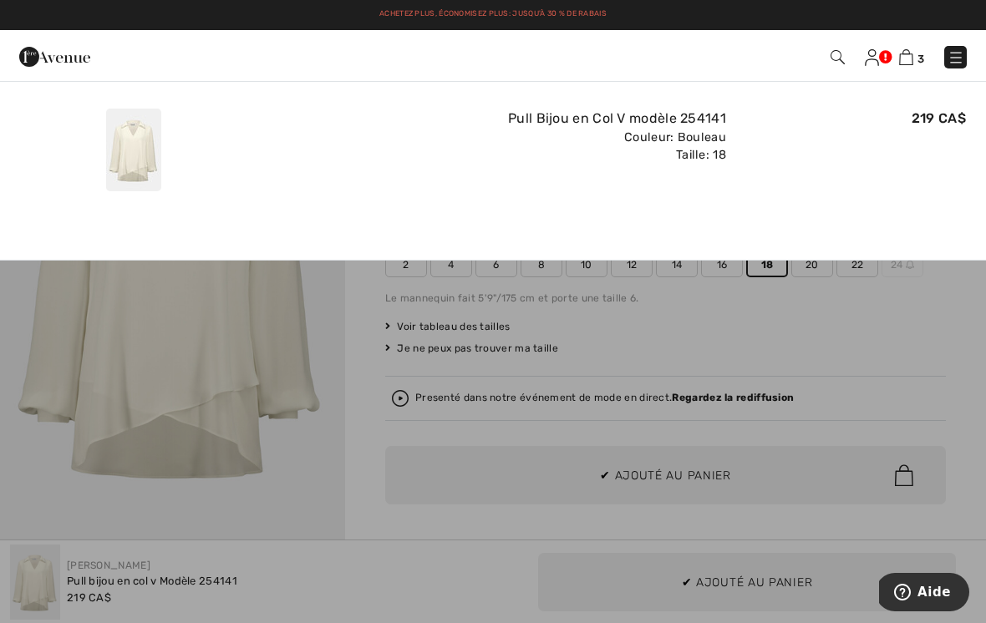
scroll to position [0, 0]
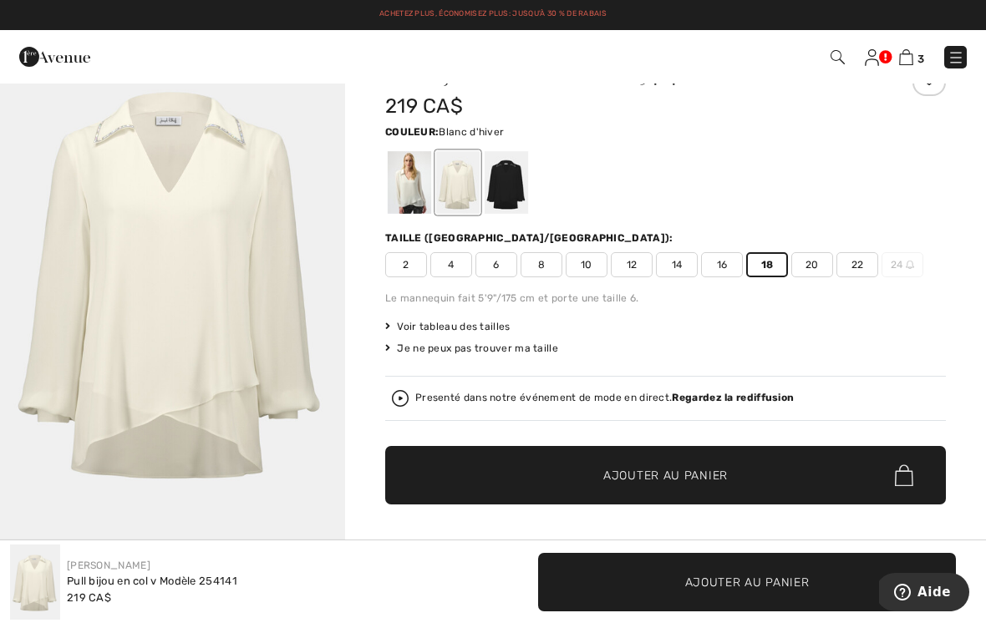
click at [413, 177] on div at bounding box center [409, 182] width 43 height 63
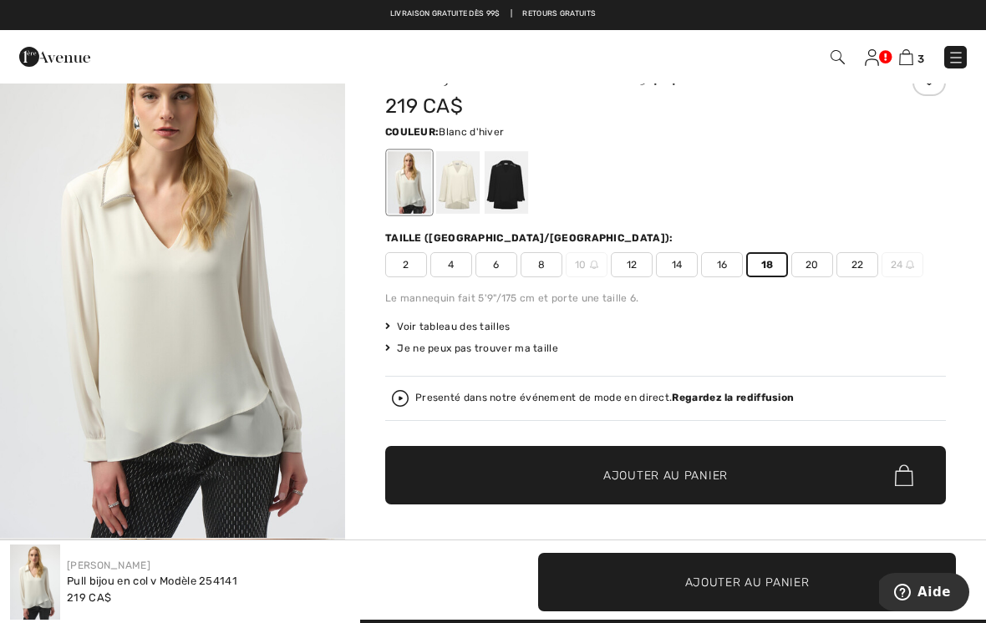
click at [672, 469] on span "Ajouter au panier" at bounding box center [665, 476] width 124 height 18
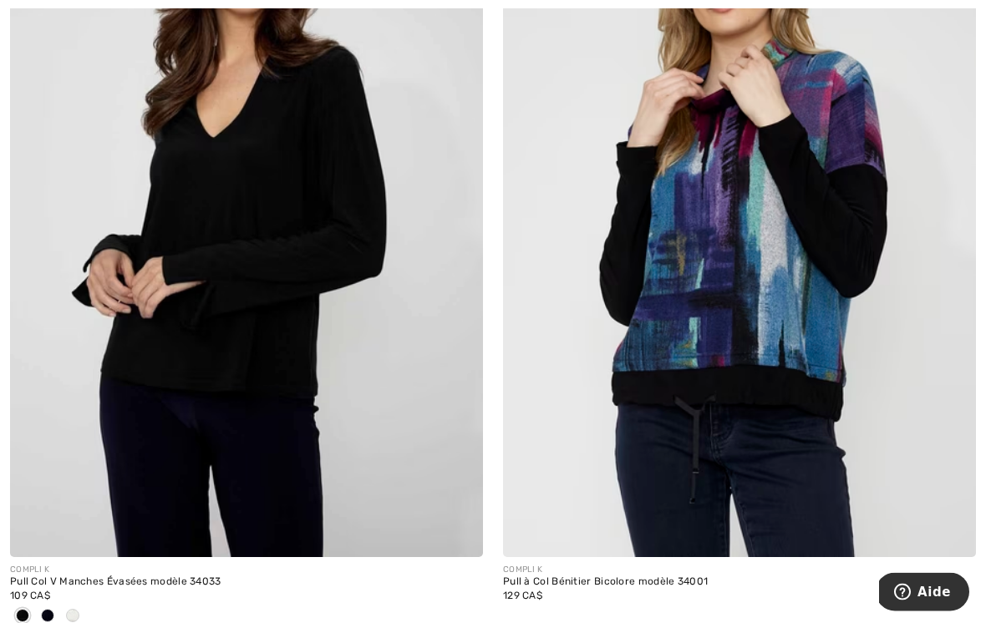
scroll to position [9397, 0]
click at [68, 609] on span at bounding box center [72, 615] width 13 height 13
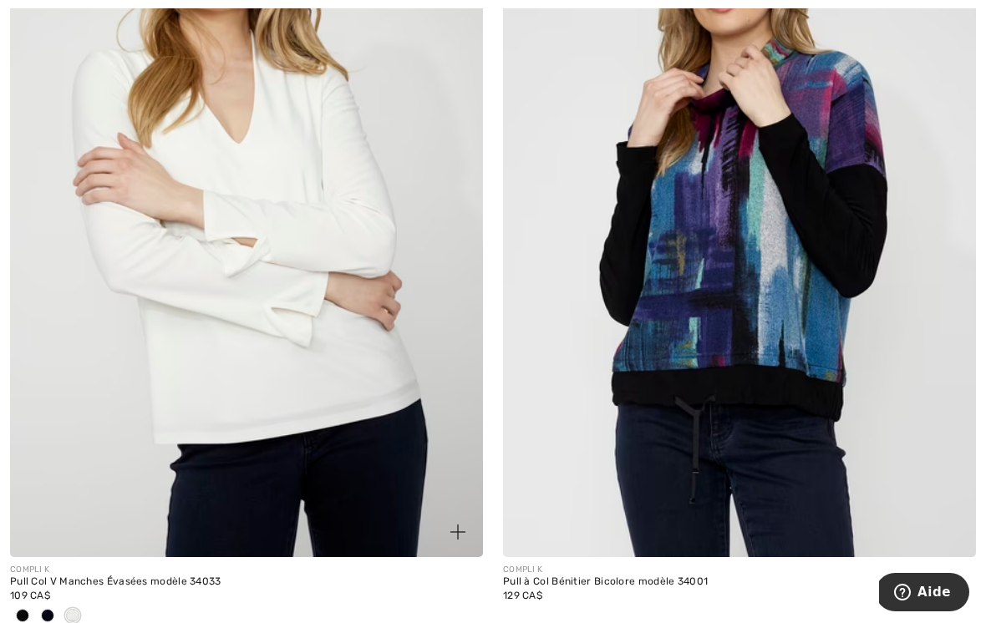
click at [104, 439] on img at bounding box center [246, 202] width 473 height 709
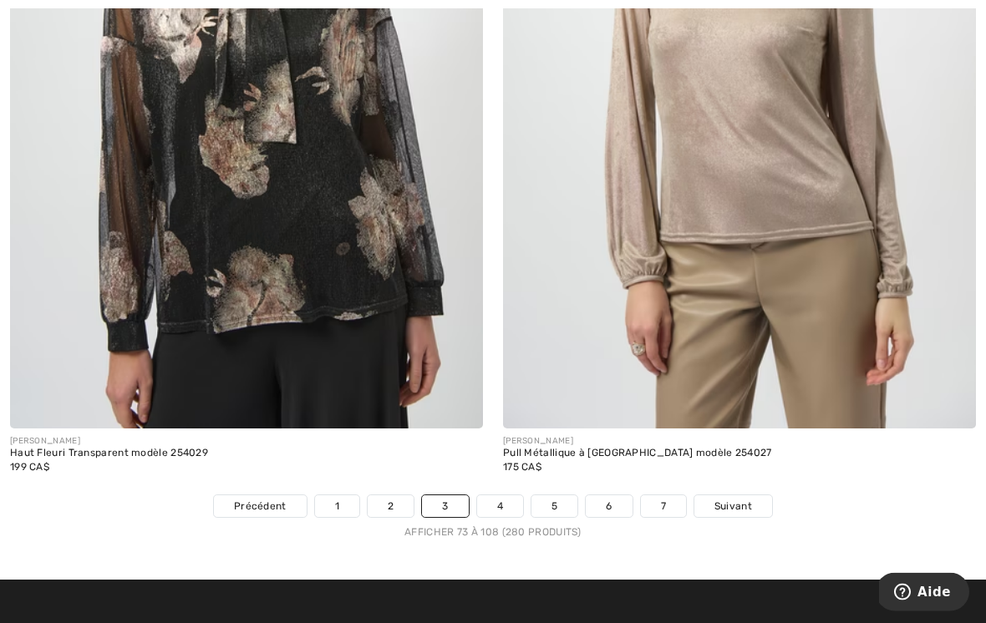
scroll to position [14629, 0]
click at [748, 499] on span "Suivant" at bounding box center [733, 506] width 38 height 15
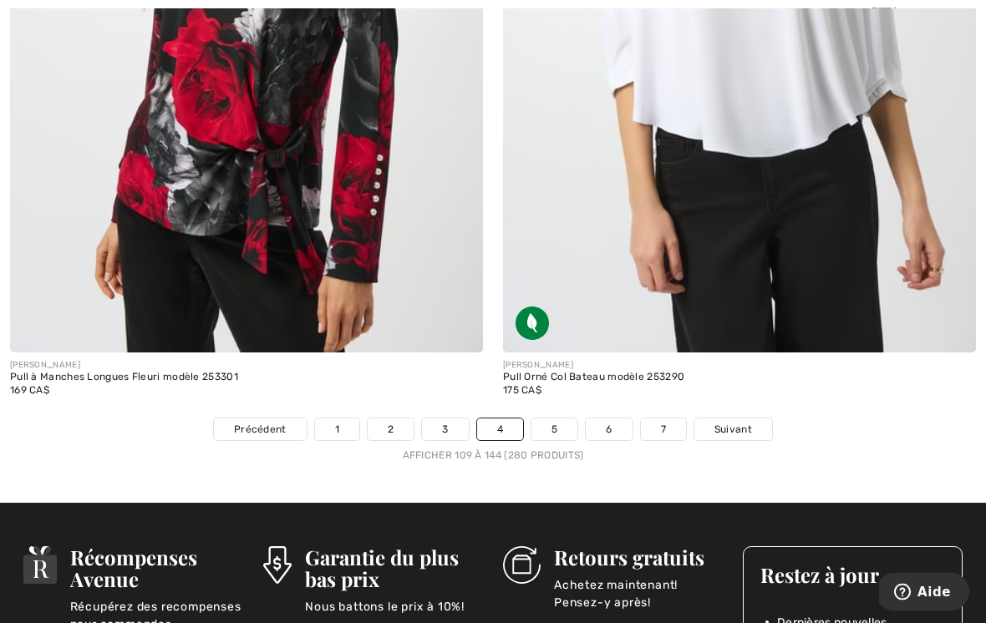
scroll to position [14548, 0]
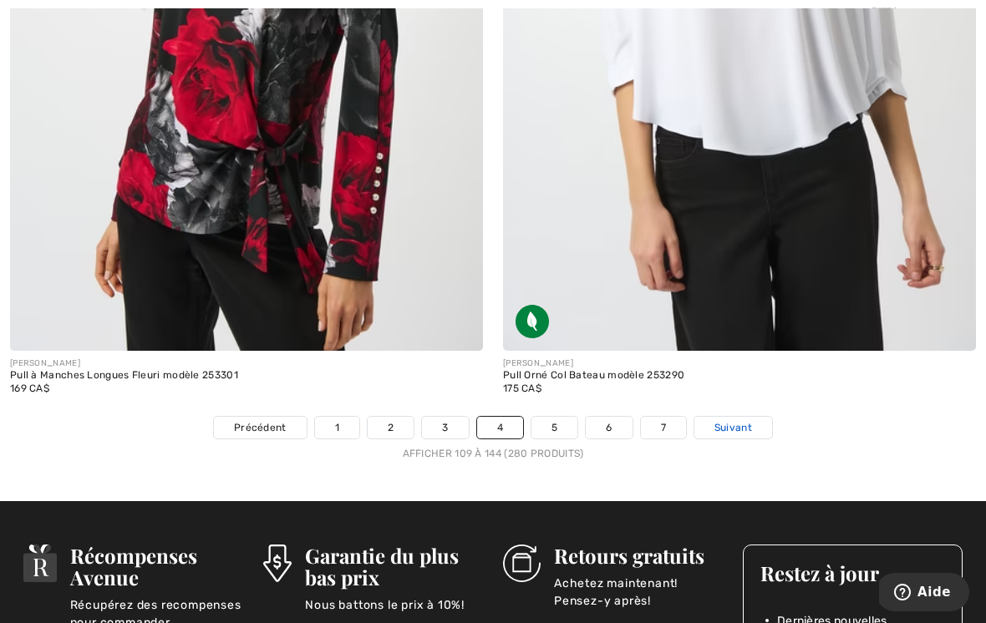
click at [735, 420] on span "Suivant" at bounding box center [733, 427] width 38 height 15
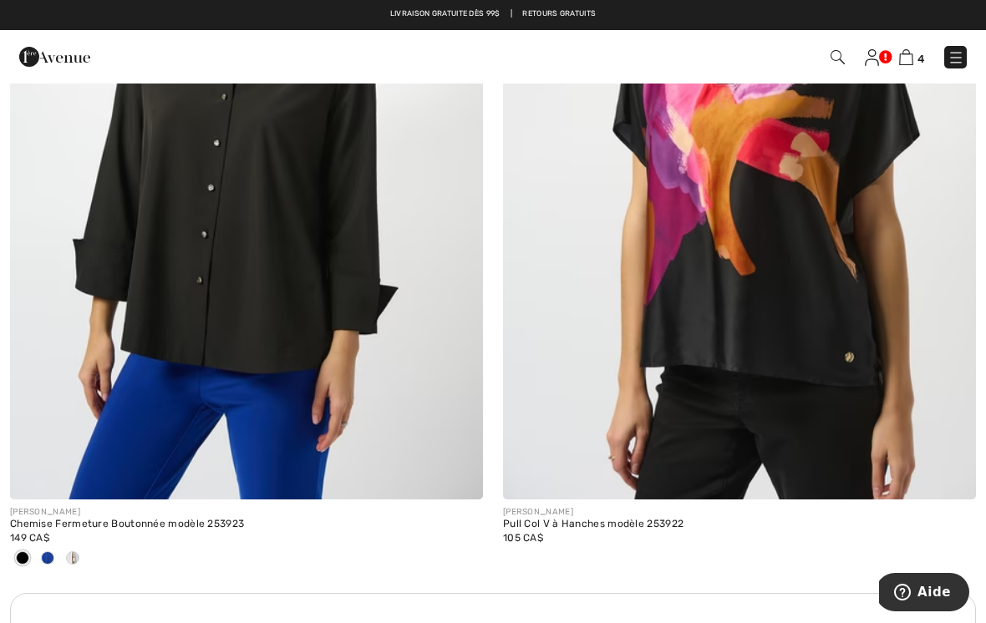
scroll to position [4432, 0]
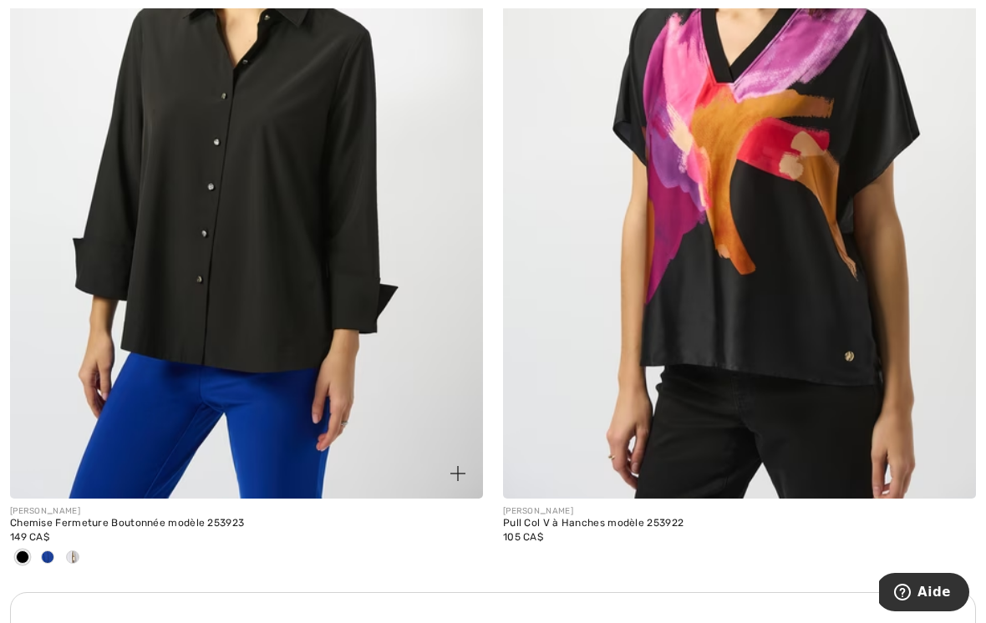
click at [68, 554] on span at bounding box center [72, 556] width 13 height 13
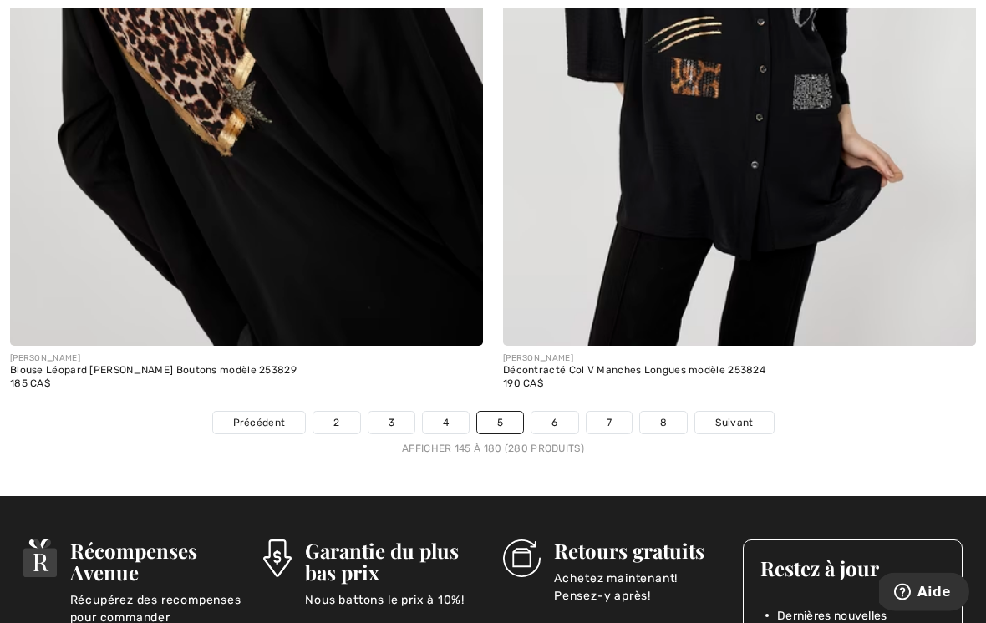
scroll to position [14363, 0]
click at [746, 415] on span "Suivant" at bounding box center [734, 422] width 38 height 15
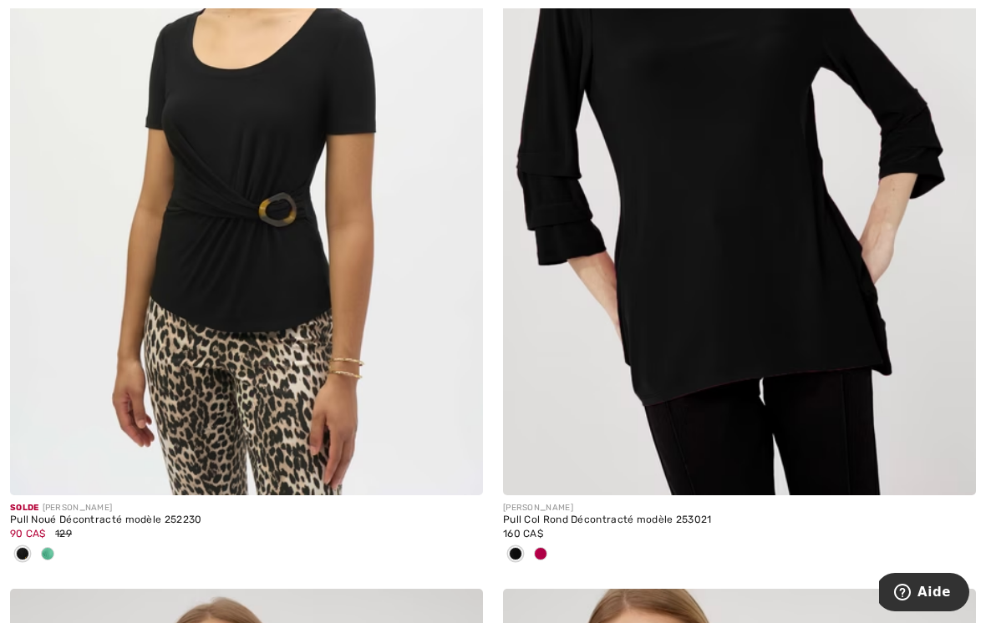
scroll to position [1336, 0]
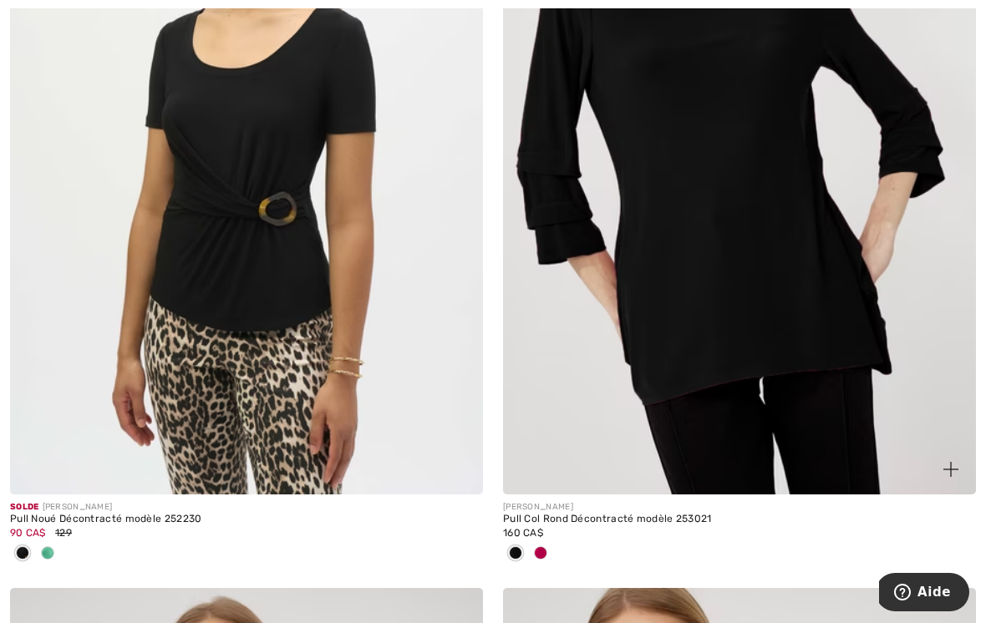
click at [547, 550] on div at bounding box center [540, 554] width 25 height 28
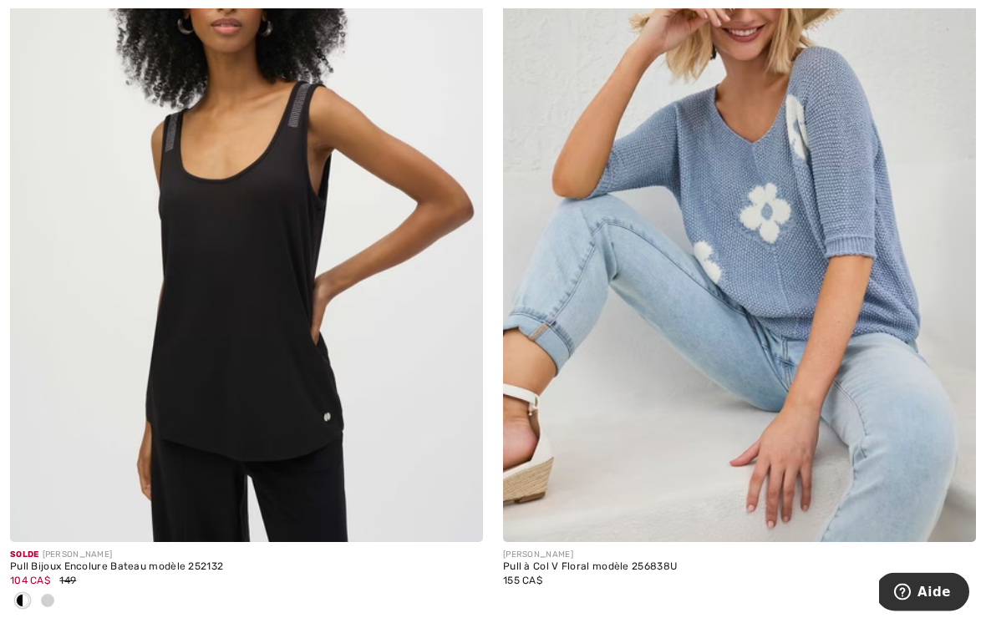
scroll to position [3696, 0]
click at [784, 258] on img at bounding box center [739, 187] width 473 height 709
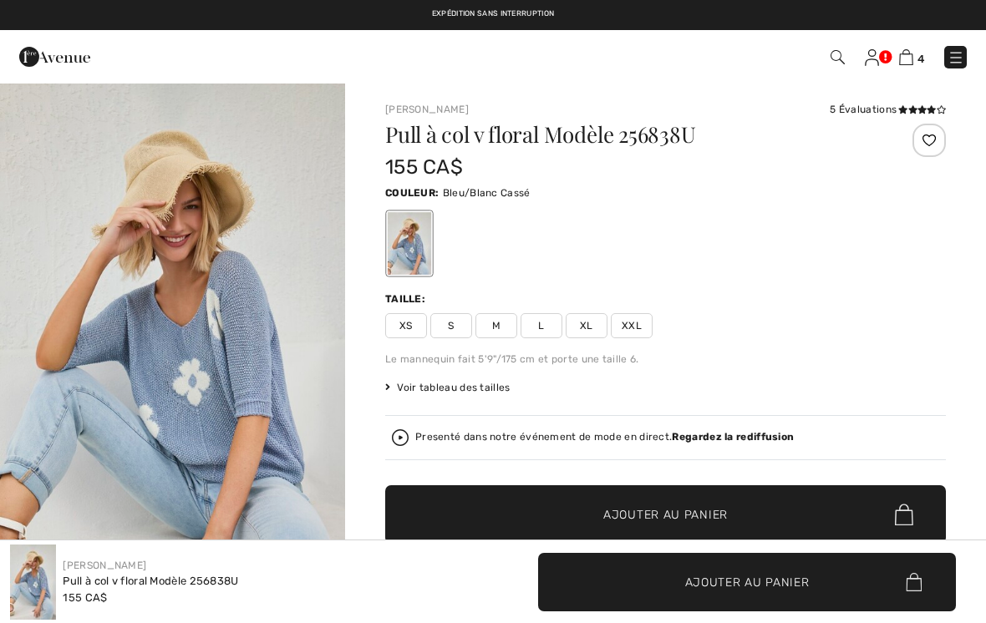
checkbox input "true"
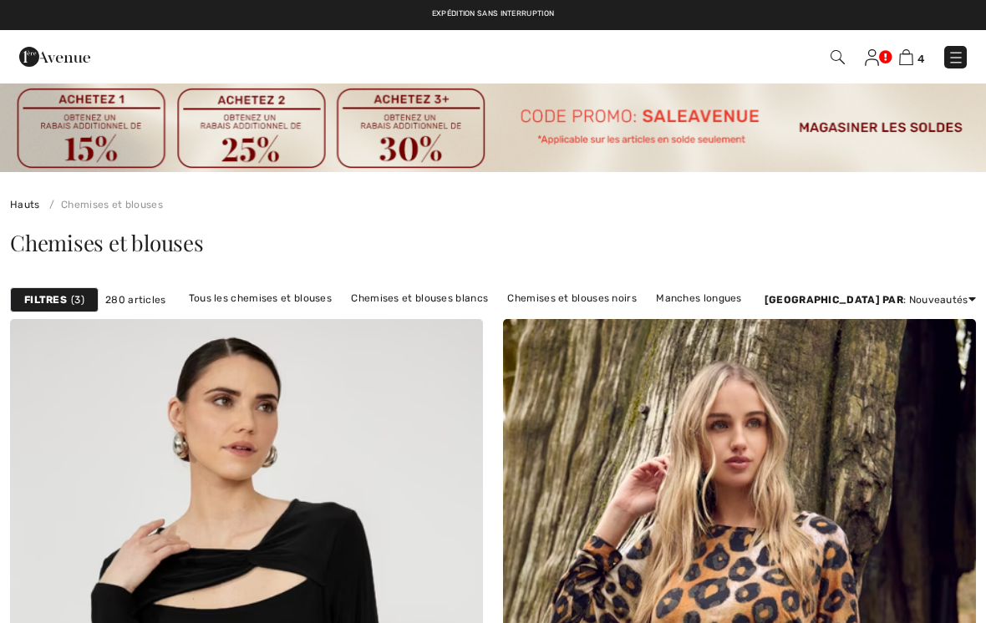
scroll to position [3722, 0]
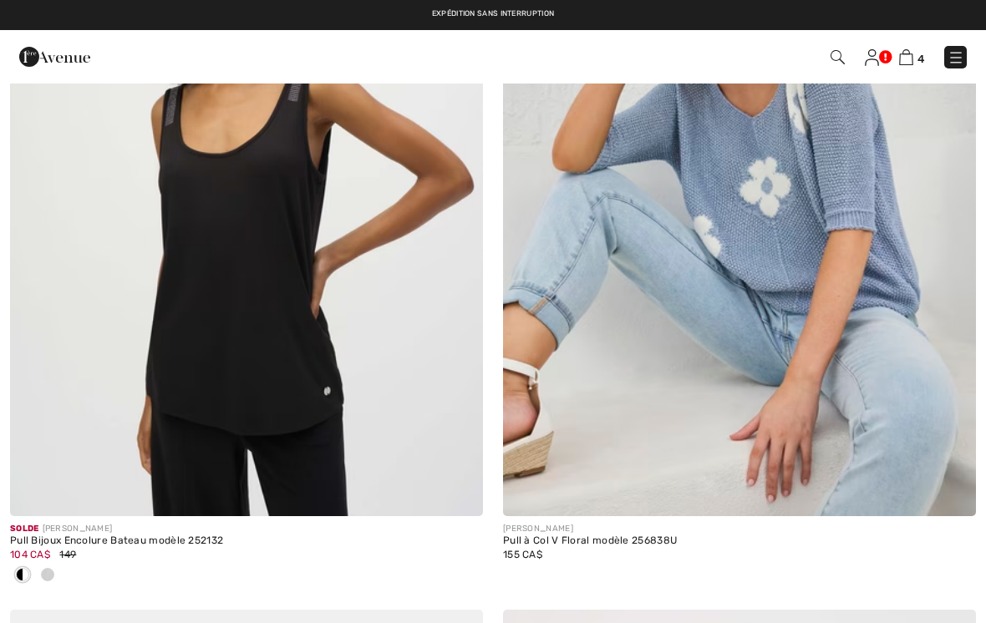
checkbox input "true"
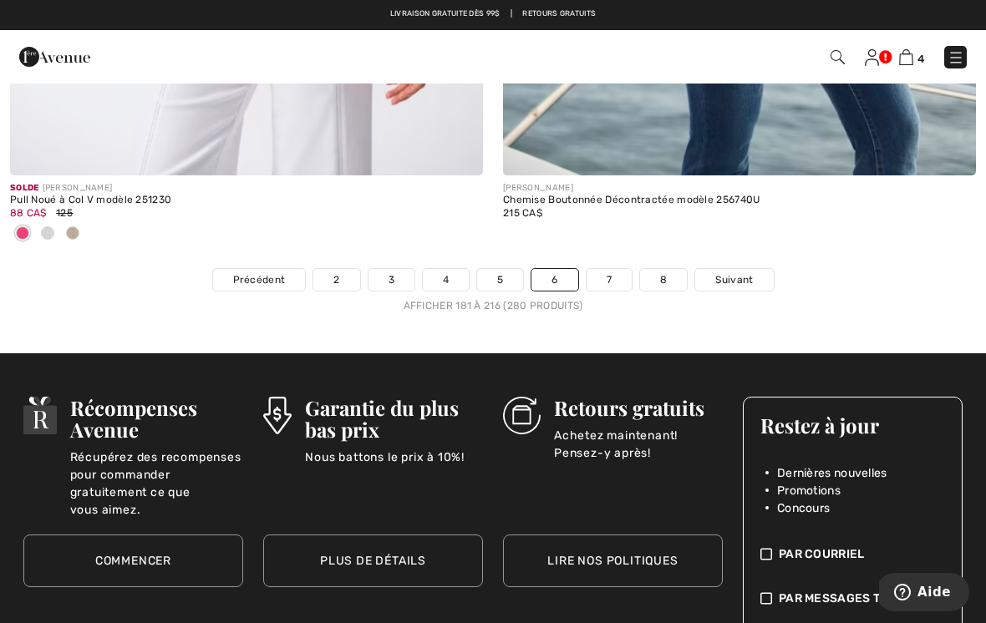
scroll to position [14881, 0]
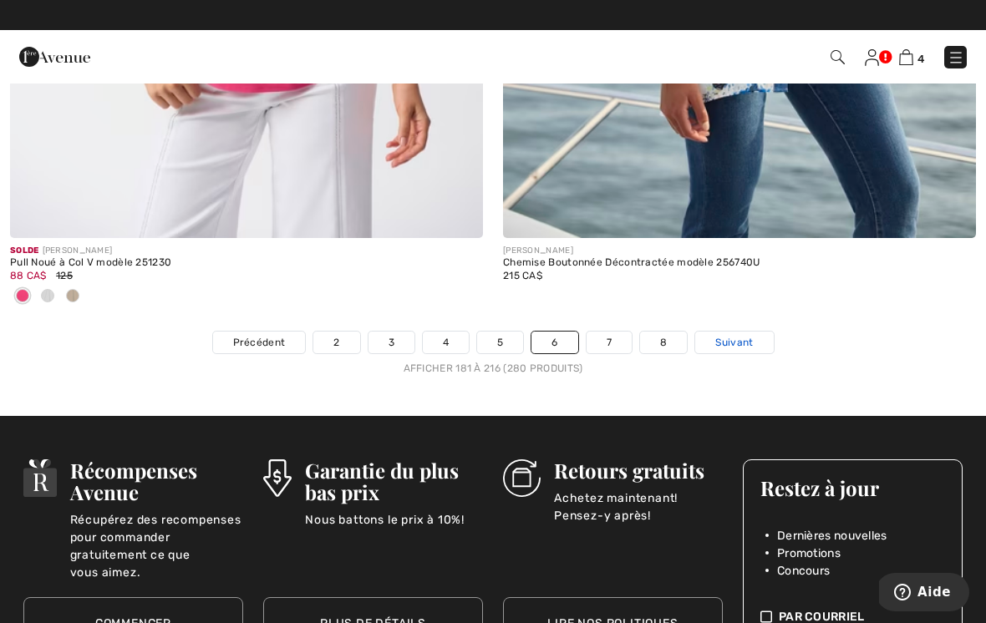
click at [733, 332] on link "Suivant" at bounding box center [734, 343] width 78 height 22
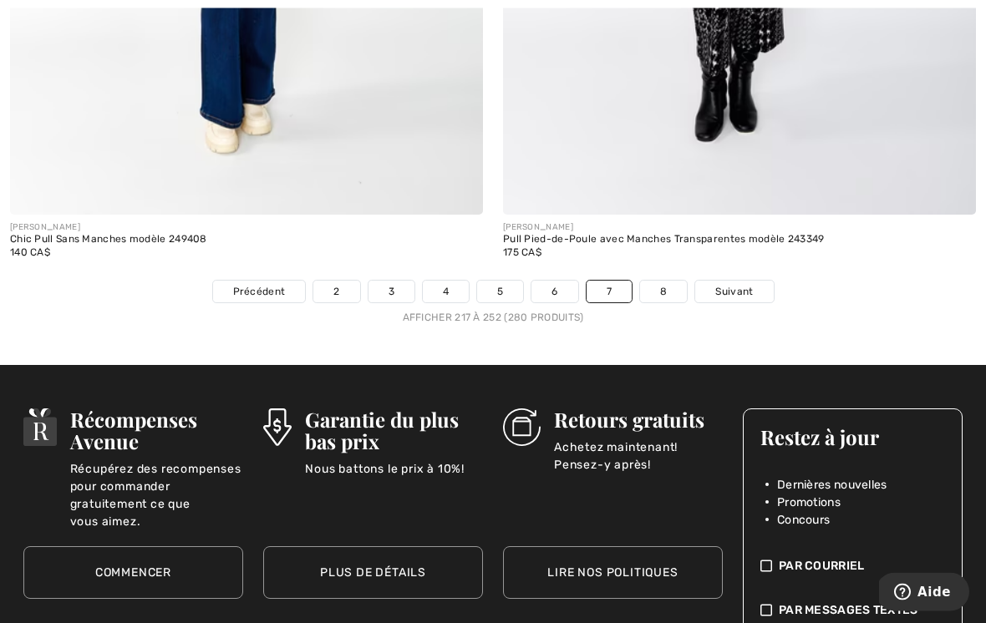
scroll to position [14660, 0]
click at [742, 287] on link "Suivant" at bounding box center [734, 292] width 78 height 22
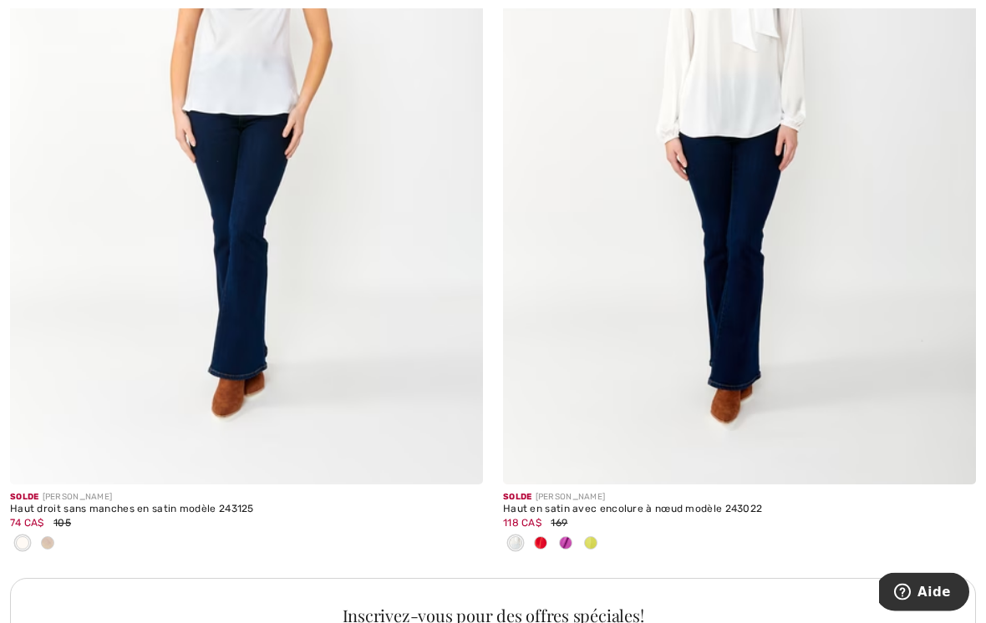
scroll to position [4529, 0]
click at [547, 535] on div at bounding box center [540, 544] width 25 height 28
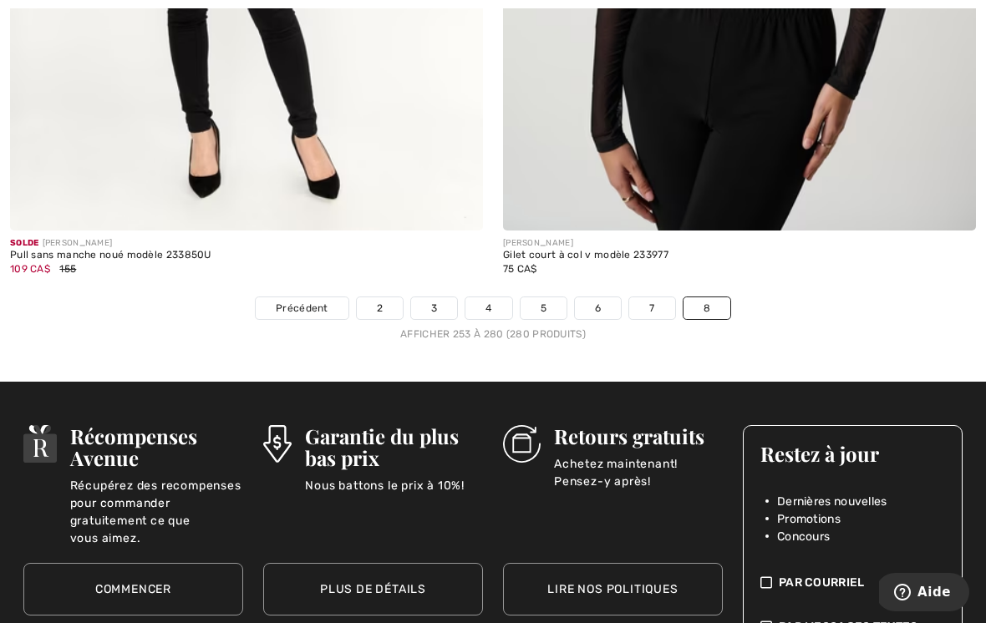
scroll to position [11711, 0]
